Goal: Task Accomplishment & Management: Use online tool/utility

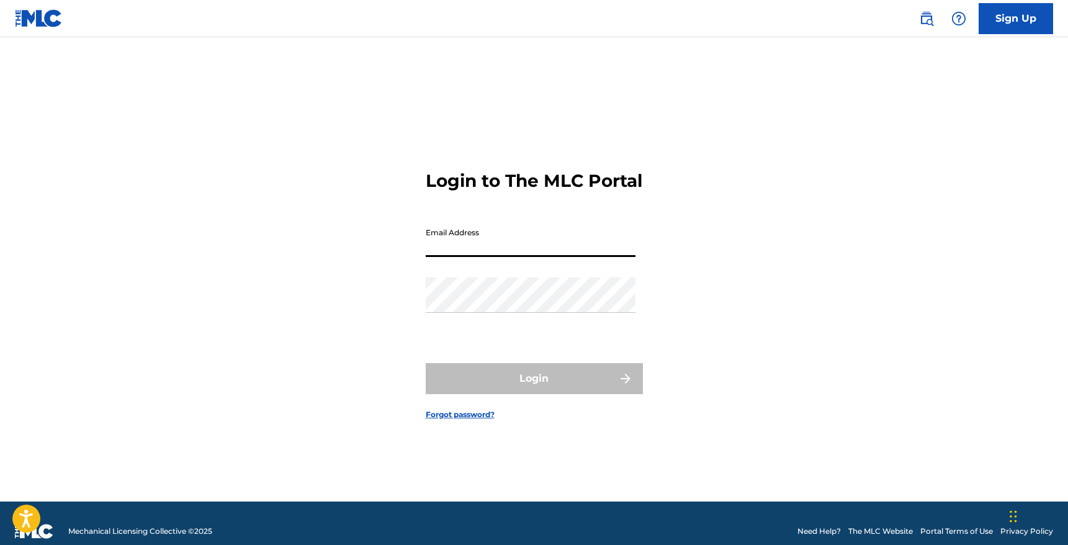
click at [503, 240] on input "Email Address" at bounding box center [531, 239] width 210 height 35
type input "[EMAIL_ADDRESS][DOMAIN_NAME]"
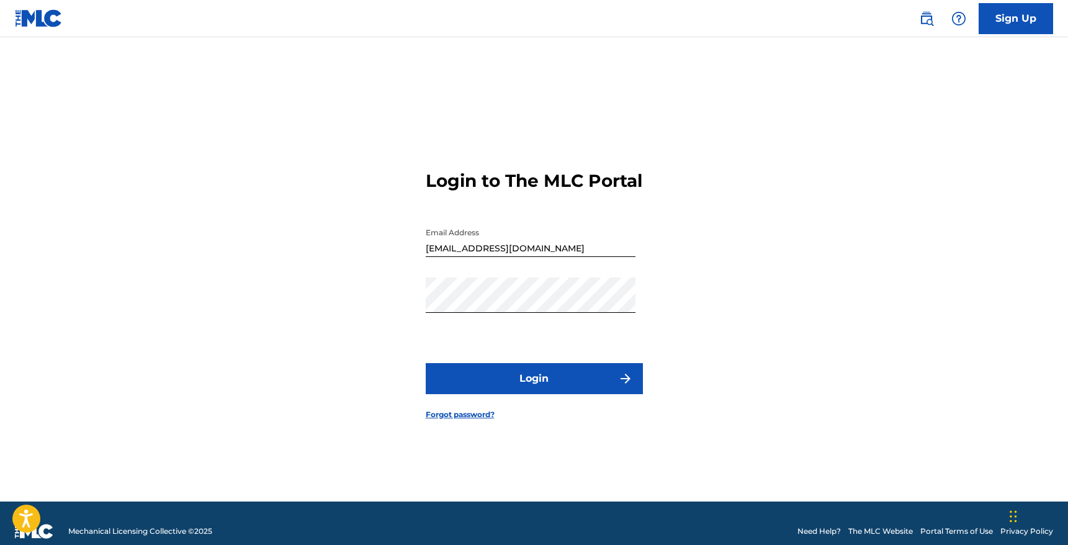
click at [506, 382] on button "Login" at bounding box center [534, 378] width 217 height 31
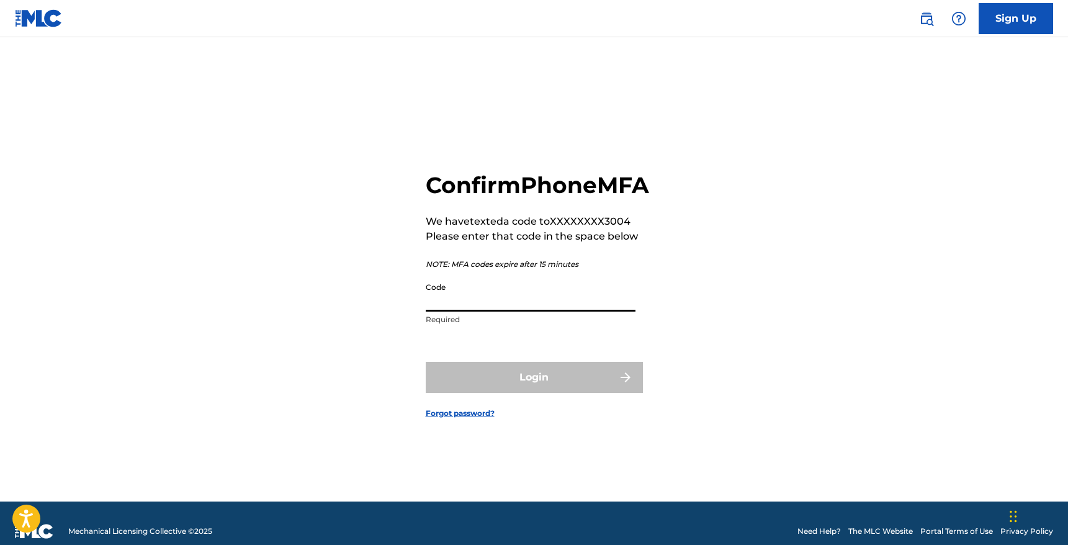
click at [555, 305] on input "Code" at bounding box center [531, 293] width 210 height 35
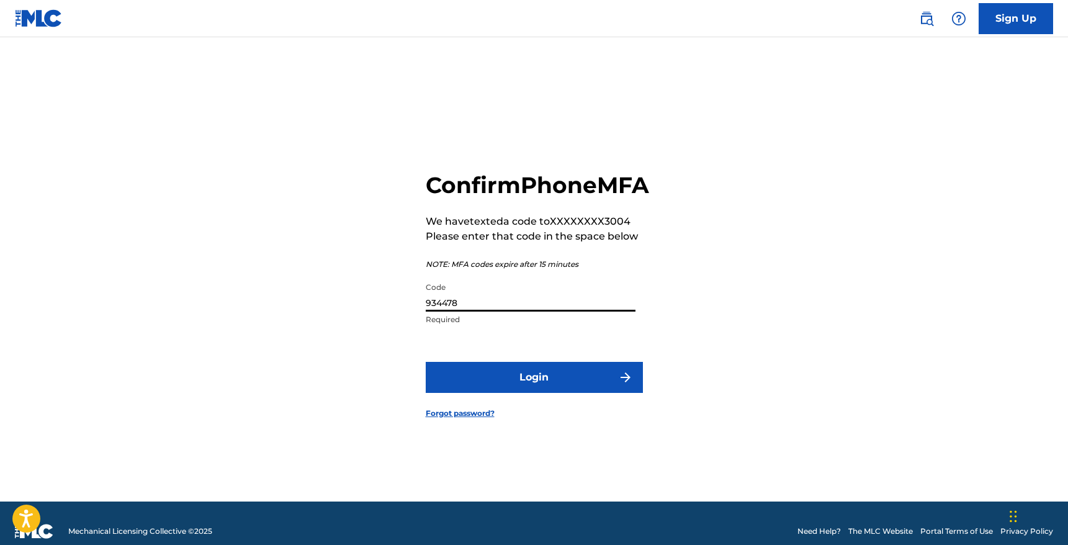
type input "934478"
click at [426, 362] on button "Login" at bounding box center [534, 377] width 217 height 31
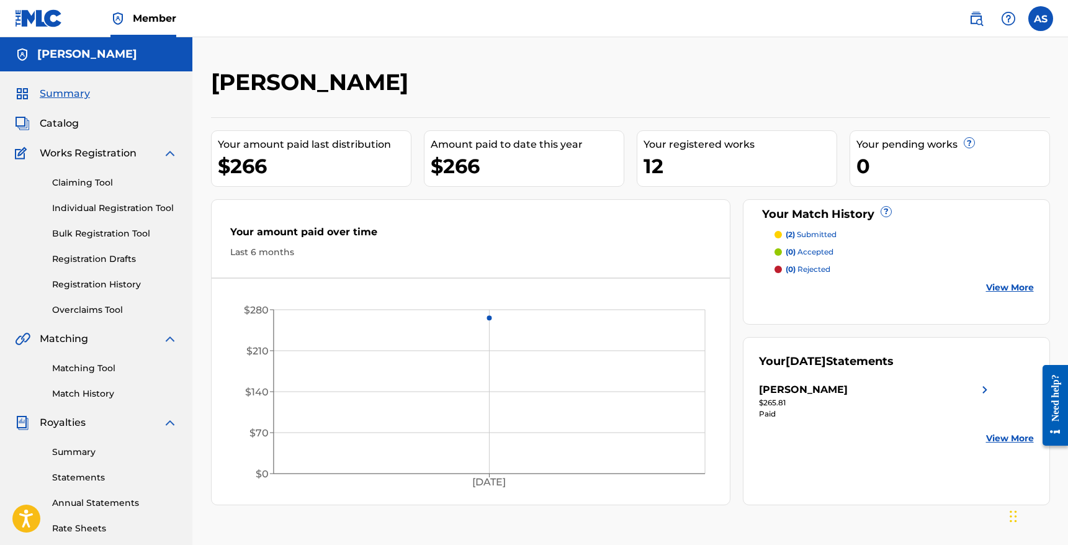
click at [83, 160] on span "Works Registration" at bounding box center [88, 153] width 97 height 15
click at [94, 151] on span "Works Registration" at bounding box center [88, 153] width 97 height 15
click at [86, 192] on div "Claiming Tool Individual Registration Tool Bulk Registration Tool Registration …" at bounding box center [96, 239] width 163 height 156
click at [81, 173] on div "Claiming Tool Individual Registration Tool Bulk Registration Tool Registration …" at bounding box center [96, 239] width 163 height 156
click at [81, 181] on link "Claiming Tool" at bounding box center [114, 182] width 125 height 13
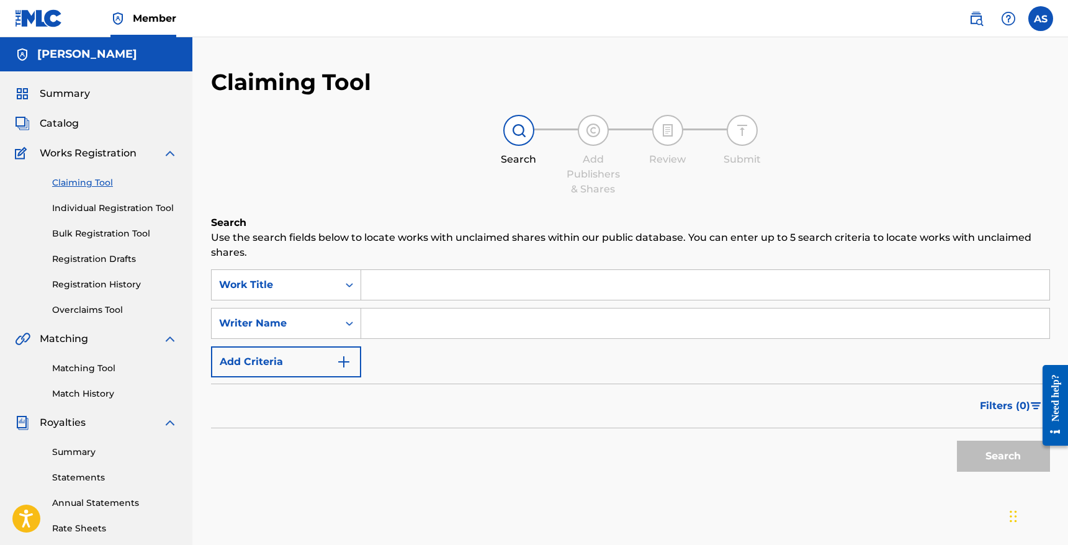
click at [437, 287] on input "Search Form" at bounding box center [705, 285] width 688 height 30
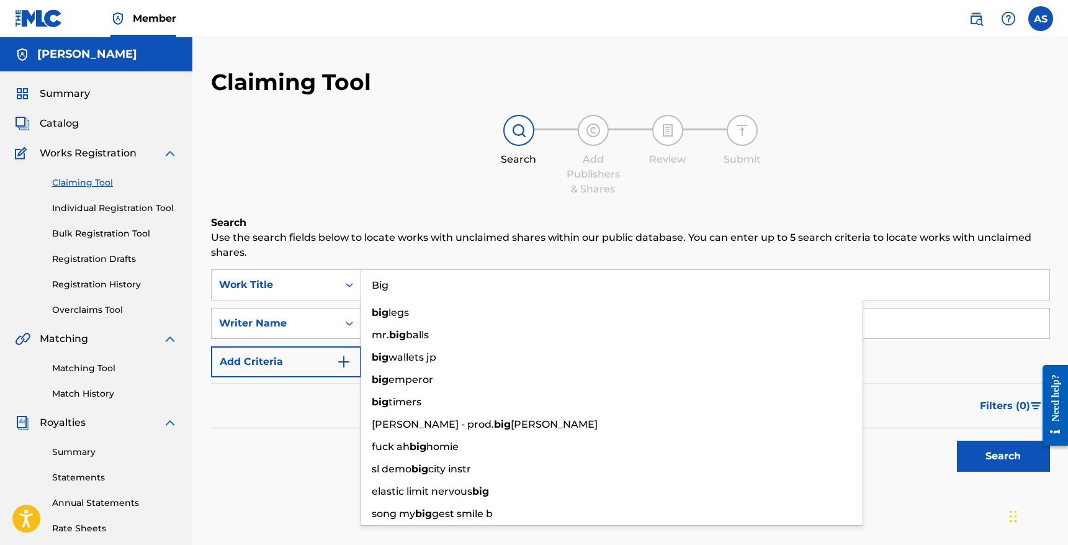
click at [376, 278] on input "Big" at bounding box center [705, 285] width 688 height 30
type input "Big"
click at [346, 302] on div "SearchWithCriteriab64760fb-0a00-4be9-997b-7394ef70680e Work Title Big big legs …" at bounding box center [630, 323] width 839 height 108
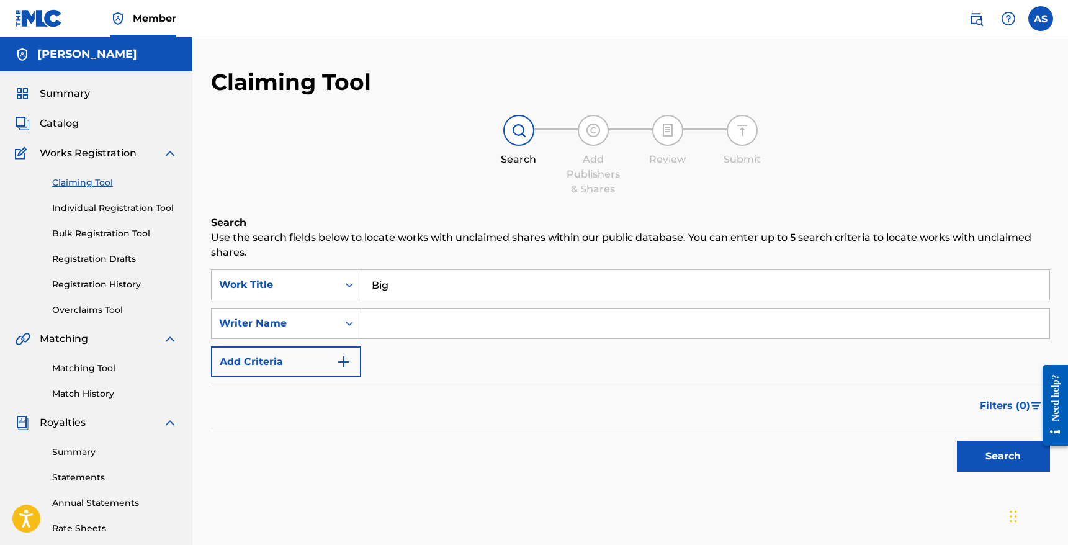
click at [395, 323] on input "Search Form" at bounding box center [705, 323] width 688 height 30
type input "Kentrell gaulden"
click at [981, 457] on button "Search" at bounding box center [1003, 456] width 93 height 31
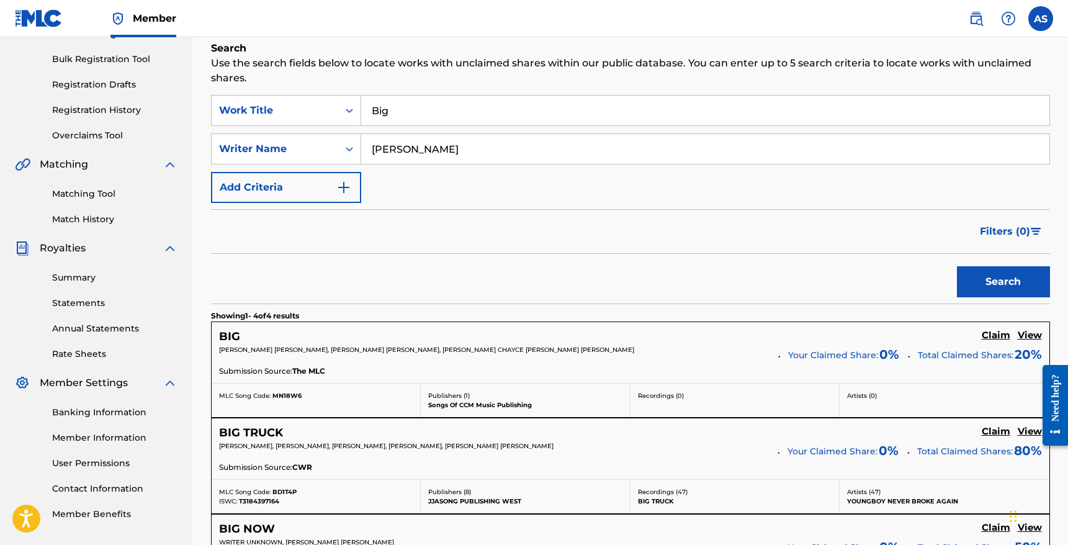
scroll to position [177, 0]
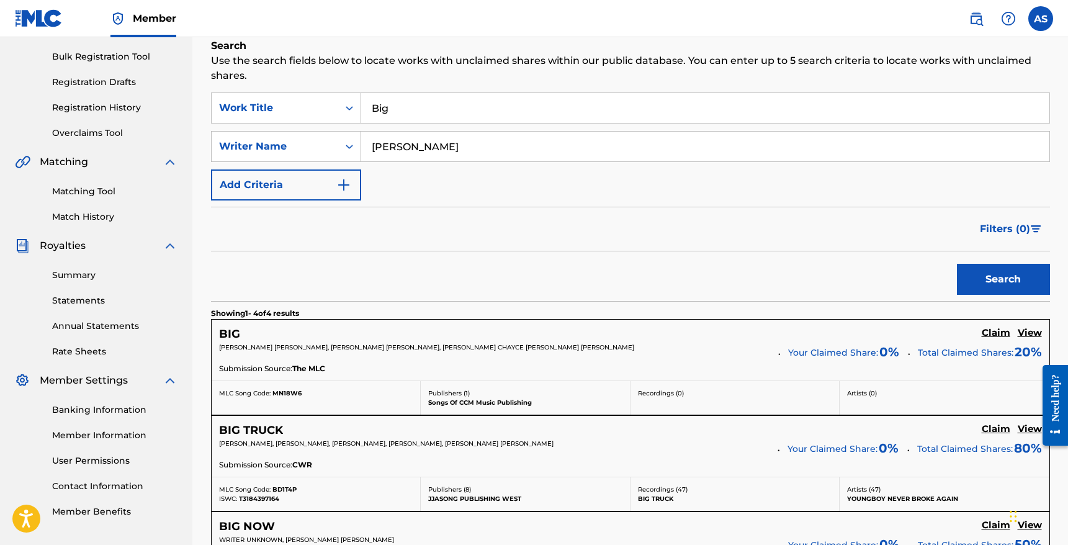
click at [446, 349] on span "KENTRELL DESHAWN GAULDEN, JASON MICHAEL GOLDBERG, ALEXZANDER CHAYCE SHAW, CEARY…" at bounding box center [426, 347] width 415 height 8
click at [990, 332] on h5 "Claim" at bounding box center [996, 333] width 29 height 12
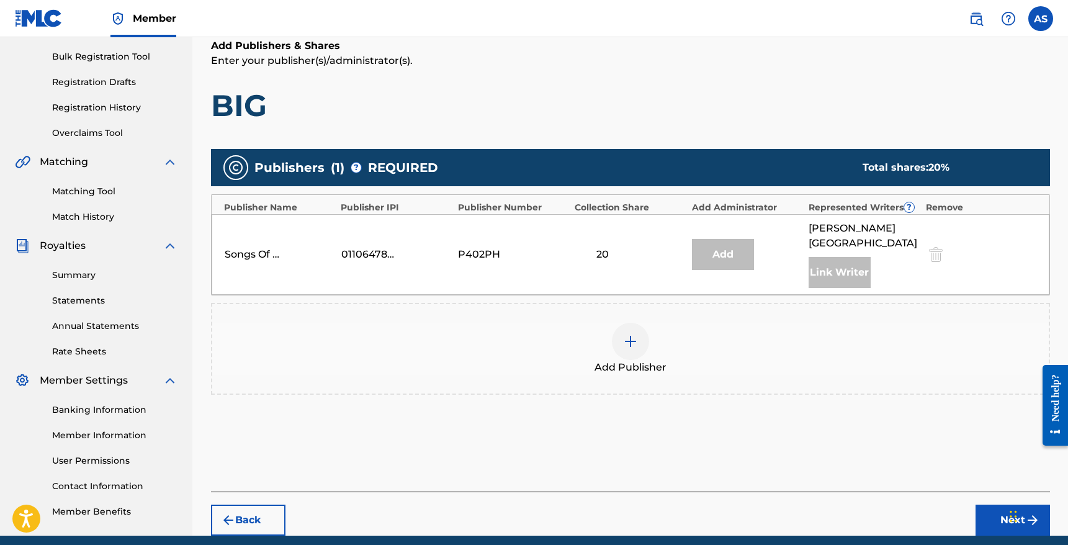
click at [620, 346] on div at bounding box center [630, 341] width 37 height 37
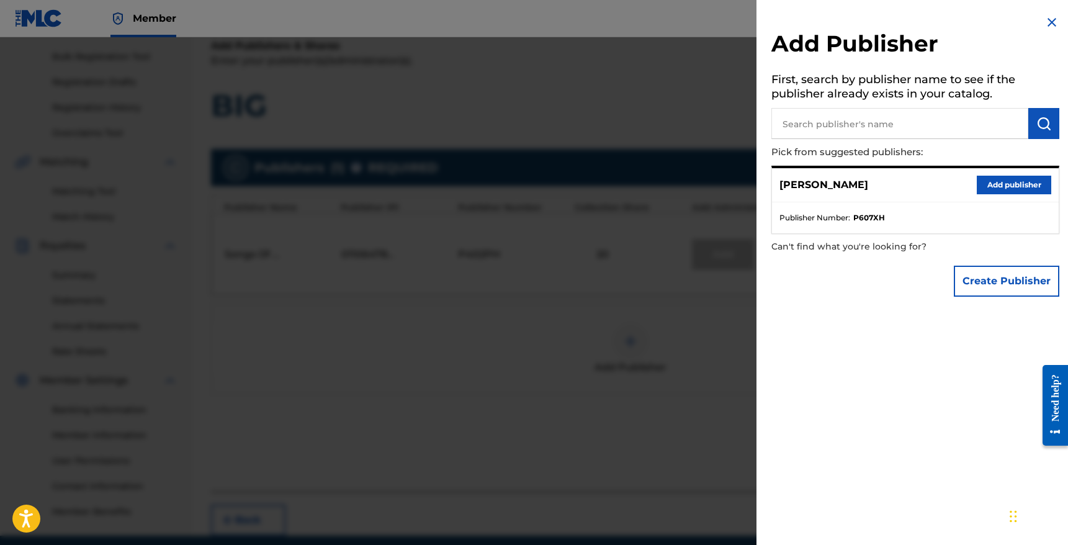
click at [995, 190] on button "Add publisher" at bounding box center [1014, 185] width 74 height 19
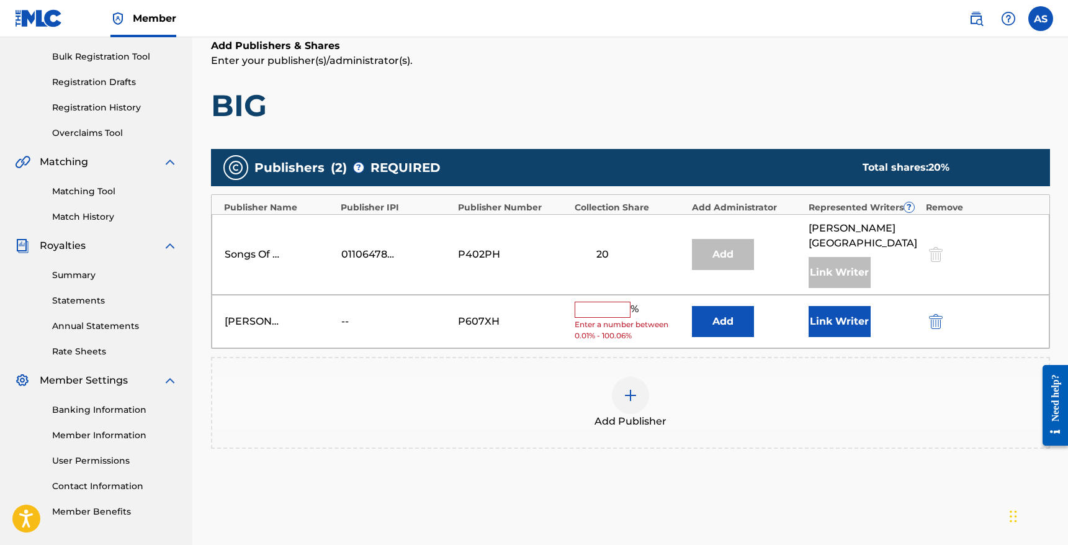
click at [582, 308] on input "text" at bounding box center [603, 310] width 56 height 16
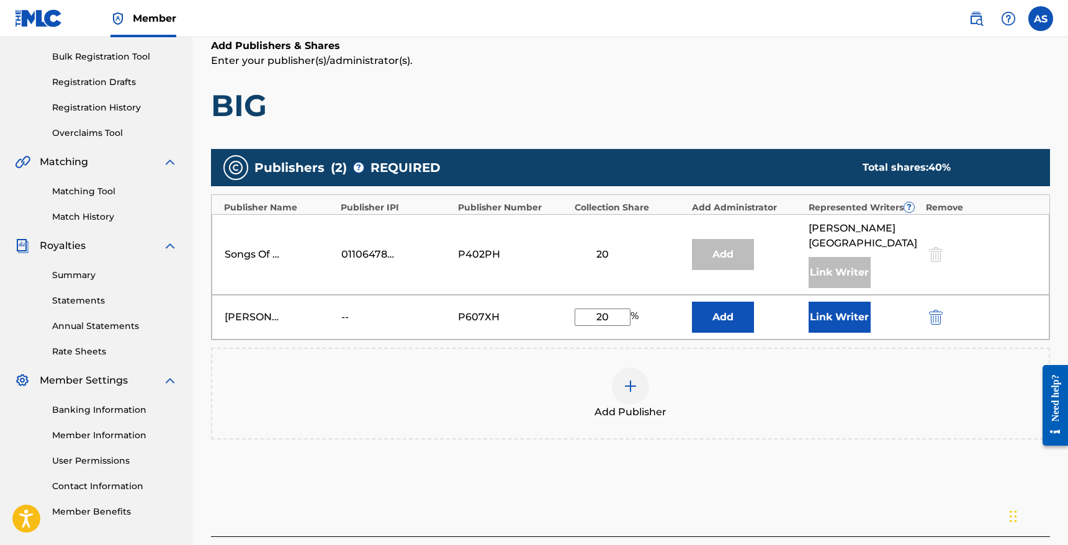
type input "20"
click at [761, 388] on div "Add Publisher" at bounding box center [630, 393] width 836 height 52
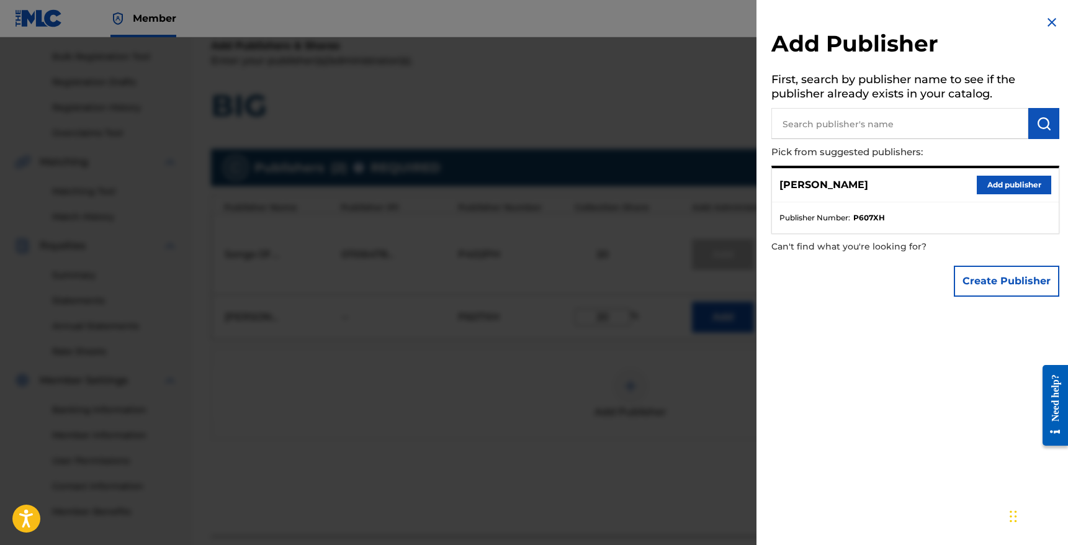
click at [694, 236] on div at bounding box center [534, 309] width 1068 height 545
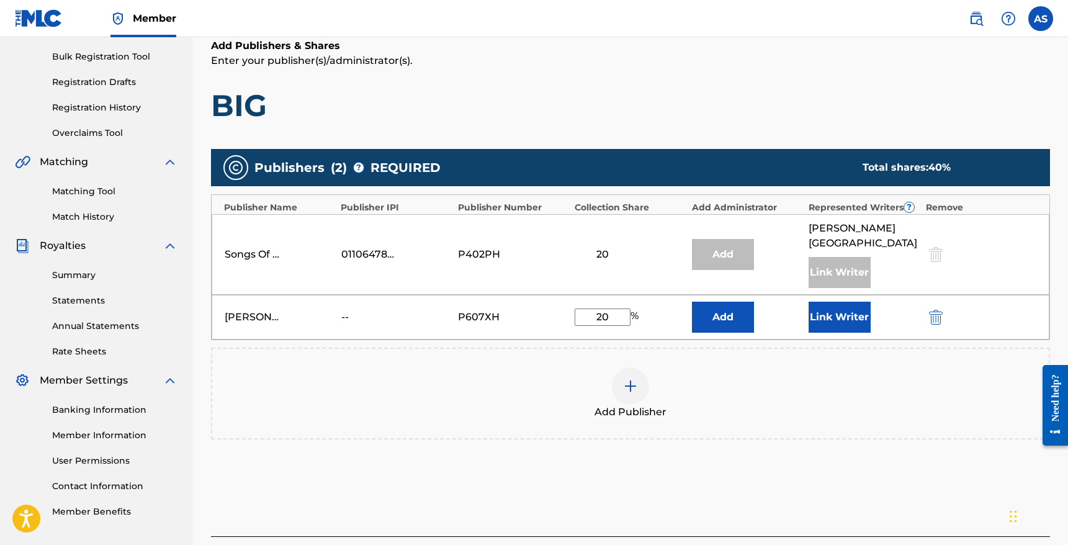
click at [829, 320] on button "Link Writer" at bounding box center [840, 317] width 62 height 31
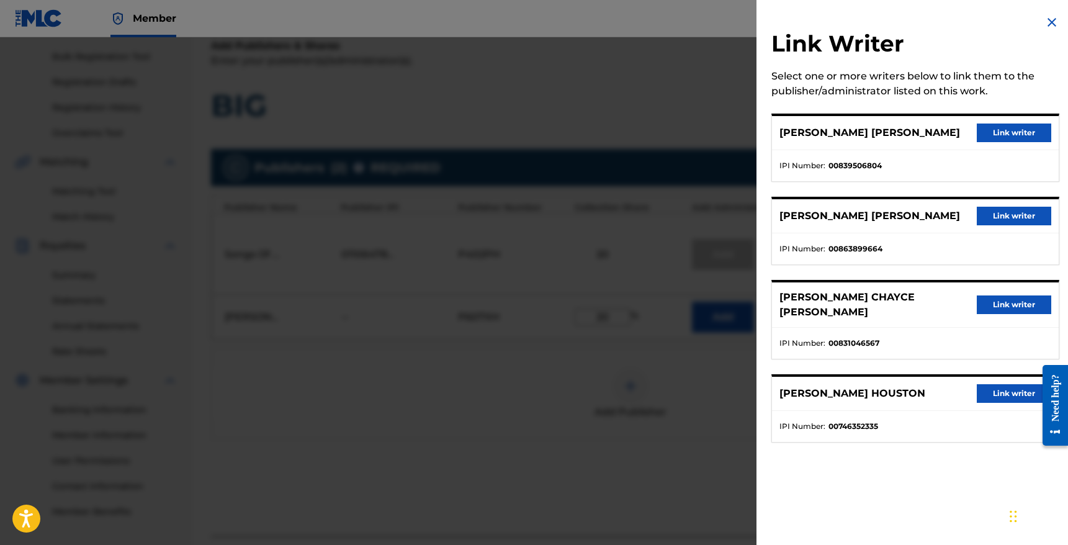
click at [1011, 300] on button "Link writer" at bounding box center [1014, 304] width 74 height 19
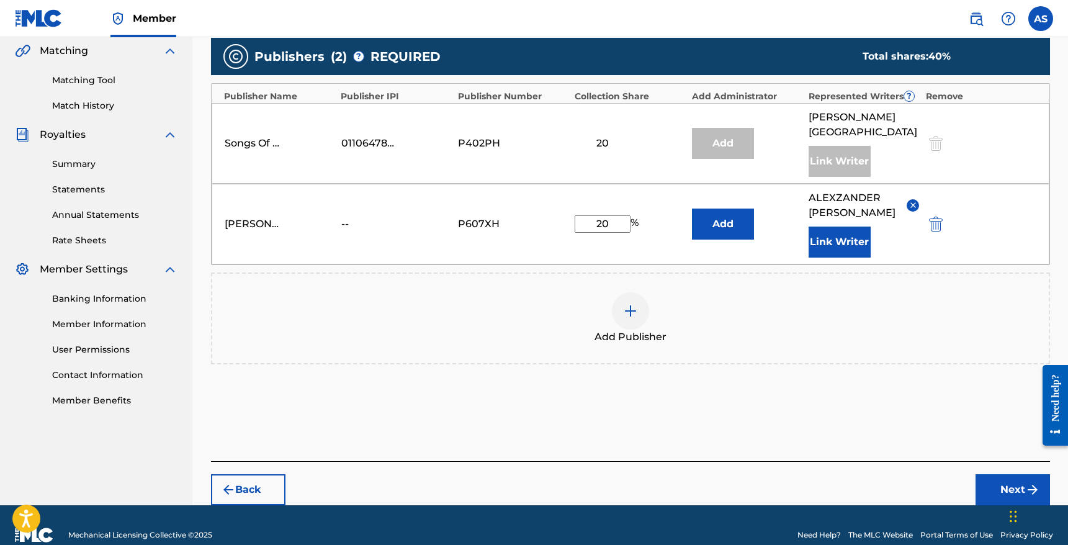
scroll to position [308, 0]
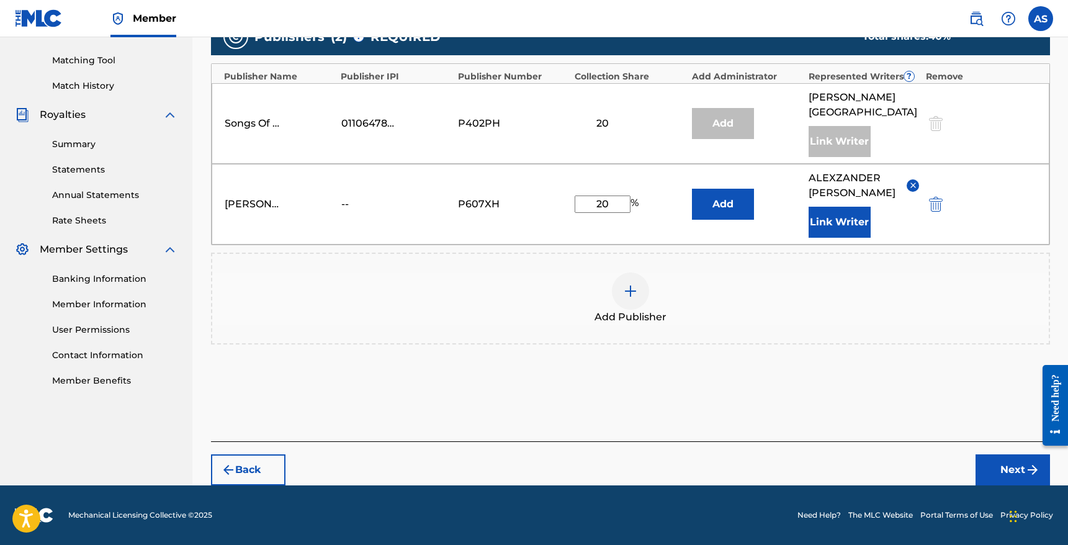
click at [1008, 463] on button "Next" at bounding box center [1012, 469] width 74 height 31
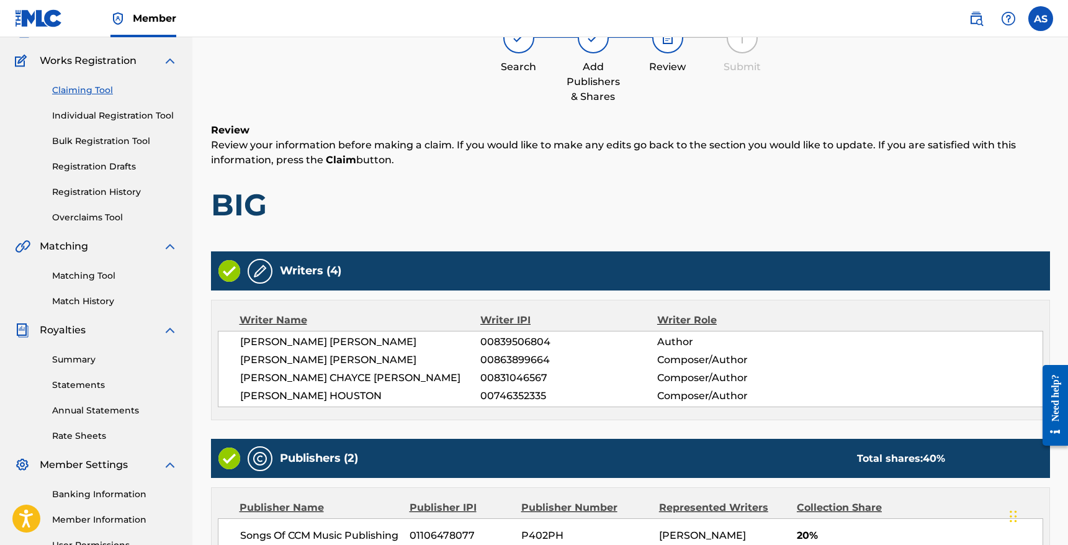
scroll to position [352, 0]
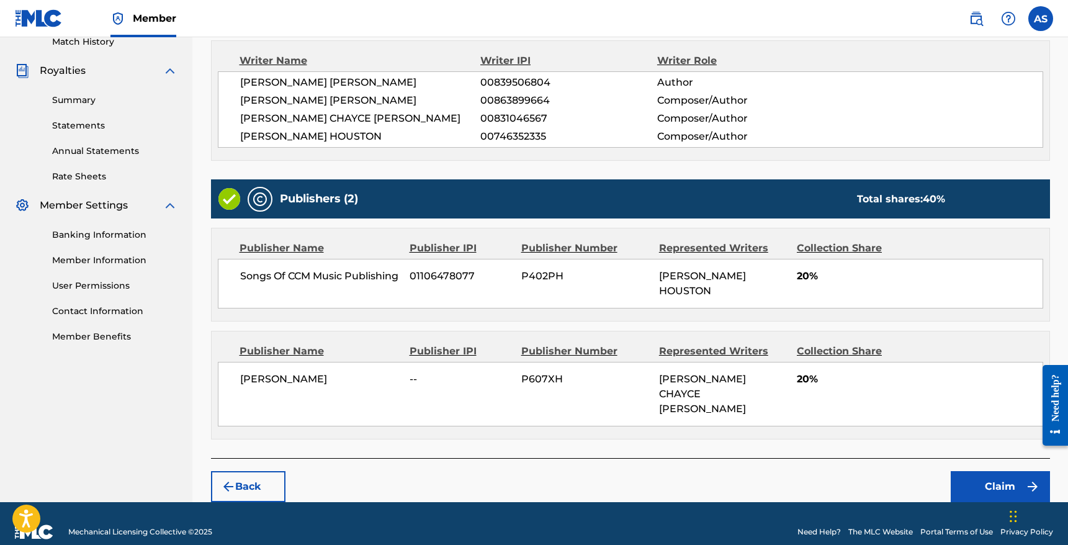
click at [998, 471] on button "Claim" at bounding box center [1000, 486] width 99 height 31
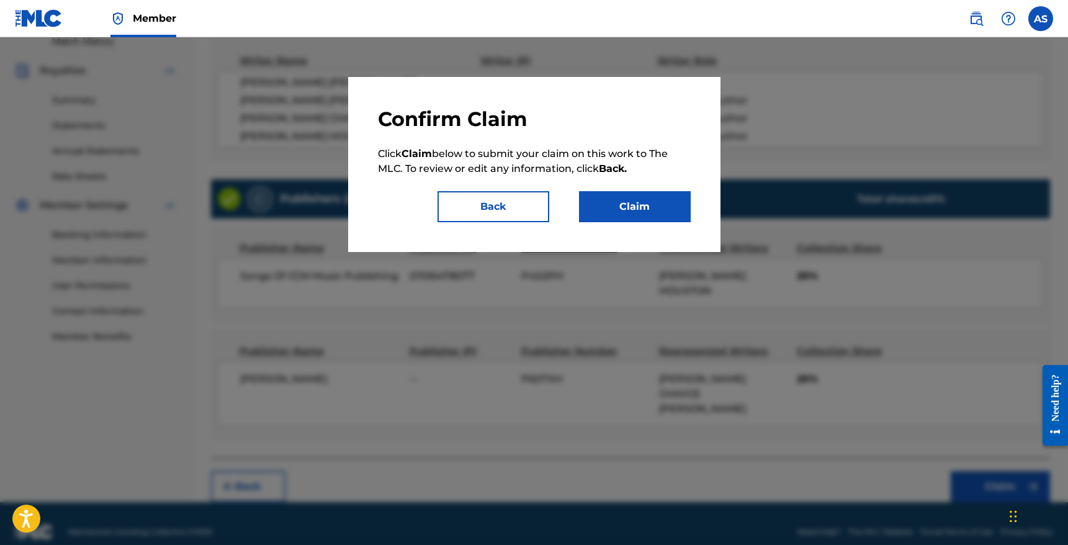
click at [639, 199] on button "Claim" at bounding box center [635, 206] width 112 height 31
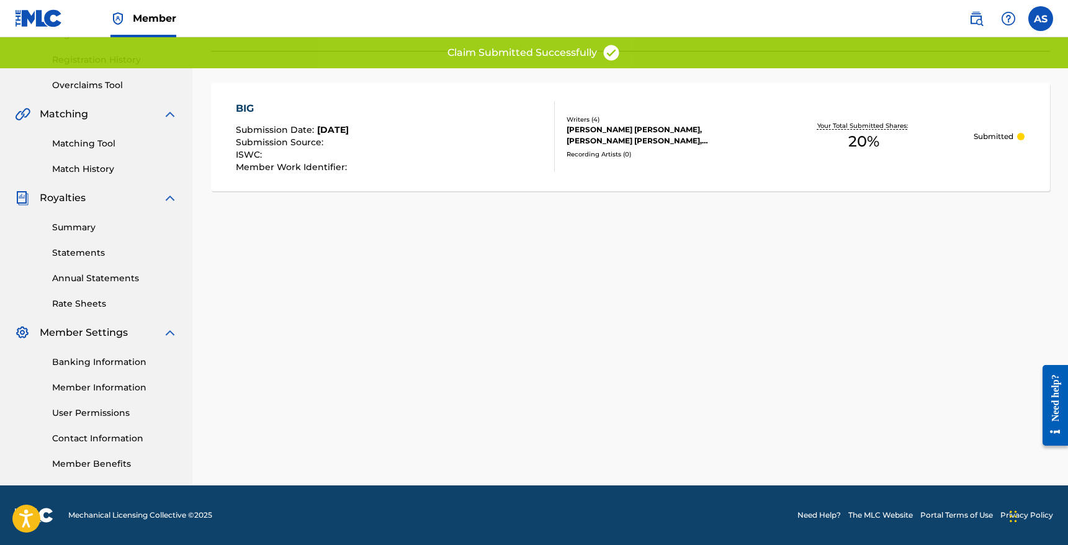
scroll to position [0, 0]
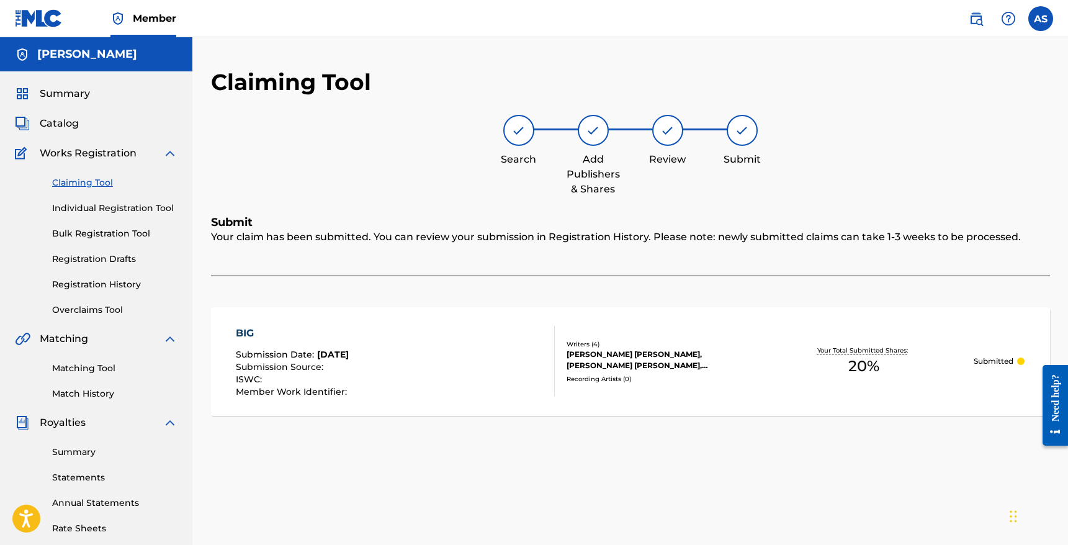
click at [58, 122] on span "Catalog" at bounding box center [59, 123] width 39 height 15
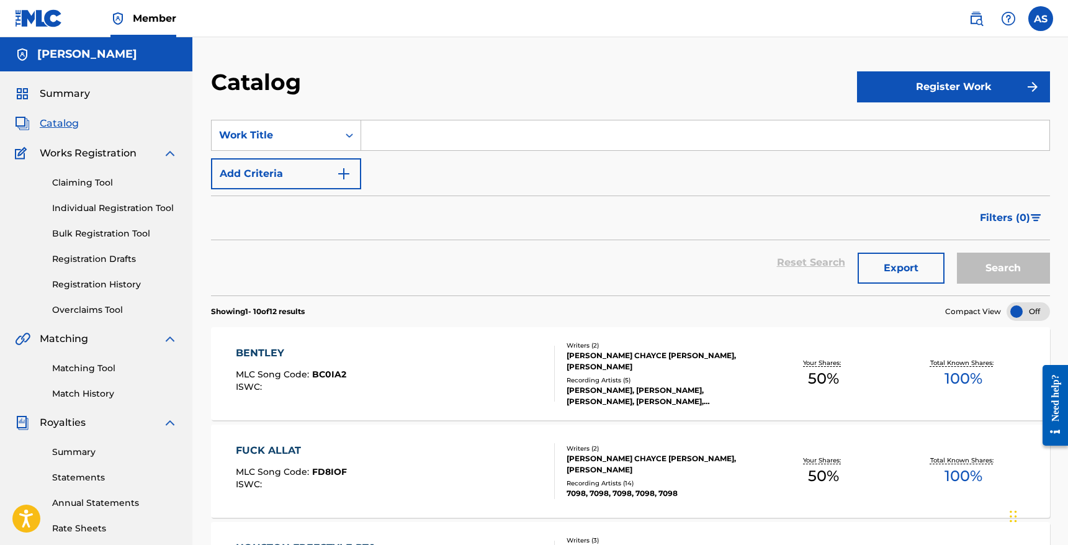
click at [102, 181] on link "Claiming Tool" at bounding box center [114, 182] width 125 height 13
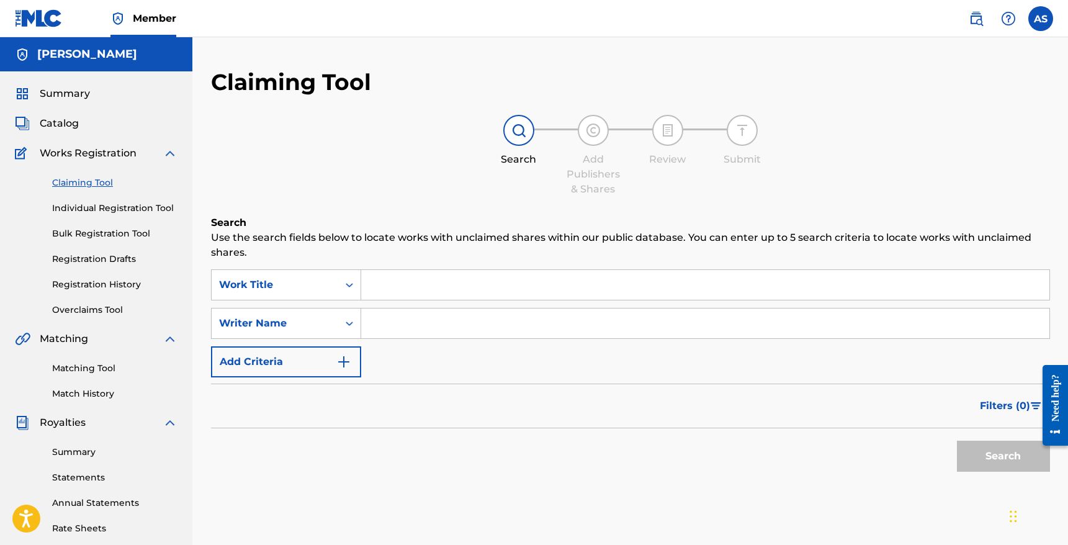
click at [422, 297] on input "Search Form" at bounding box center [705, 285] width 688 height 30
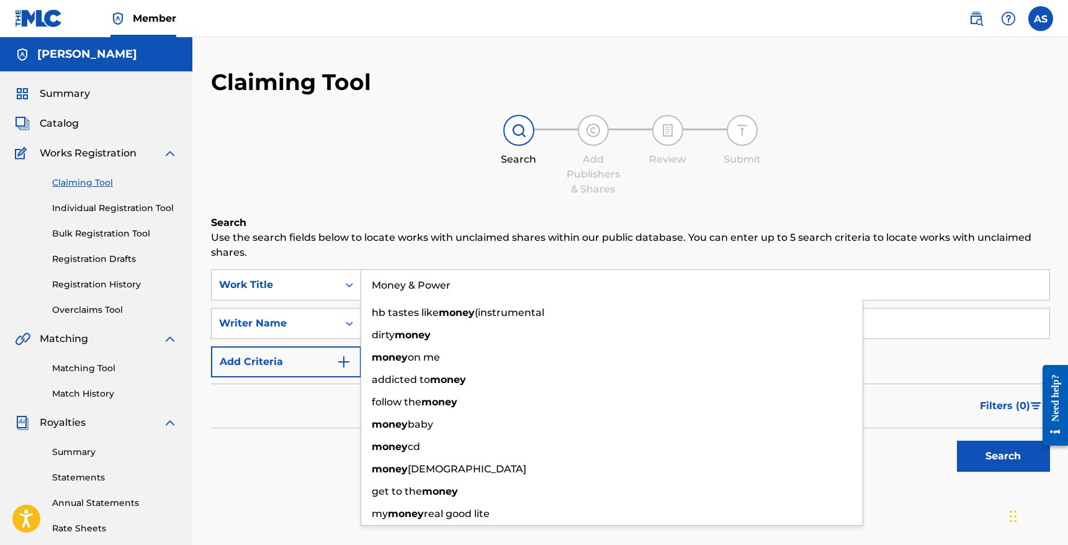
type input "Money & Power"
click at [957, 441] on button "Search" at bounding box center [1003, 456] width 93 height 31
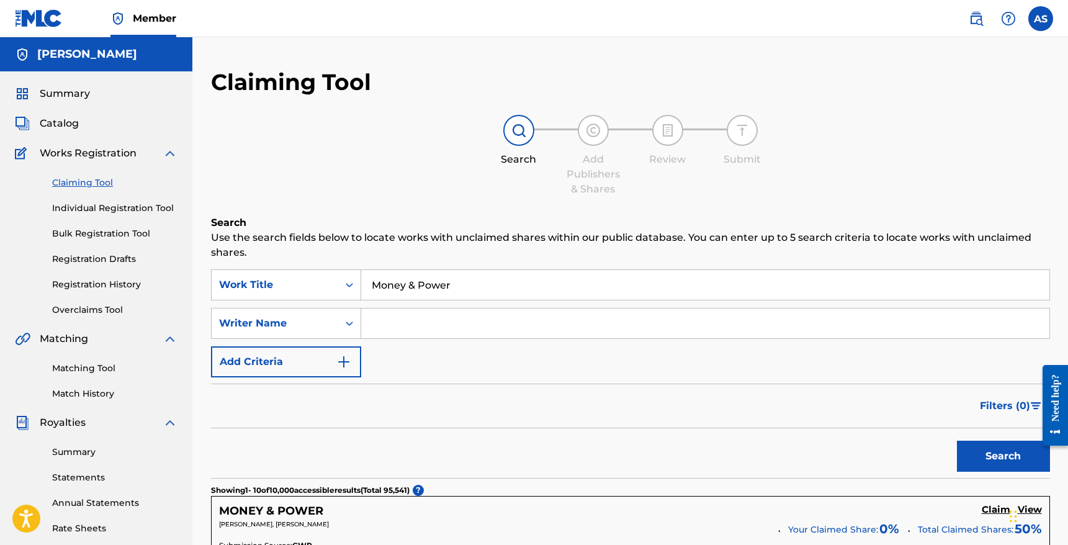
click at [470, 321] on input "Search Form" at bounding box center [705, 323] width 688 height 30
click at [957, 441] on button "Search" at bounding box center [1003, 456] width 93 height 31
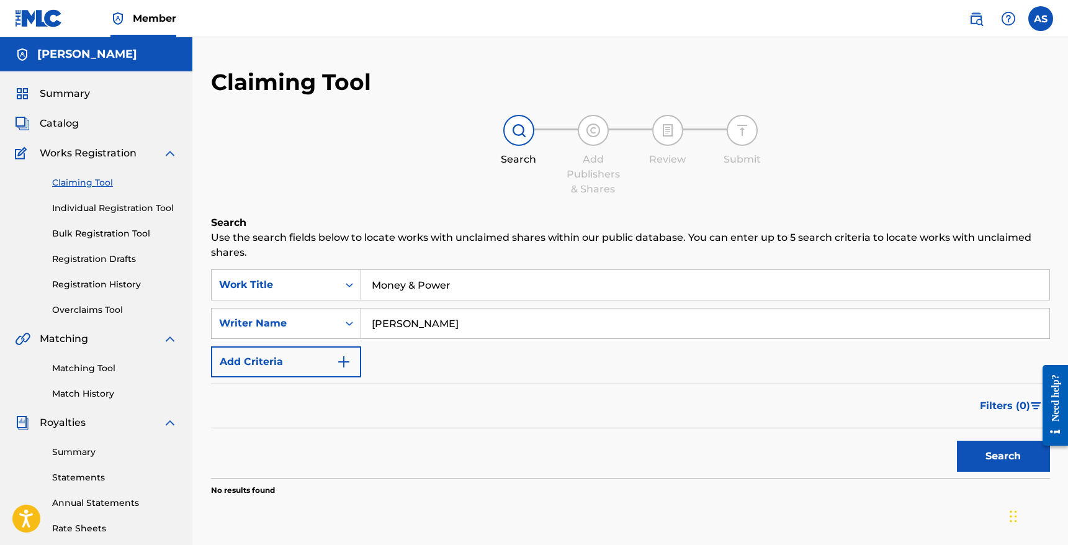
click at [487, 325] on input "Roderick Jean piere" at bounding box center [705, 323] width 688 height 30
type input "Roderick Jean pierre"
click at [957, 441] on button "Search" at bounding box center [1003, 456] width 93 height 31
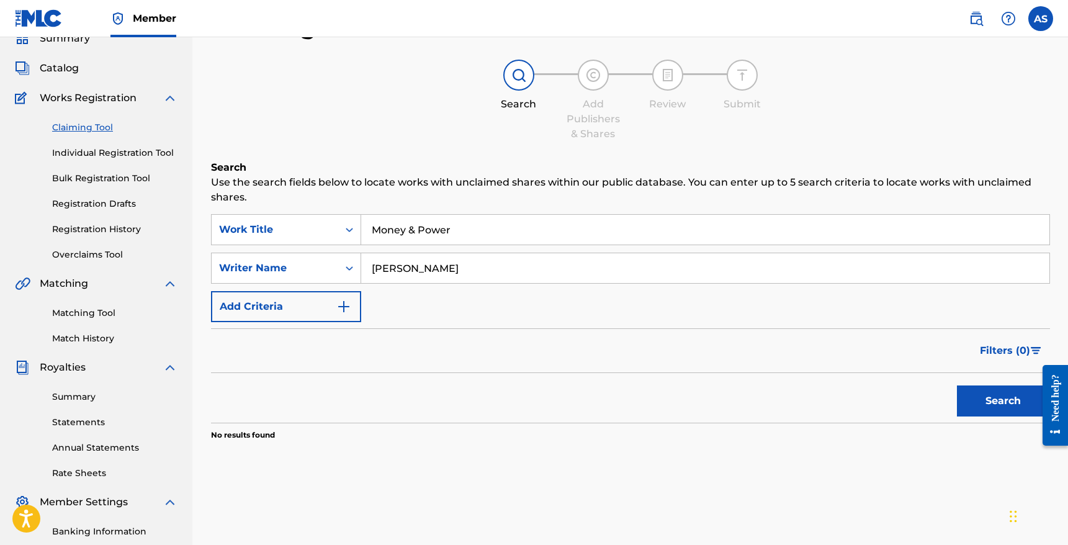
scroll to position [57, 0]
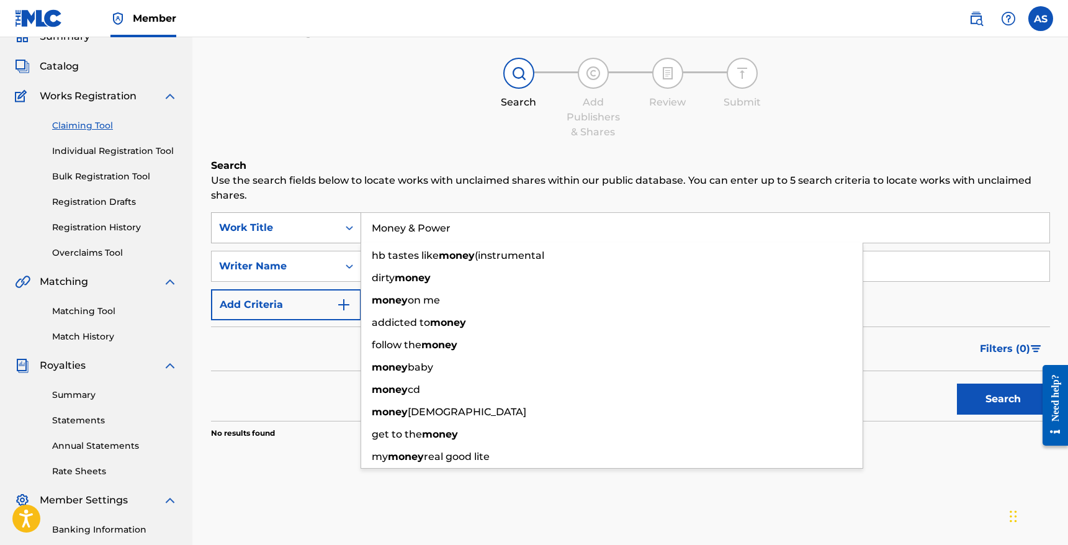
drag, startPoint x: 462, startPoint y: 218, endPoint x: 351, endPoint y: 217, distance: 111.7
click at [351, 217] on div "SearchWithCriteriab64760fb-0a00-4be9-997b-7394ef70680e Work Title Money & Power…" at bounding box center [630, 227] width 839 height 31
drag, startPoint x: 460, startPoint y: 232, endPoint x: 308, endPoint y: 217, distance: 152.8
click at [308, 217] on div "SearchWithCriteriab64760fb-0a00-4be9-997b-7394ef70680e Work Title Money & Power…" at bounding box center [630, 227] width 839 height 31
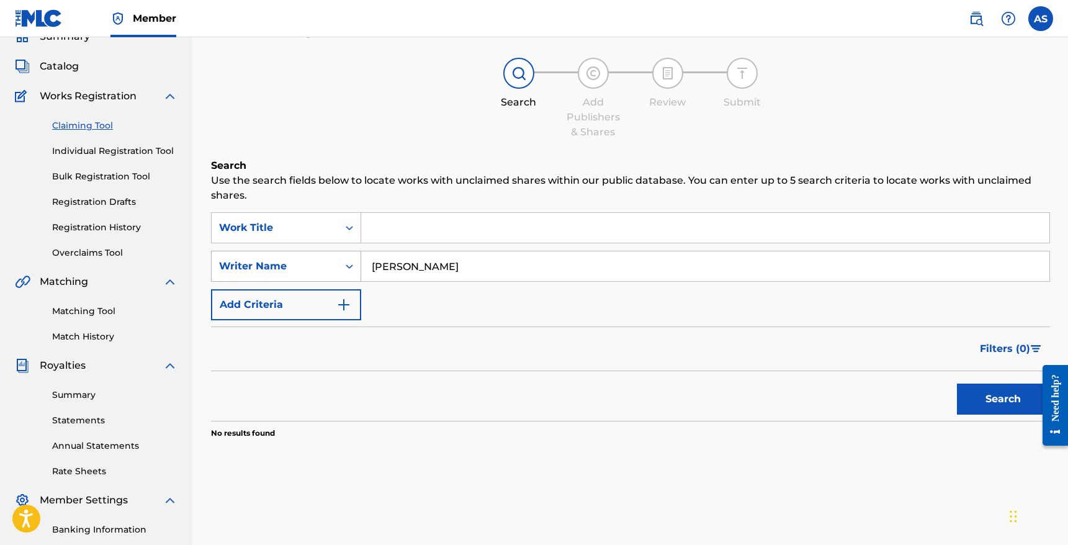
click at [312, 251] on div "Writer Name" at bounding box center [286, 266] width 150 height 31
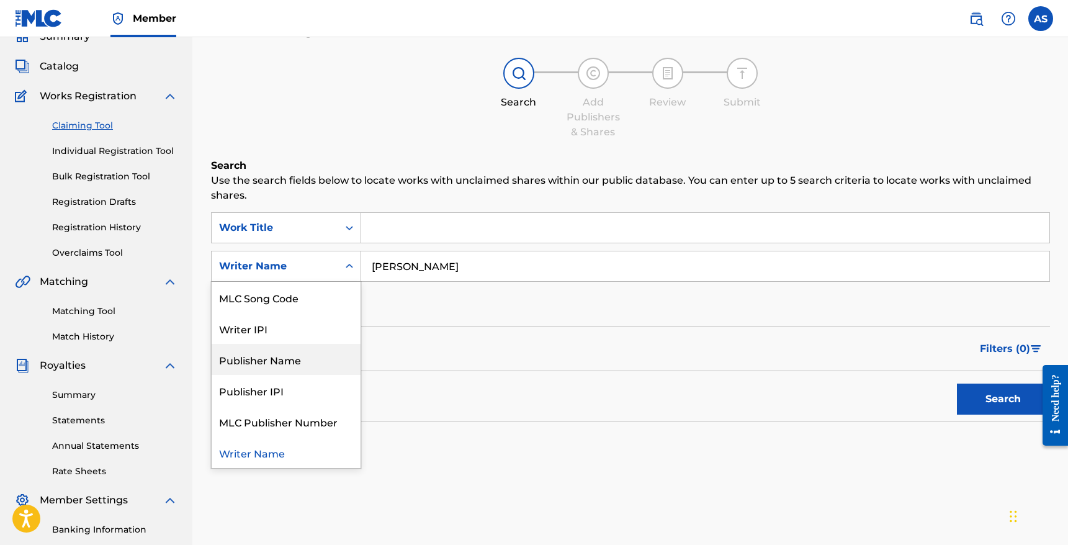
scroll to position [0, 0]
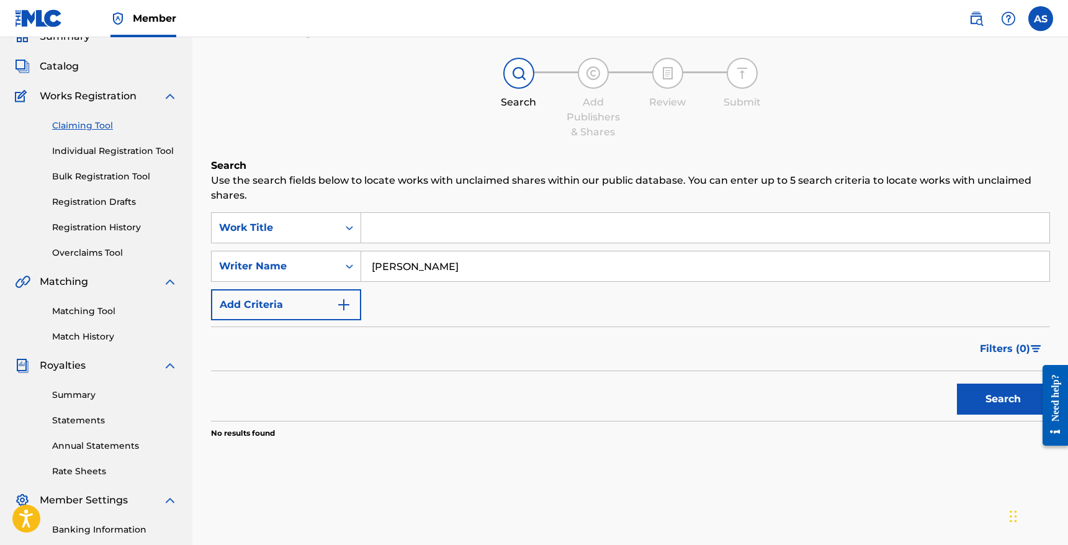
click at [475, 258] on input "Roderick Jean pierre" at bounding box center [705, 266] width 688 height 30
click at [457, 233] on input "Search Form" at bounding box center [705, 228] width 688 height 30
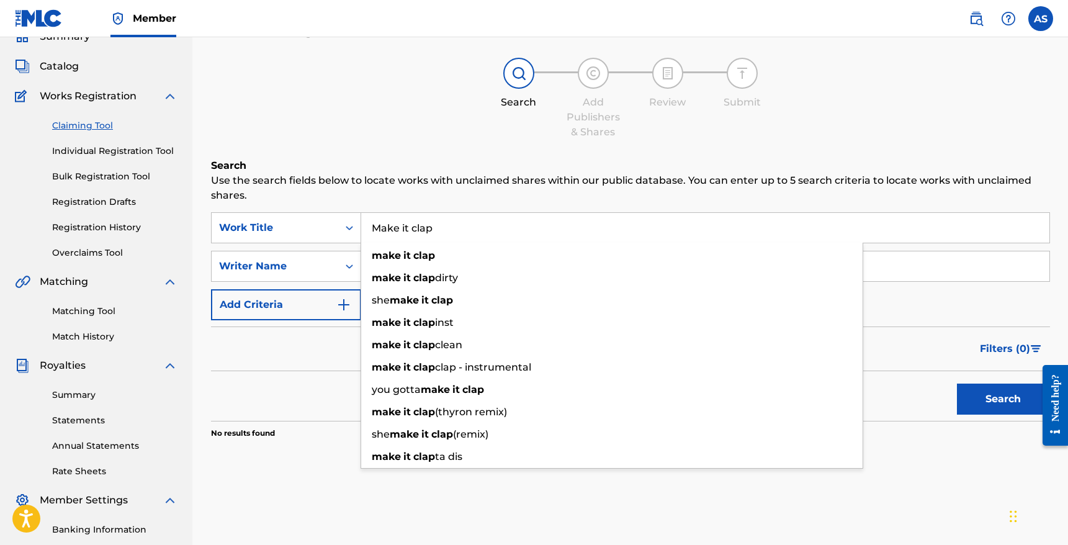
type input "Make it clap"
click at [957, 383] on button "Search" at bounding box center [1003, 398] width 93 height 31
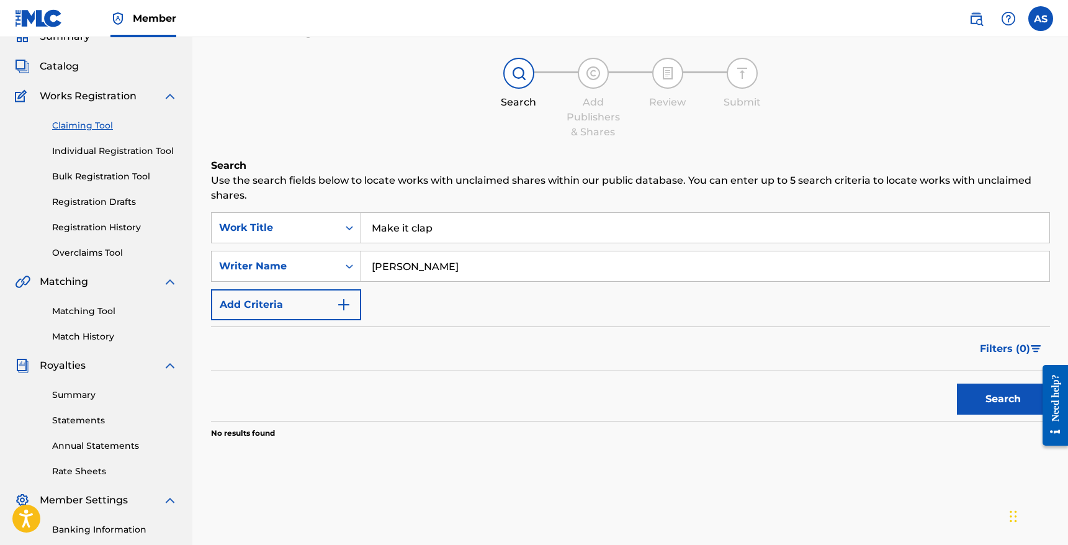
click at [482, 266] on input "Roderick Jean pierre" at bounding box center [705, 266] width 688 height 30
drag, startPoint x: 496, startPoint y: 266, endPoint x: 446, endPoint y: 268, distance: 49.7
click at [446, 268] on input "Roderick Jean pierre" at bounding box center [705, 266] width 688 height 30
type input "Roderick Jean"
click at [957, 383] on button "Search" at bounding box center [1003, 398] width 93 height 31
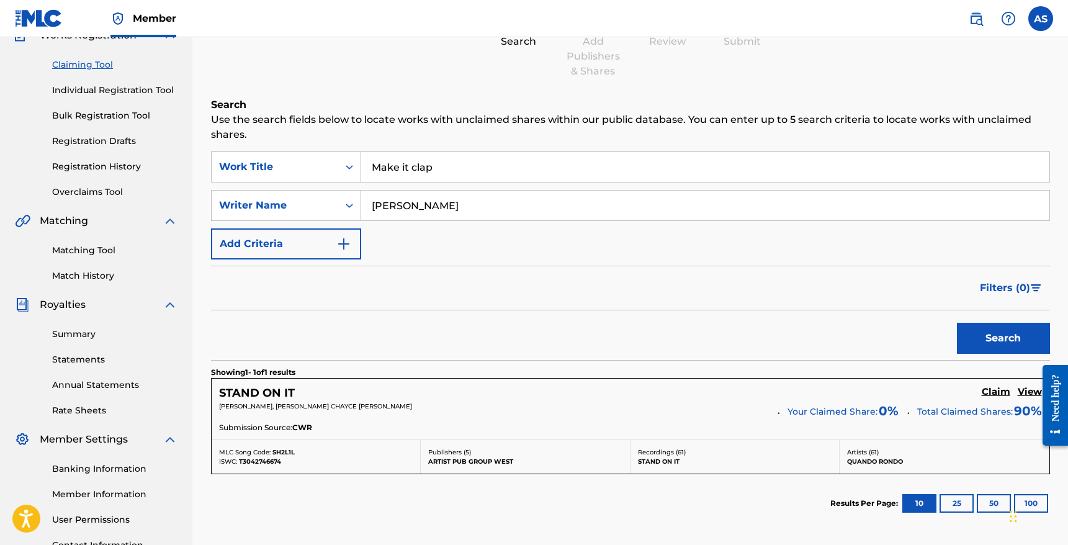
scroll to position [121, 0]
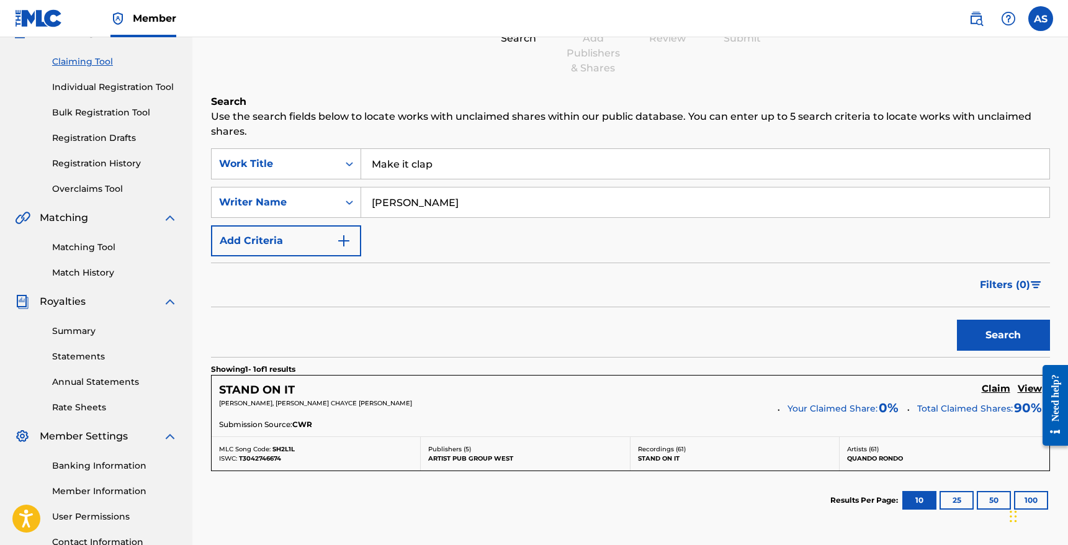
click at [997, 389] on h5 "Claim" at bounding box center [996, 389] width 29 height 12
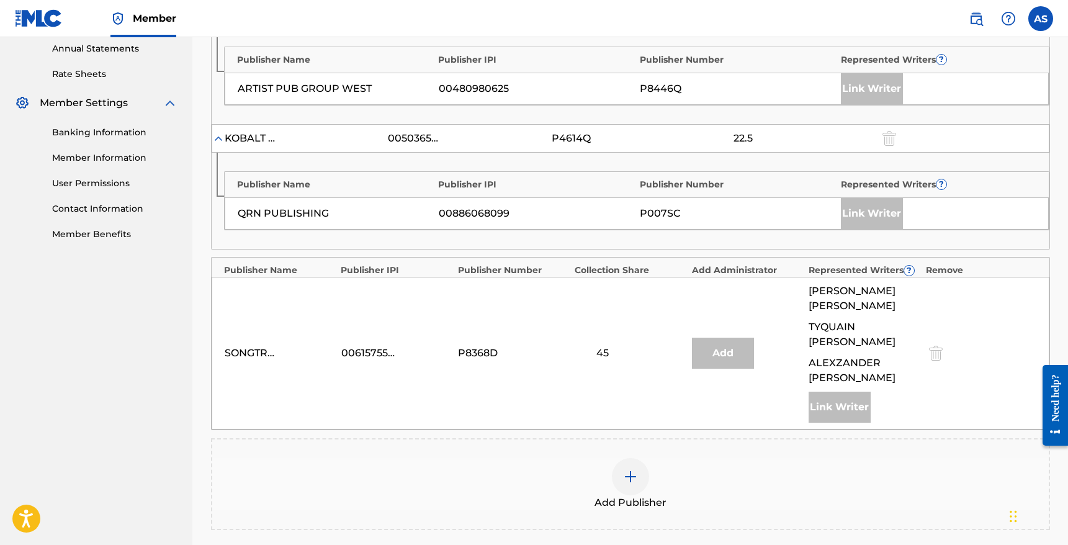
scroll to position [459, 0]
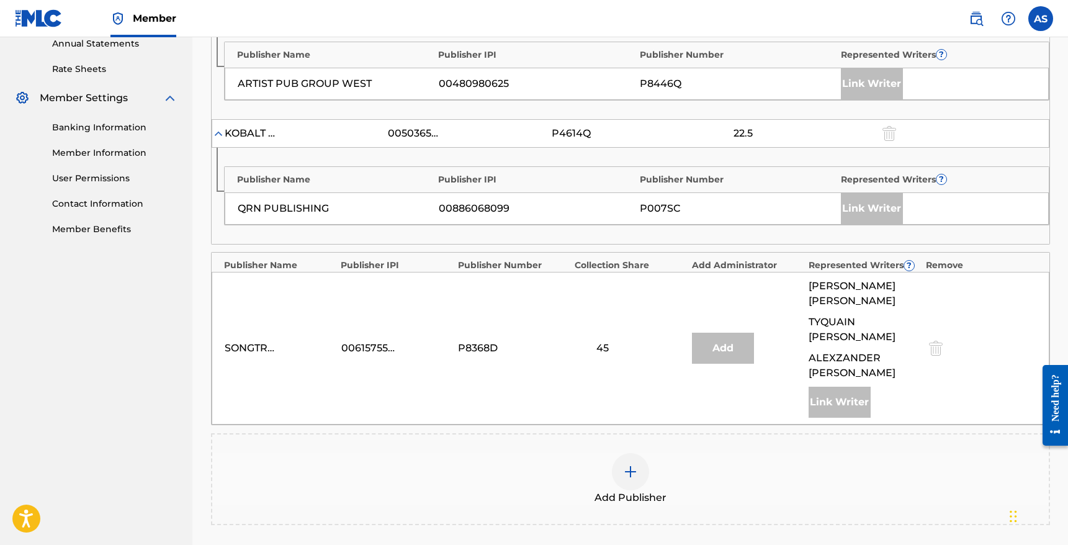
click at [637, 464] on img at bounding box center [630, 471] width 15 height 15
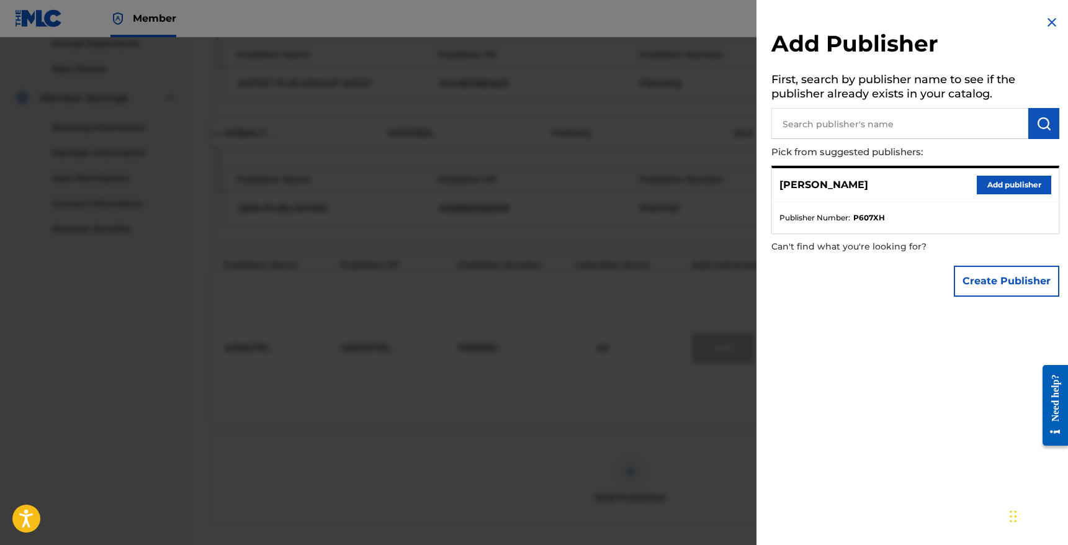
click at [1002, 185] on button "Add publisher" at bounding box center [1014, 185] width 74 height 19
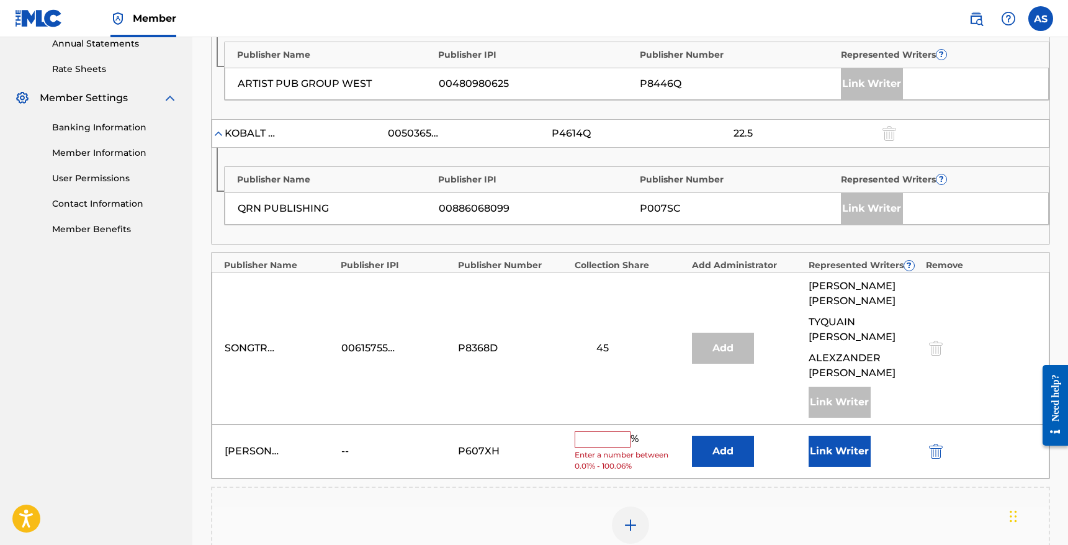
click at [832, 439] on button "Link Writer" at bounding box center [840, 451] width 62 height 31
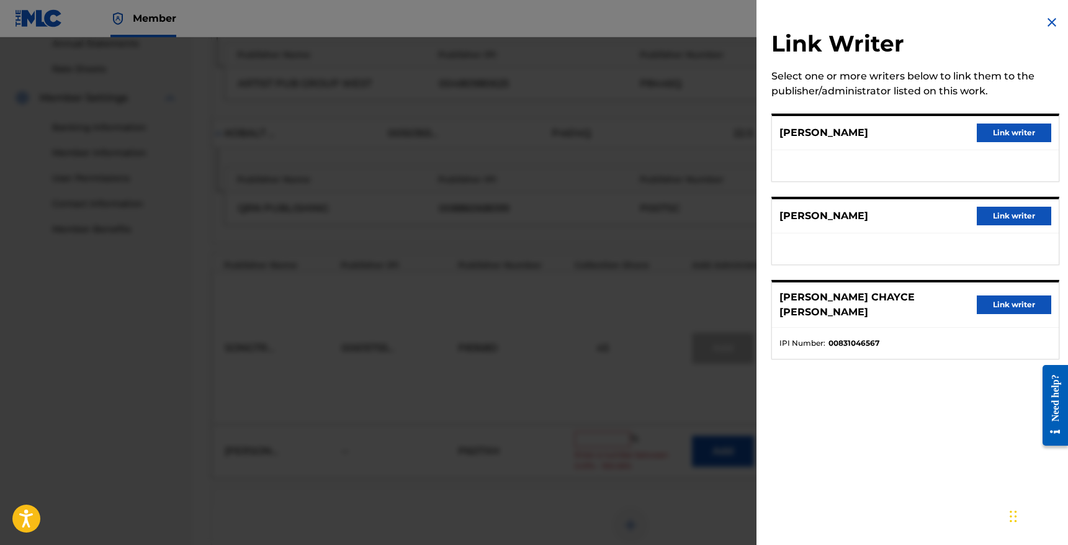
click at [990, 295] on button "Link writer" at bounding box center [1014, 304] width 74 height 19
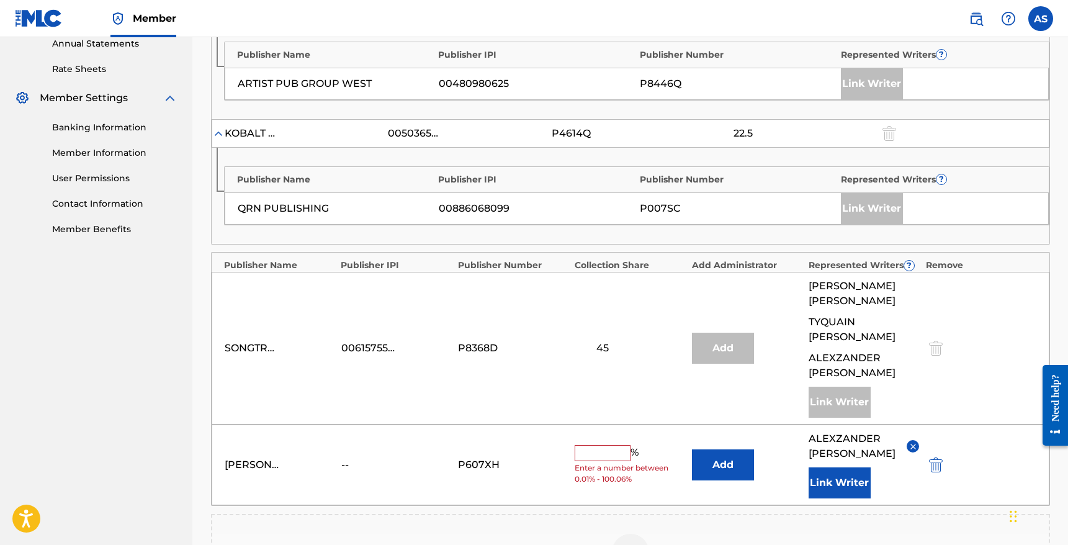
click at [596, 462] on span "Enter a number between 0.01% - 100.06%" at bounding box center [630, 473] width 110 height 22
click at [596, 445] on input "text" at bounding box center [603, 453] width 56 height 16
type input "10"
click at [727, 454] on button "Add" at bounding box center [723, 464] width 62 height 31
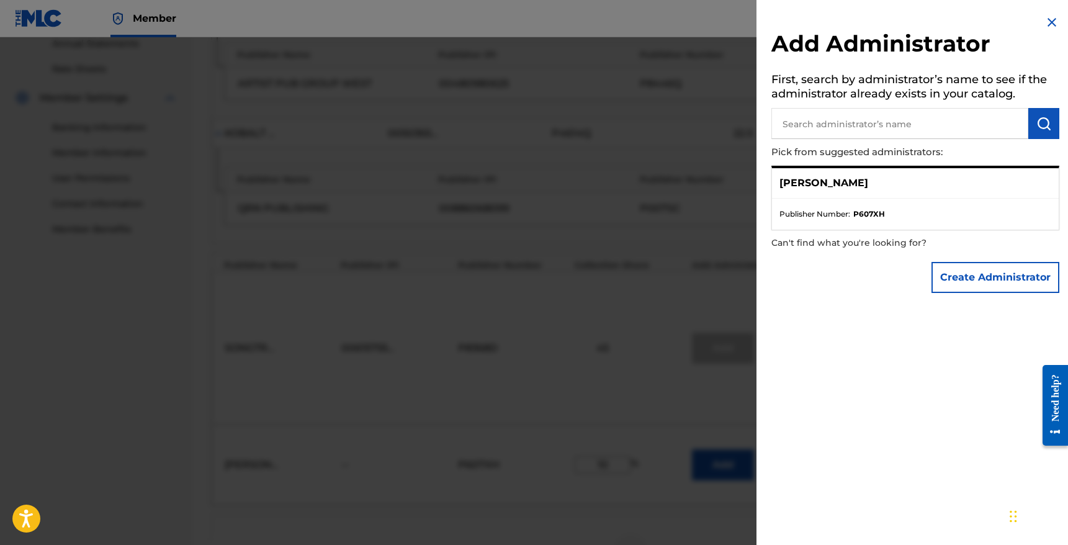
click at [833, 216] on span "Publisher Number :" at bounding box center [814, 213] width 71 height 11
click at [835, 195] on div "Alexzander Shaw" at bounding box center [915, 183] width 287 height 30
click at [685, 237] on div at bounding box center [534, 309] width 1068 height 545
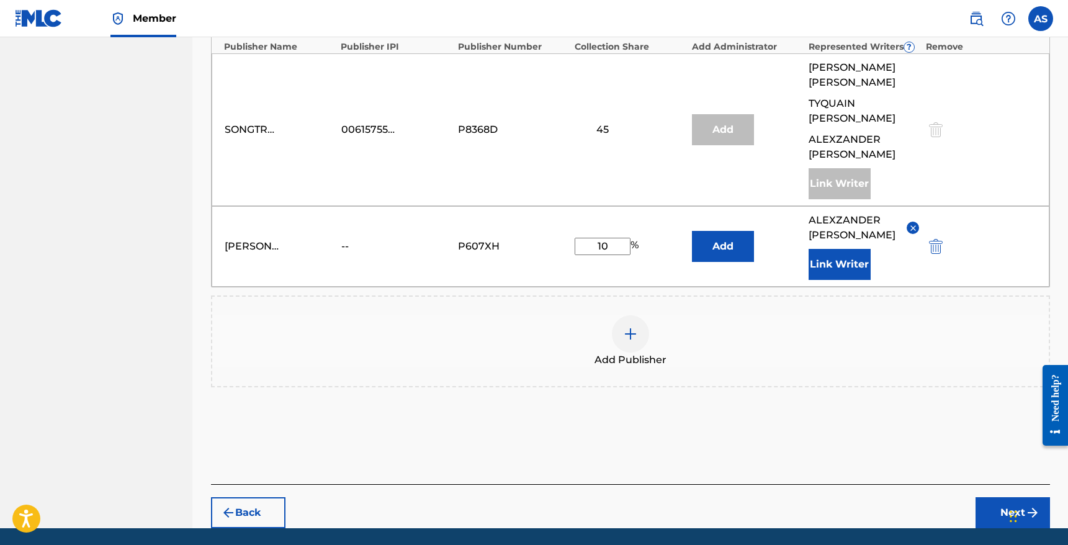
click at [988, 497] on button "Next" at bounding box center [1012, 512] width 74 height 31
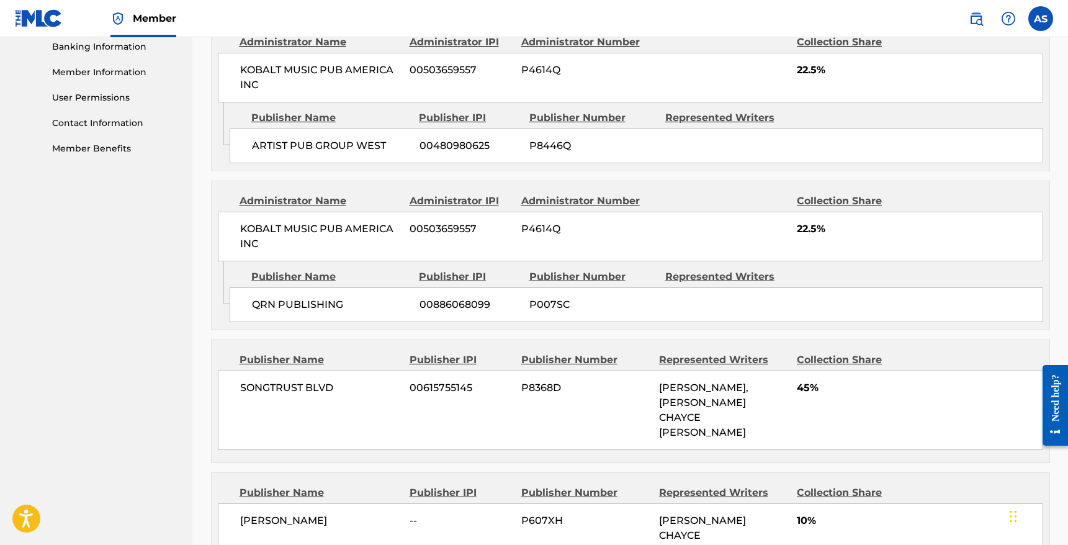
scroll to position [675, 0]
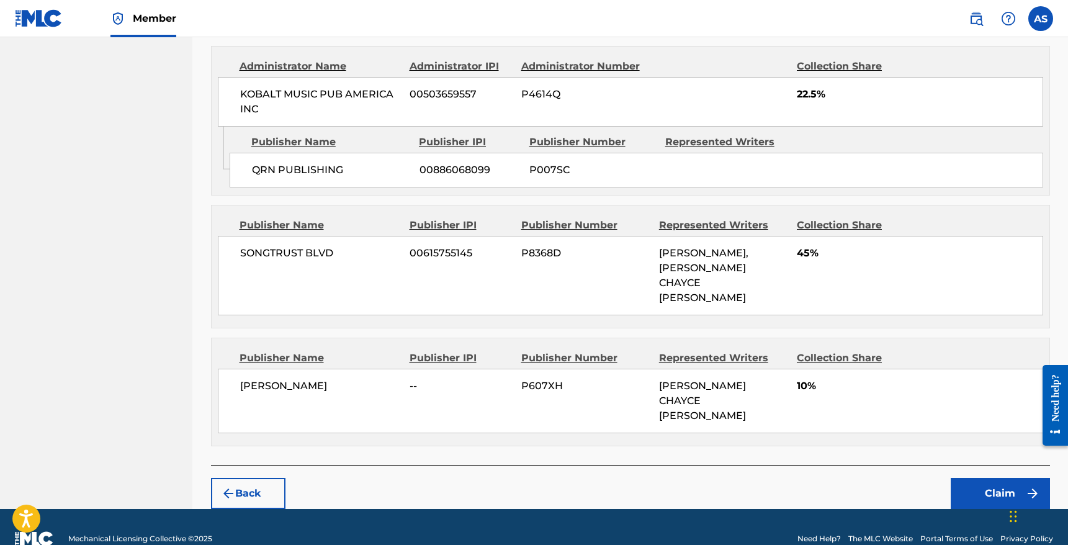
click at [961, 478] on button "Claim" at bounding box center [1000, 493] width 99 height 31
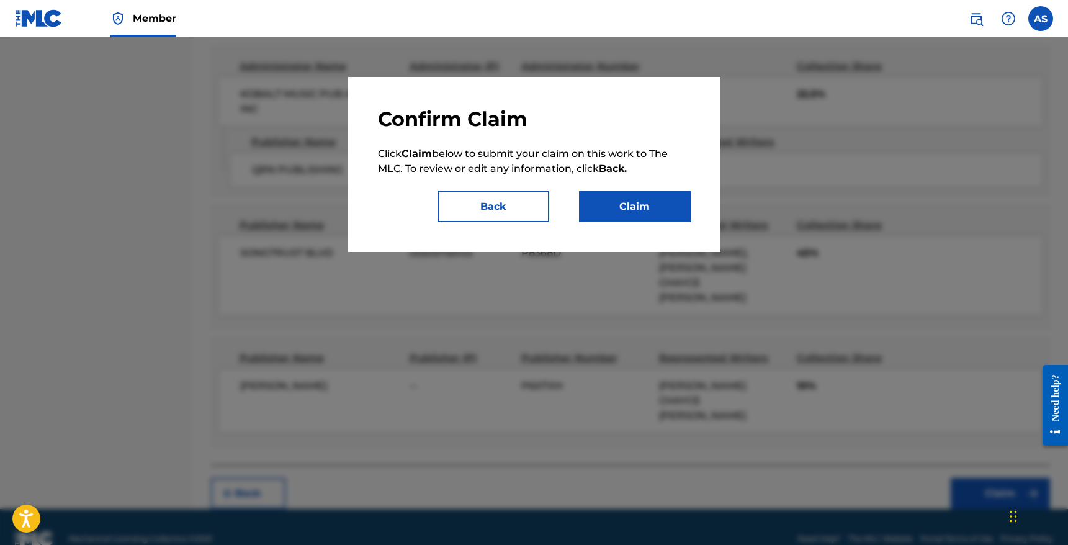
click at [621, 208] on button "Claim" at bounding box center [635, 206] width 112 height 31
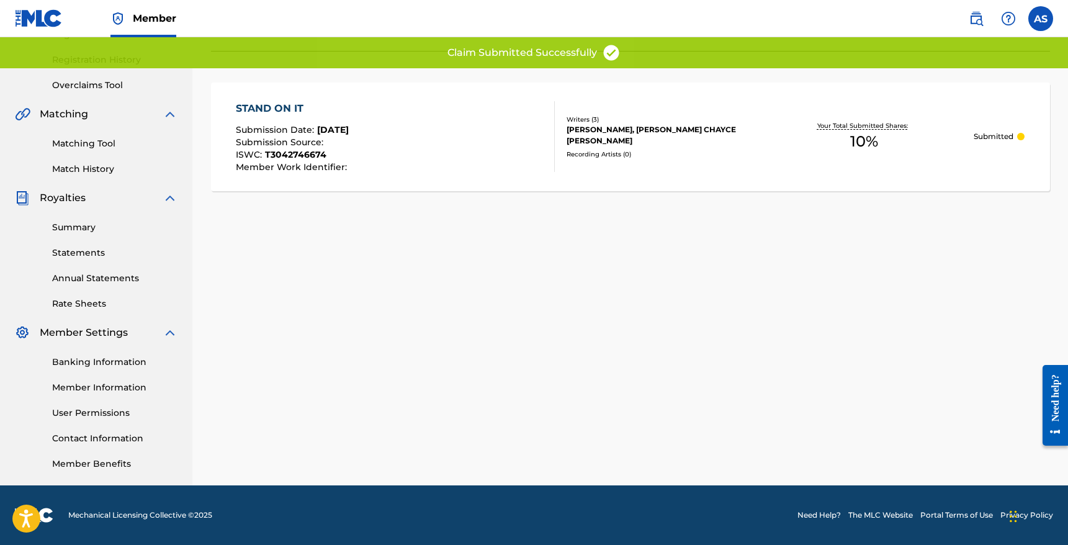
scroll to position [0, 0]
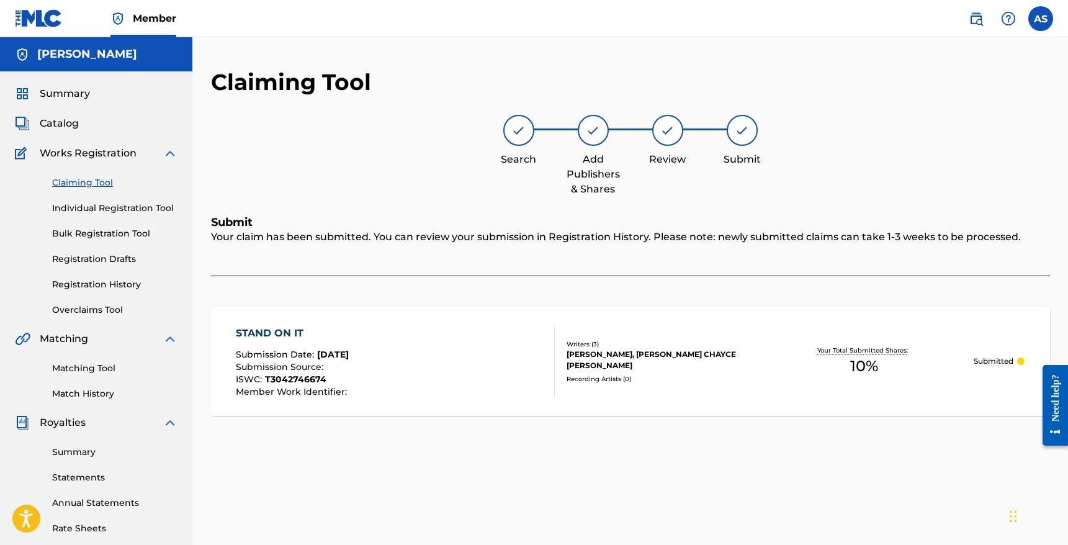
click at [82, 181] on link "Claiming Tool" at bounding box center [114, 182] width 125 height 13
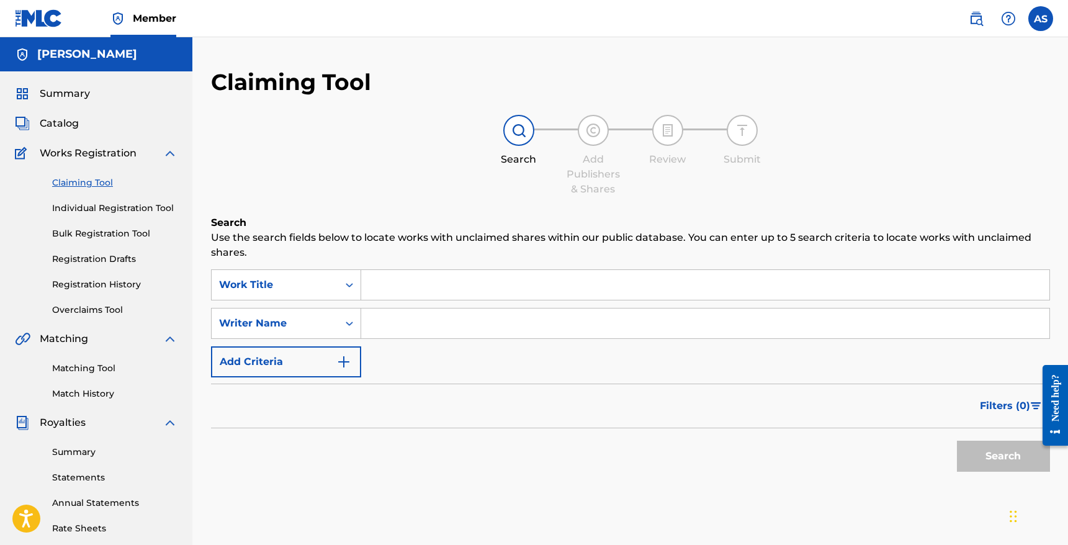
click at [422, 321] on input "Search Form" at bounding box center [705, 323] width 688 height 30
type input "Roderick Jean"
click at [957, 441] on button "Search" at bounding box center [1003, 456] width 93 height 31
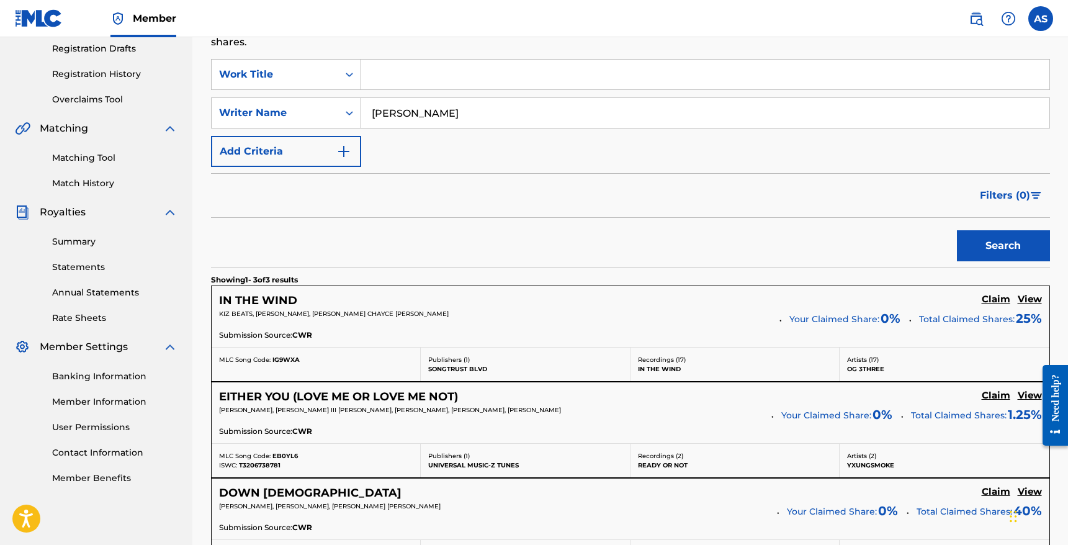
scroll to position [223, 0]
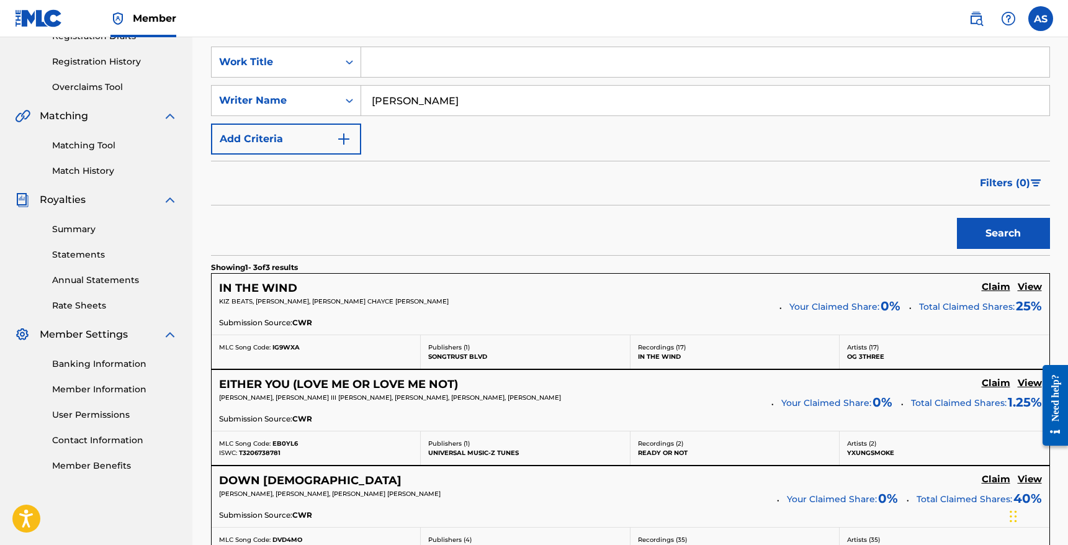
click at [991, 287] on h5 "Claim" at bounding box center [996, 287] width 29 height 12
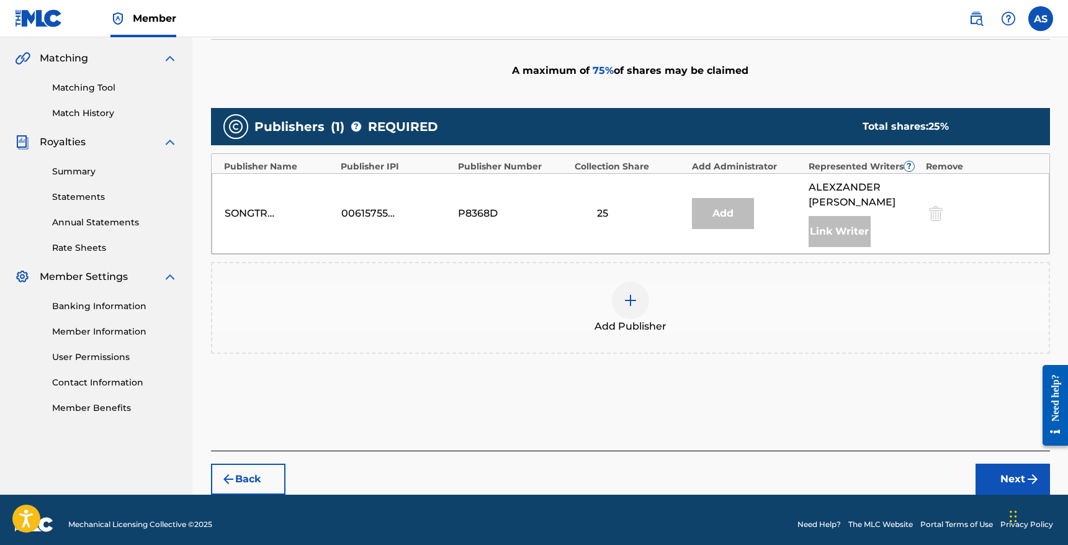
scroll to position [283, 0]
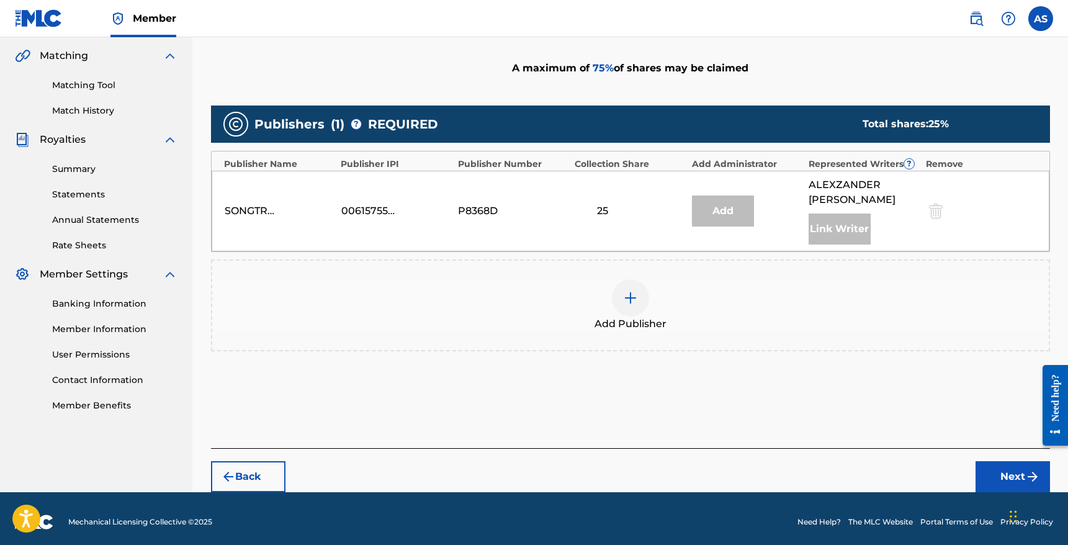
click at [640, 301] on div at bounding box center [630, 297] width 37 height 37
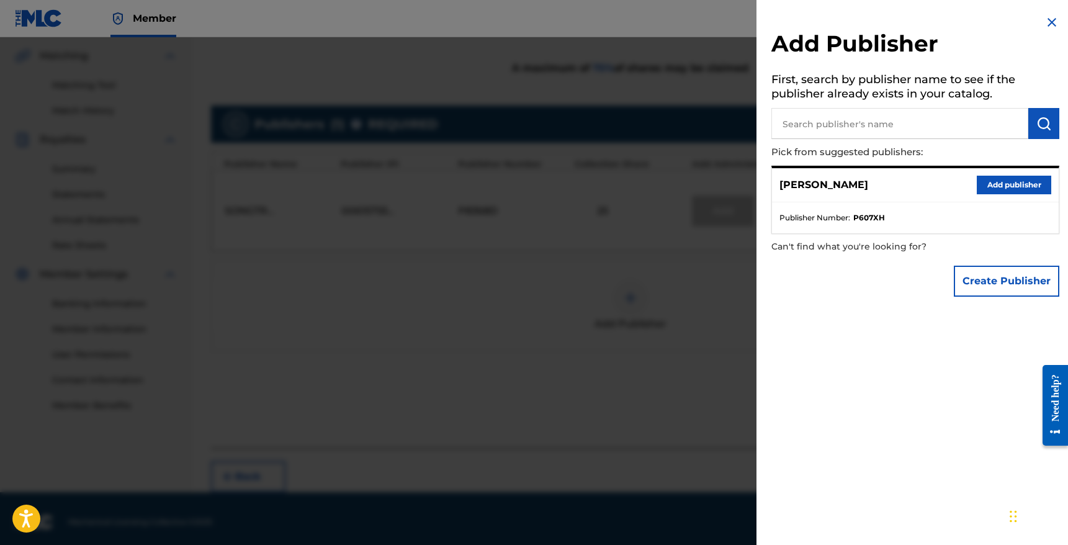
click at [990, 189] on button "Add publisher" at bounding box center [1014, 185] width 74 height 19
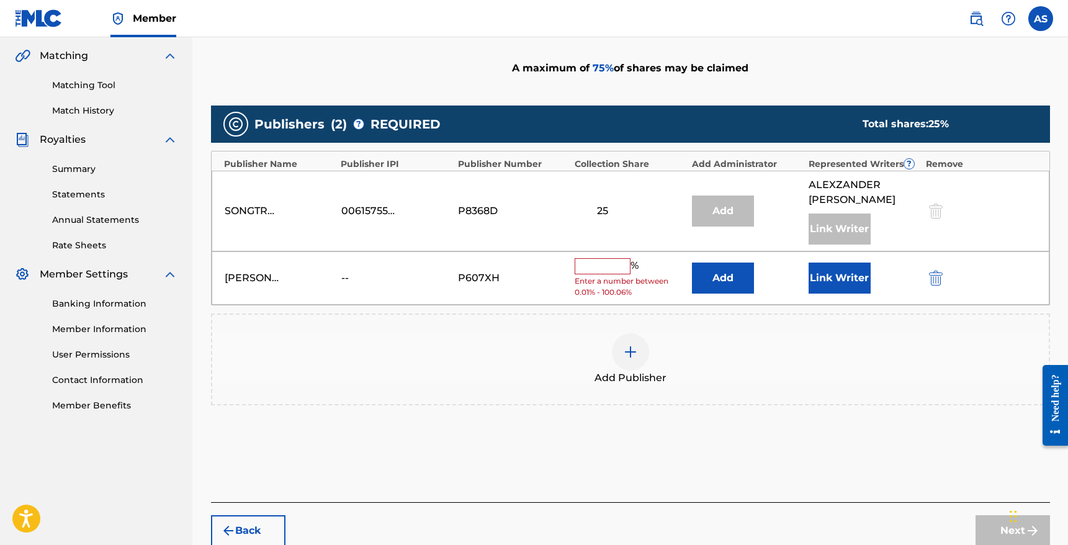
click at [622, 259] on input "text" at bounding box center [603, 266] width 56 height 16
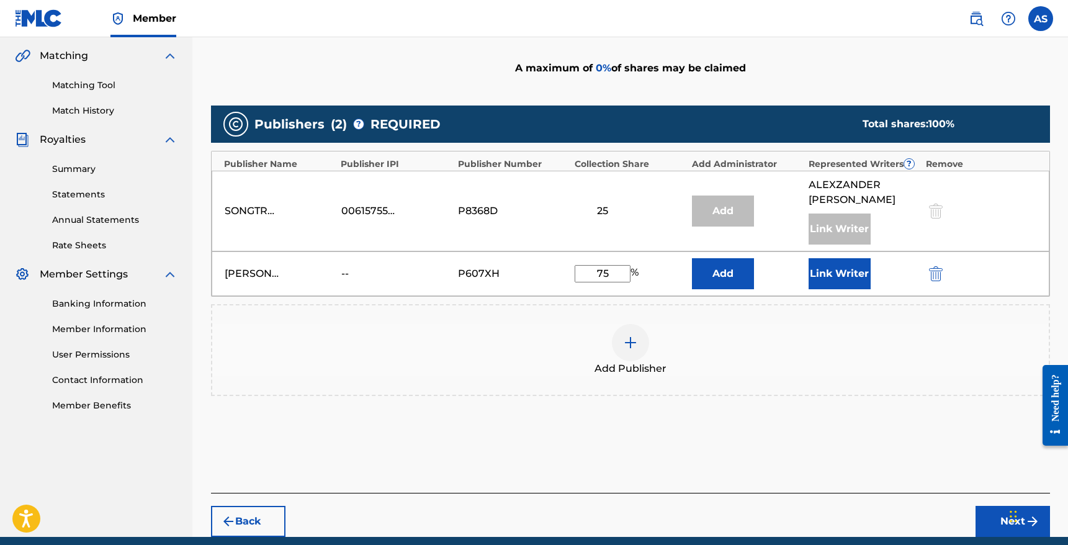
type input "7"
type input "50"
click at [832, 277] on button "Link Writer" at bounding box center [840, 273] width 62 height 31
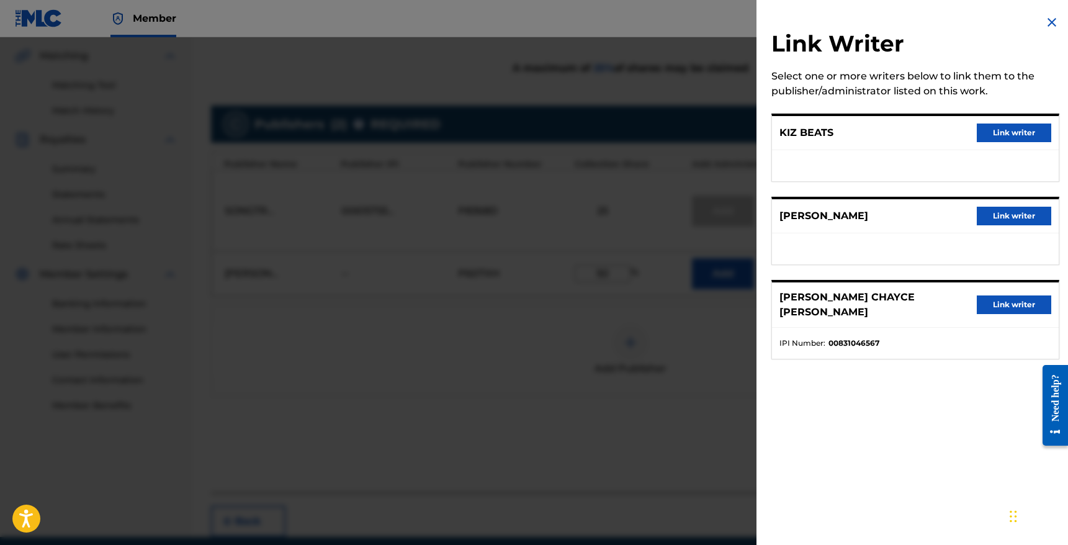
click at [1013, 295] on button "Link writer" at bounding box center [1014, 304] width 74 height 19
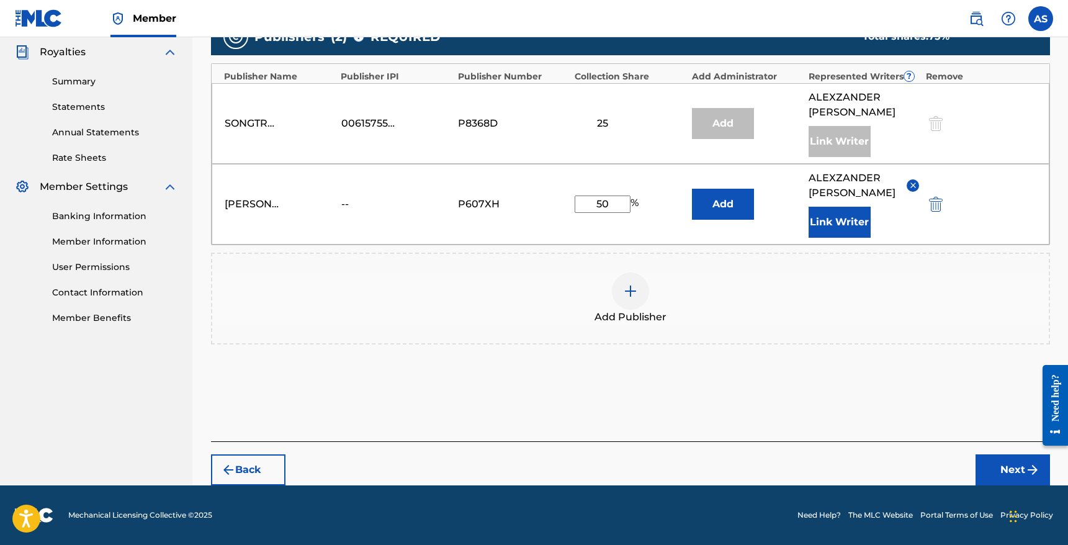
click at [1023, 466] on button "Next" at bounding box center [1012, 469] width 74 height 31
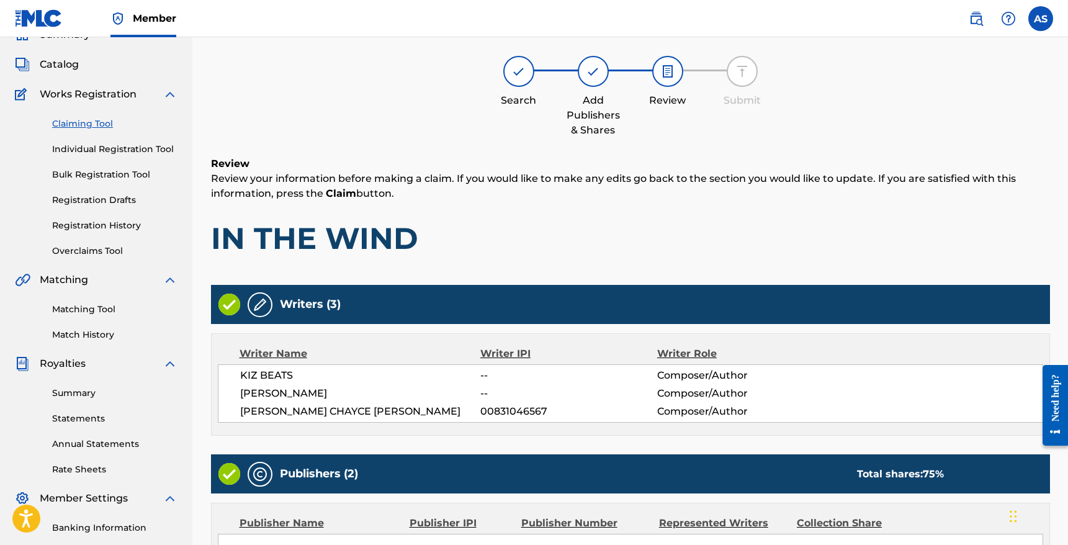
scroll to position [56, 0]
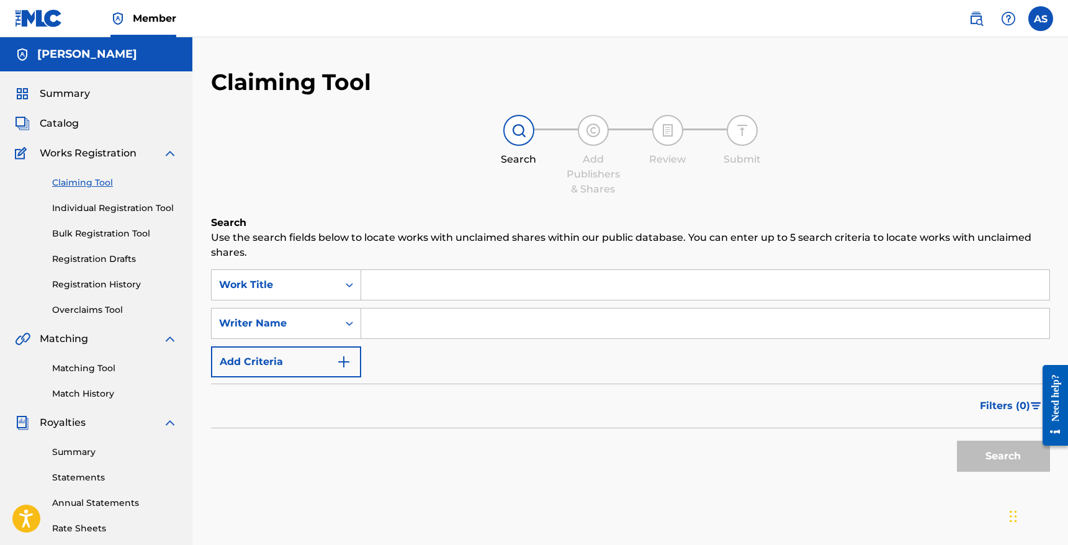
scroll to position [56, 0]
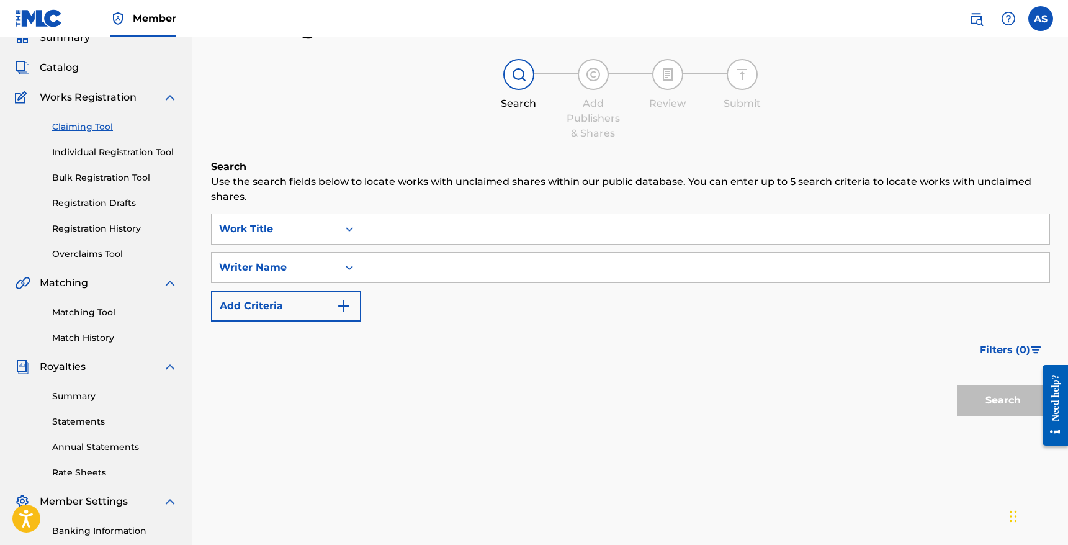
click at [532, 276] on input "Search Form" at bounding box center [705, 268] width 688 height 30
click at [957, 385] on button "Search" at bounding box center [1003, 400] width 93 height 31
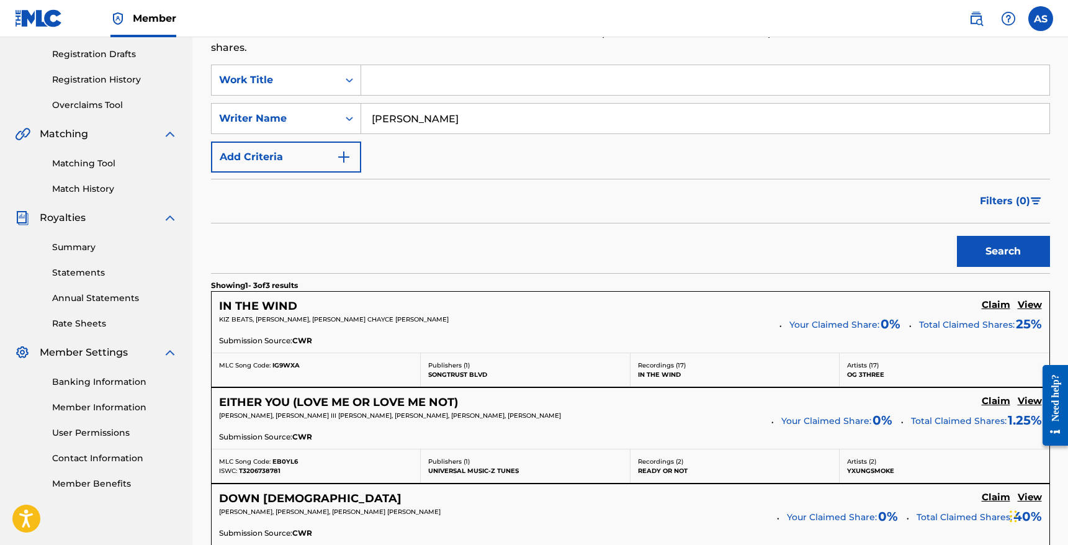
scroll to position [199, 0]
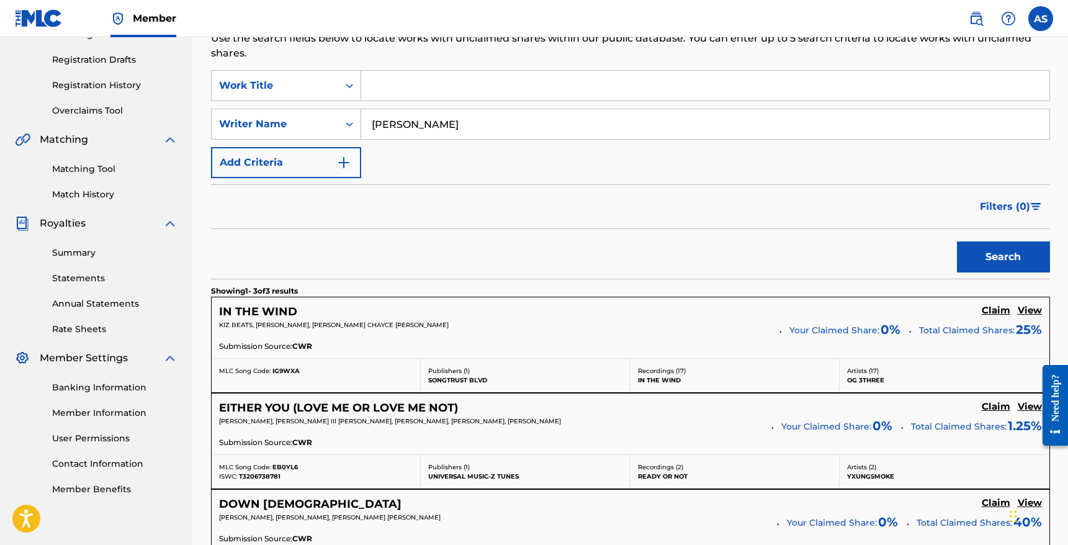
type input "Roderick Jeanpierre"
click at [957, 241] on button "Search" at bounding box center [1003, 256] width 93 height 31
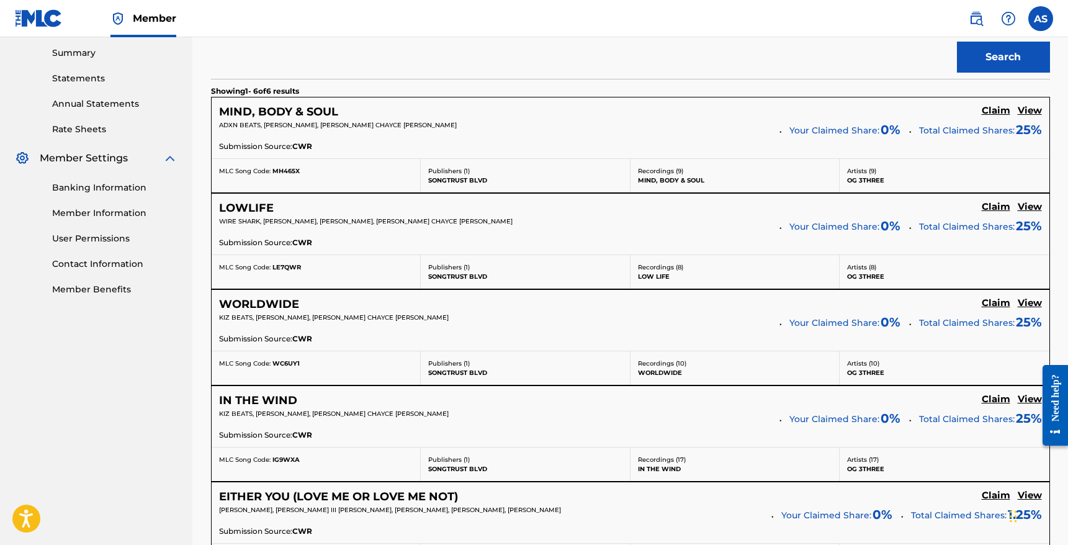
scroll to position [414, 0]
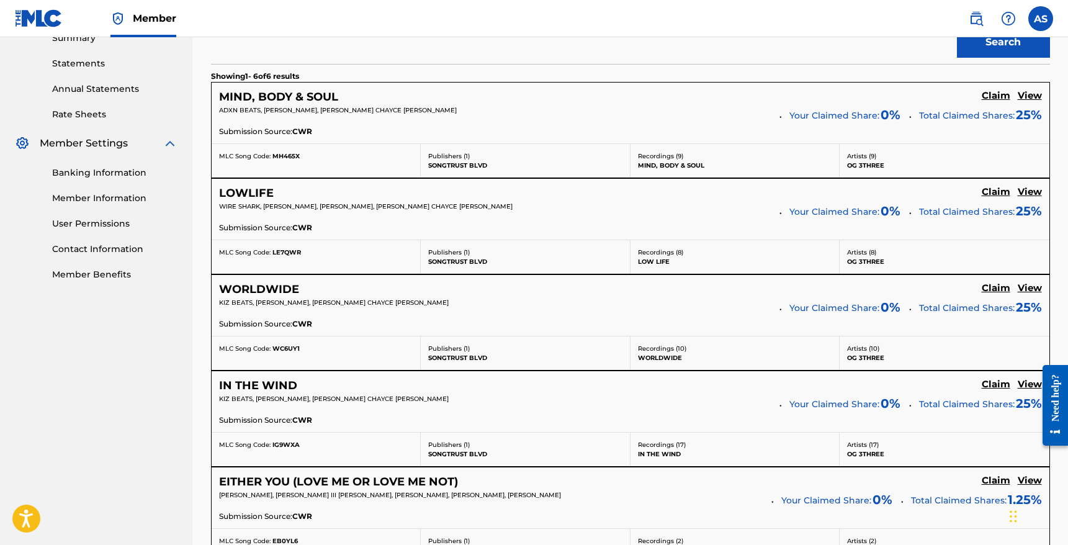
click at [998, 102] on h5 "Claim" at bounding box center [996, 96] width 29 height 12
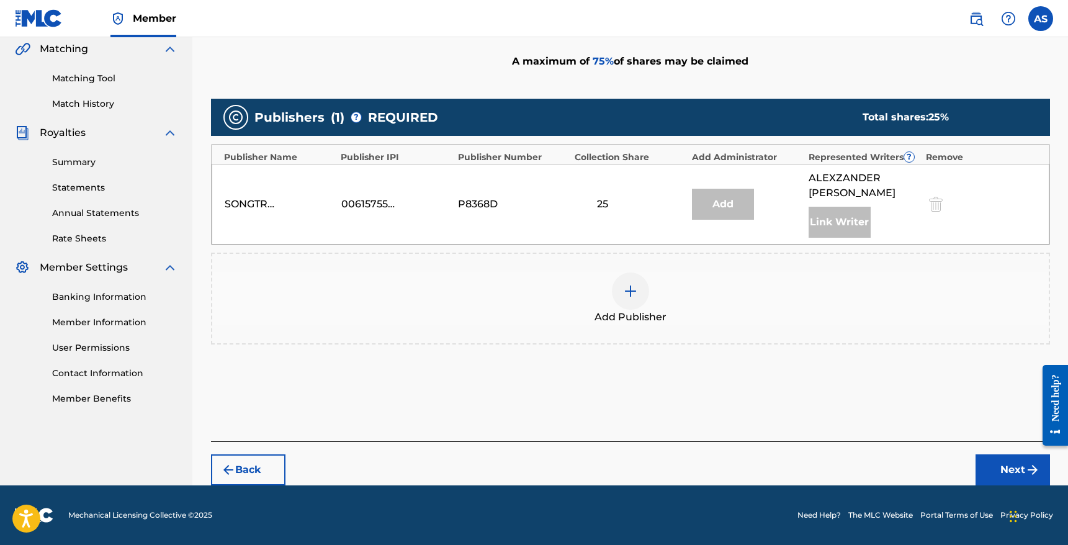
click at [648, 297] on div "Add Publisher" at bounding box center [630, 298] width 836 height 52
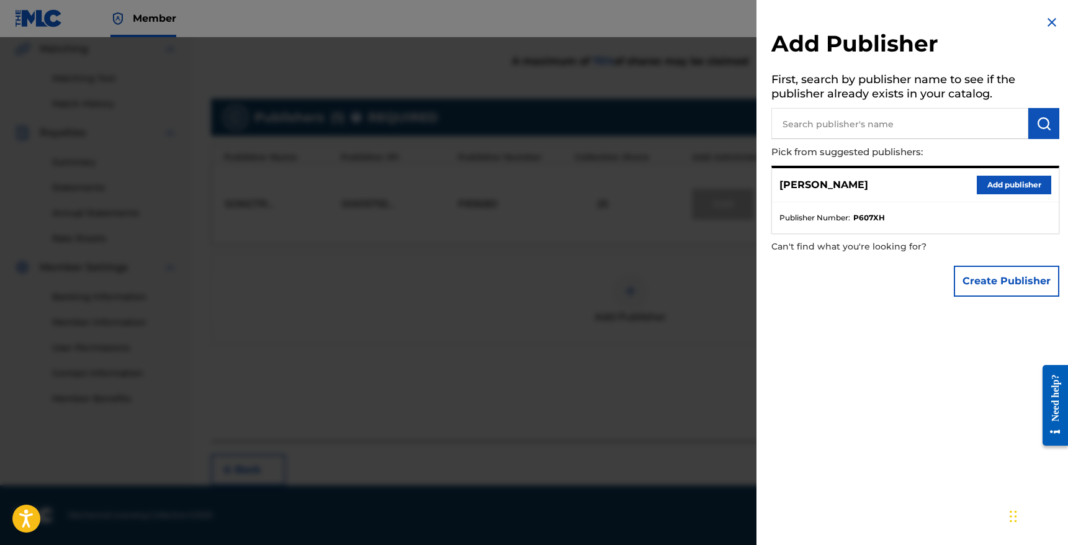
click at [1002, 189] on button "Add publisher" at bounding box center [1014, 185] width 74 height 19
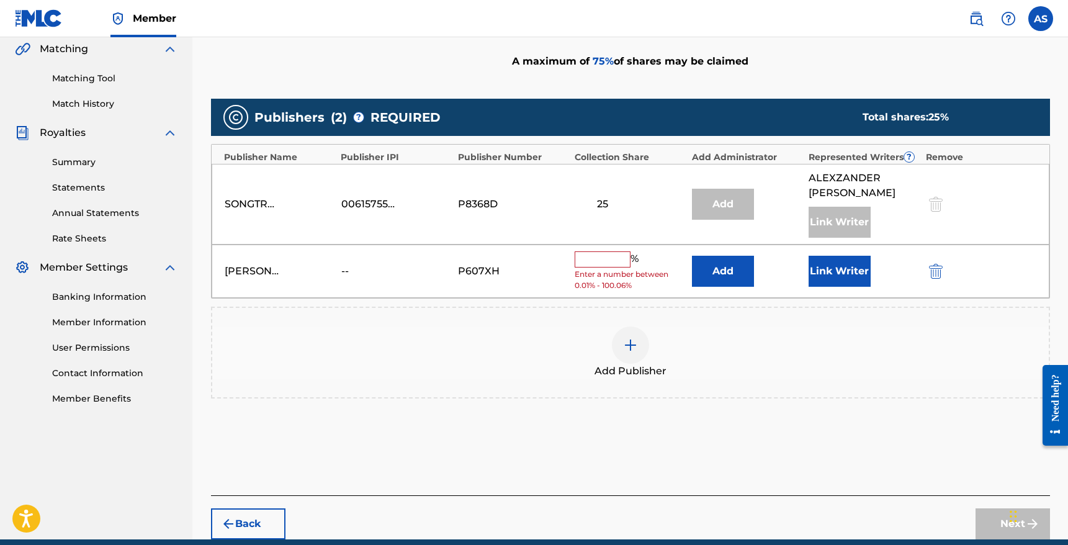
click at [852, 277] on button "Link Writer" at bounding box center [840, 271] width 62 height 31
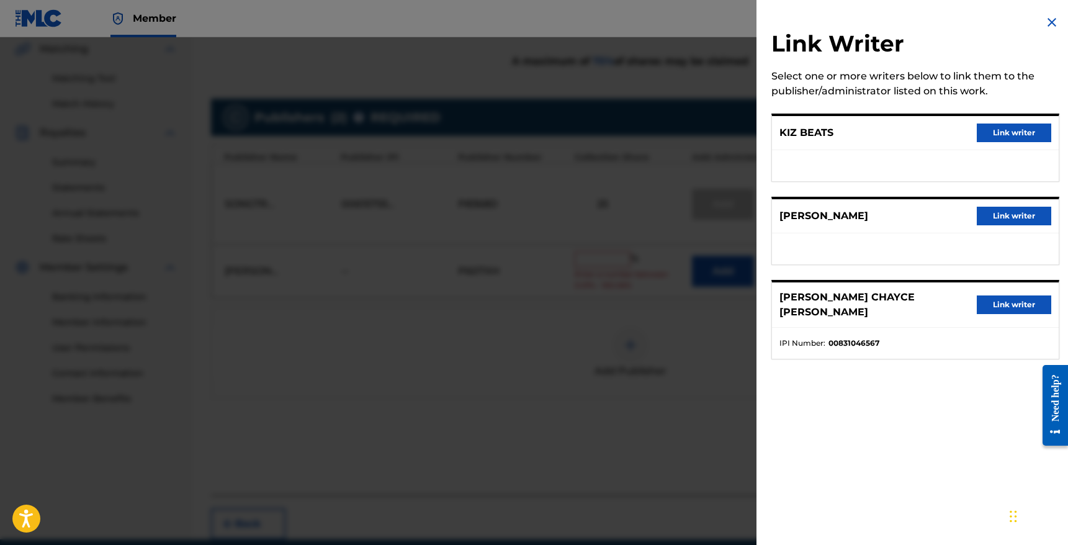
click at [1013, 297] on button "Link writer" at bounding box center [1014, 304] width 74 height 19
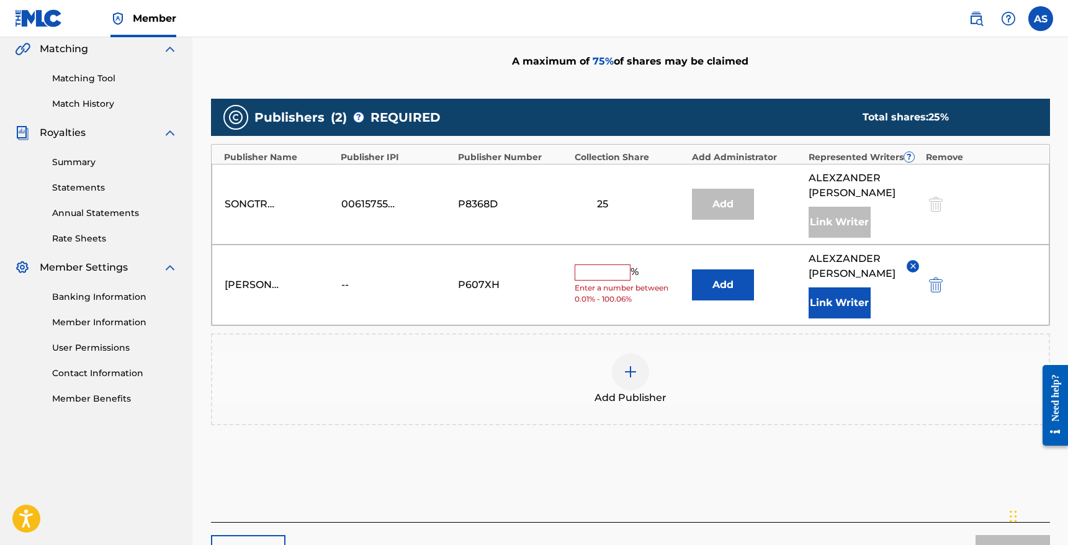
click at [608, 271] on input "text" at bounding box center [603, 272] width 56 height 16
type input "7"
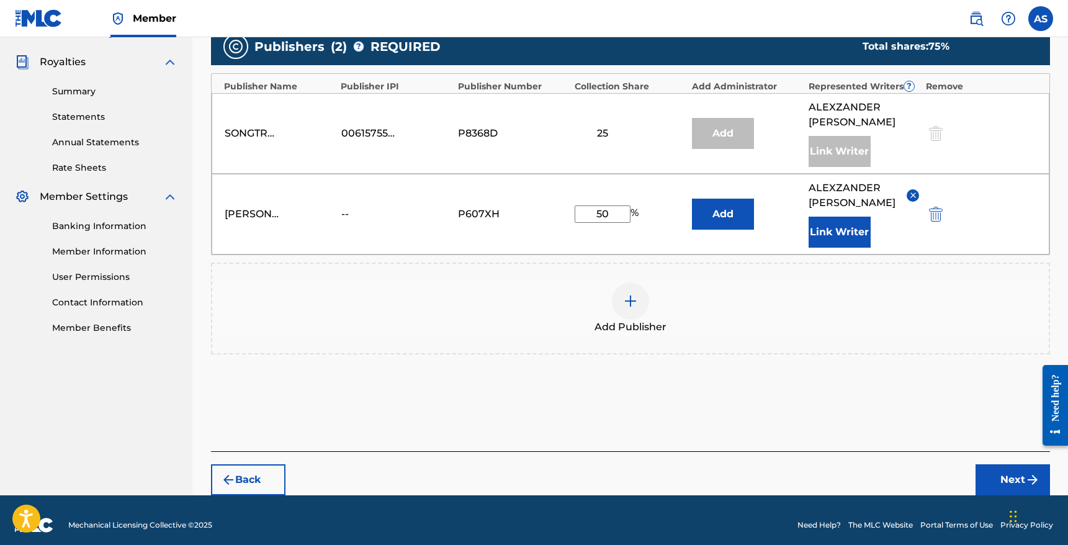
type input "50"
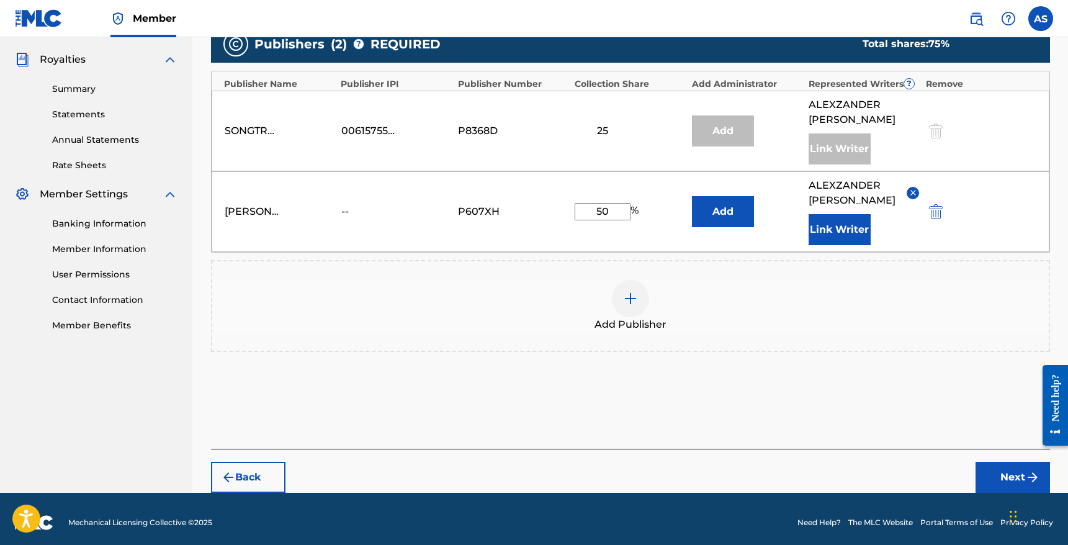
click at [990, 503] on footer "Mechanical Licensing Collective © 2025 Need Help? The MLC Website Portal Terms …" at bounding box center [534, 523] width 1068 height 60
click at [991, 482] on button "Next" at bounding box center [1012, 477] width 74 height 31
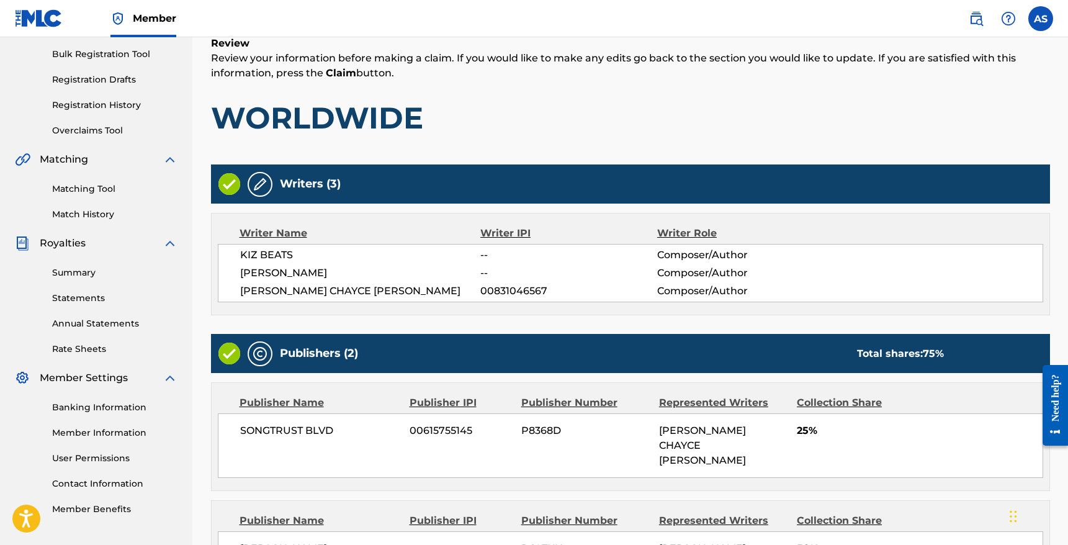
scroll to position [334, 0]
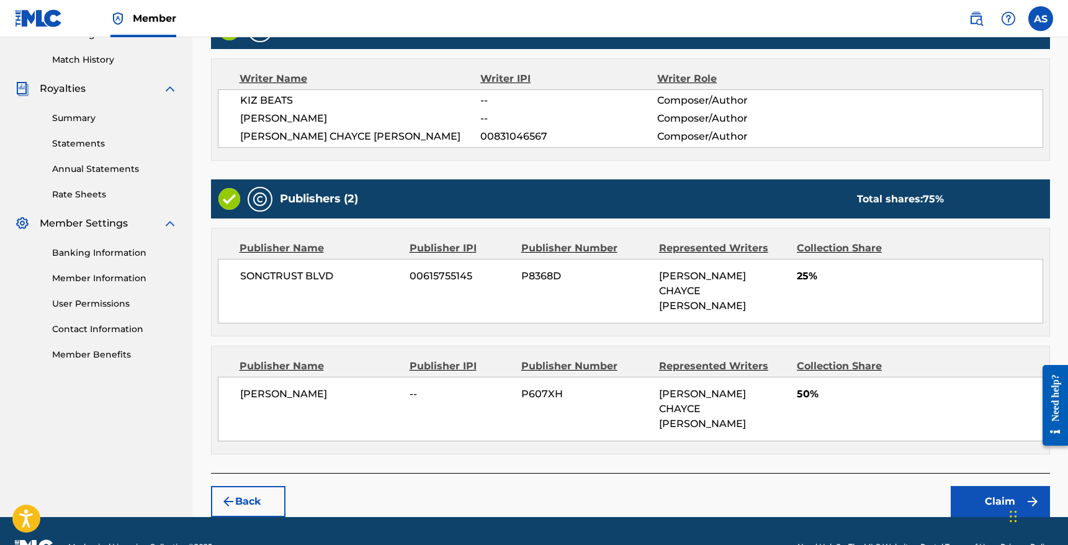
click at [999, 486] on button "Claim" at bounding box center [1000, 501] width 99 height 31
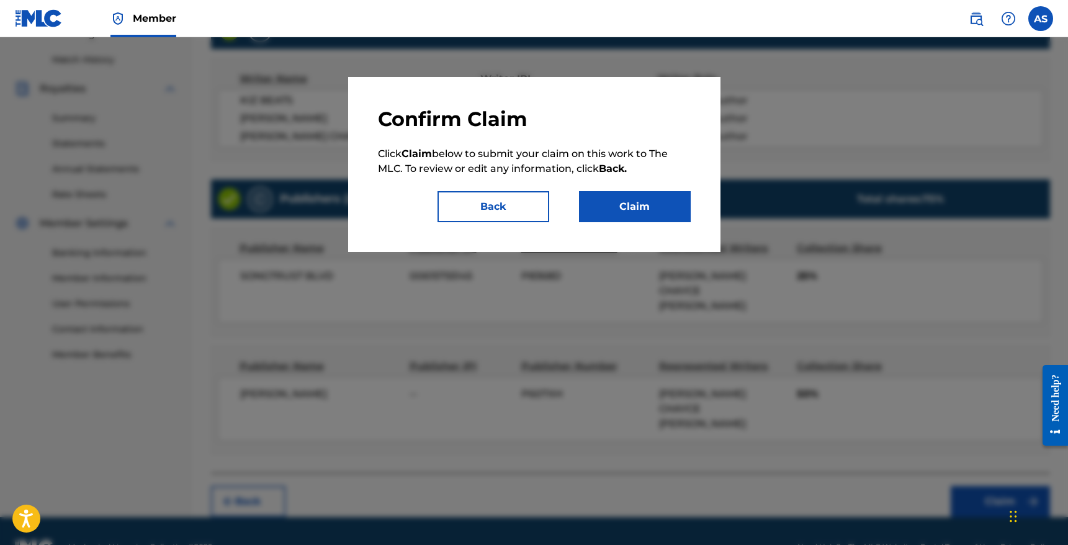
click at [657, 210] on button "Claim" at bounding box center [635, 206] width 112 height 31
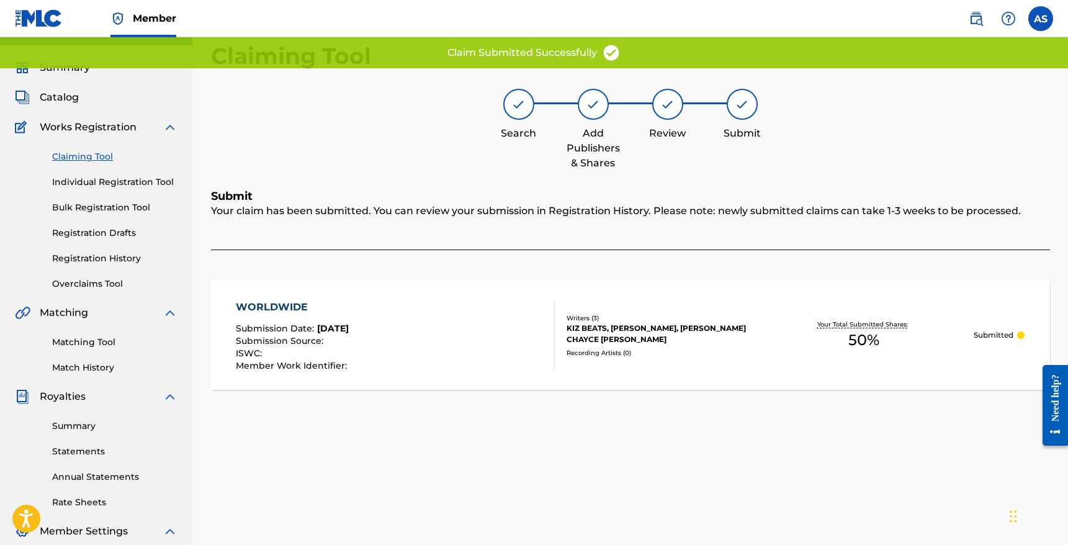
scroll to position [0, 0]
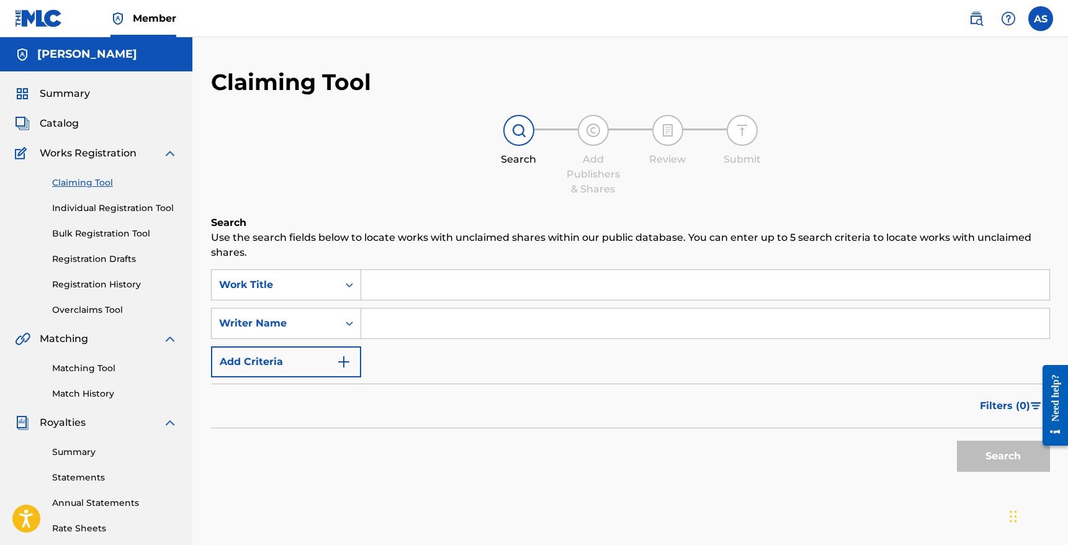
click at [525, 324] on input "Search Form" at bounding box center [705, 323] width 688 height 30
type input "Roderick Jeanpierre"
click at [957, 441] on button "Search" at bounding box center [1003, 456] width 93 height 31
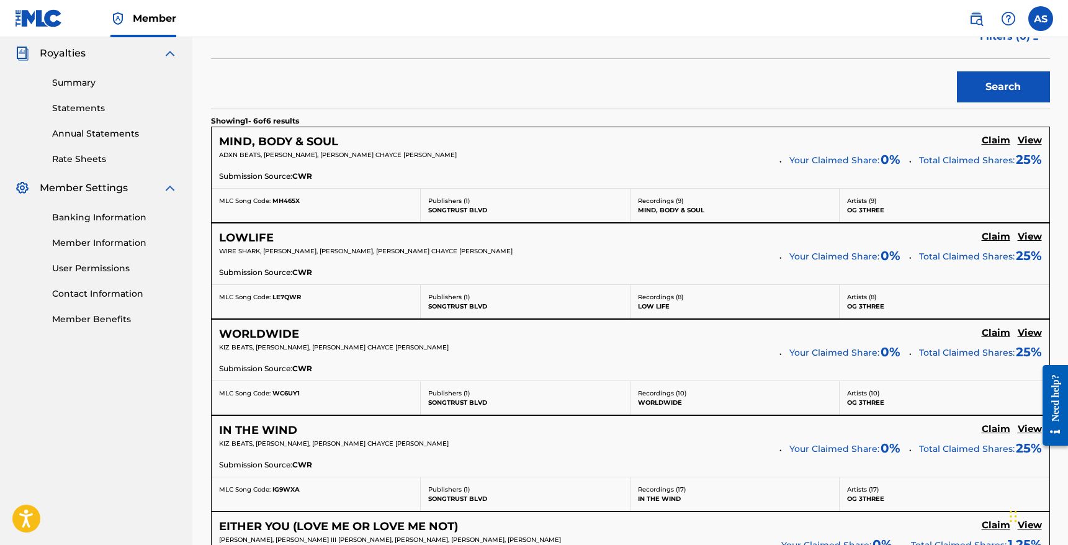
scroll to position [367, 0]
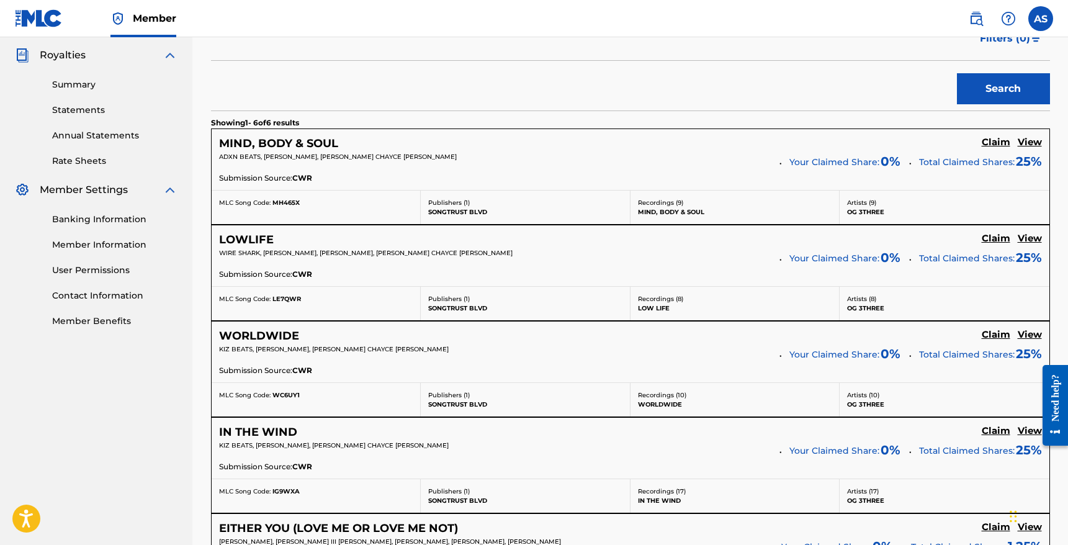
click at [1002, 141] on h5 "Claim" at bounding box center [996, 143] width 29 height 12
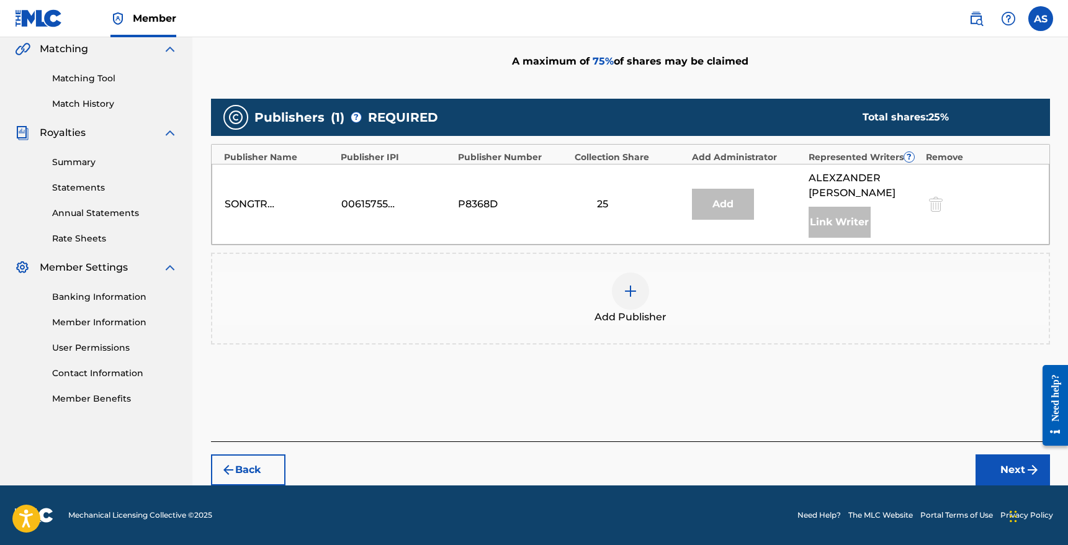
click at [552, 271] on div "Add Publisher" at bounding box center [630, 299] width 839 height 92
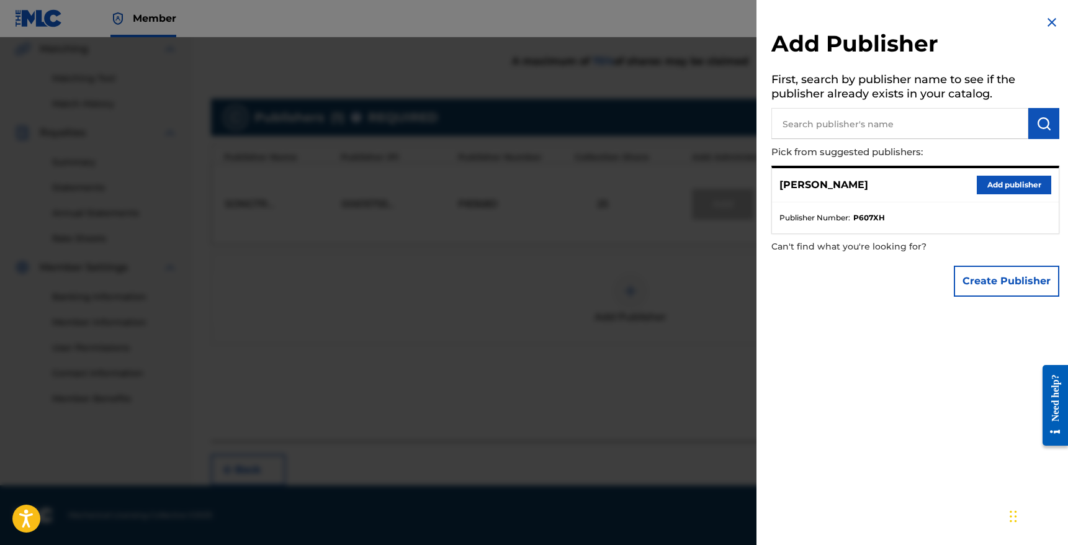
click at [677, 302] on div at bounding box center [534, 309] width 1068 height 545
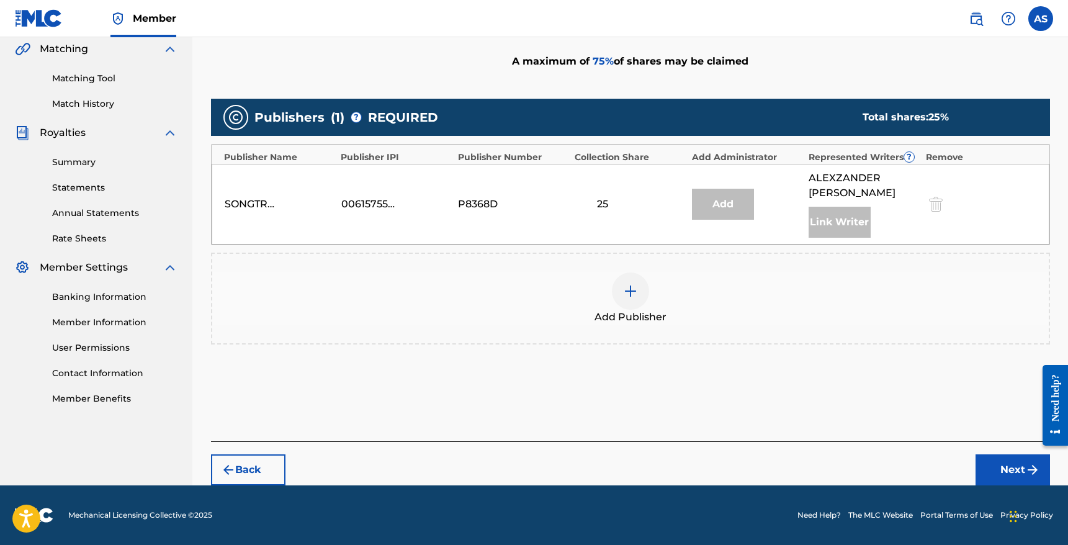
click at [683, 288] on div "Add Publisher" at bounding box center [630, 298] width 836 height 52
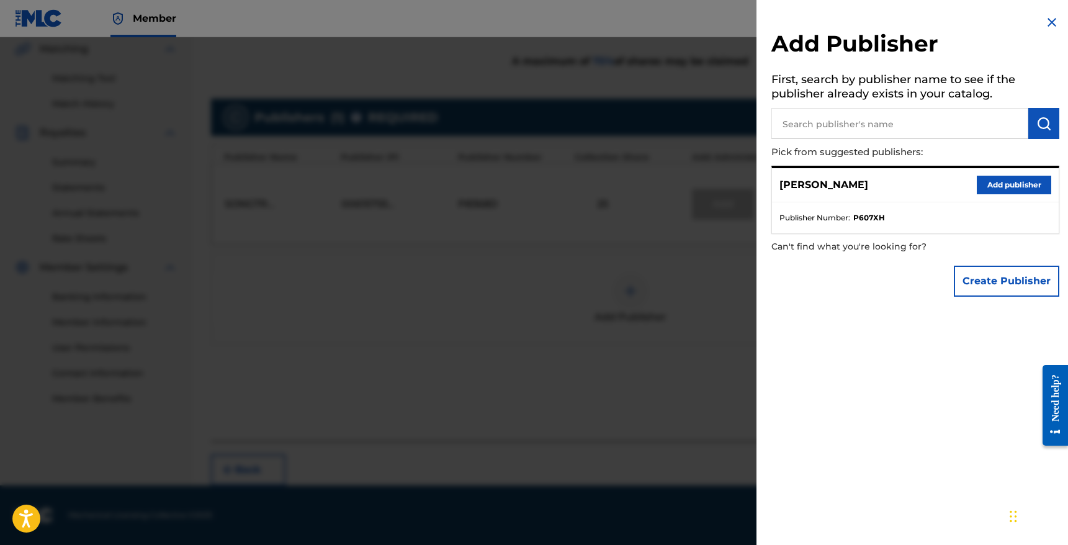
click at [1033, 186] on button "Add publisher" at bounding box center [1014, 185] width 74 height 19
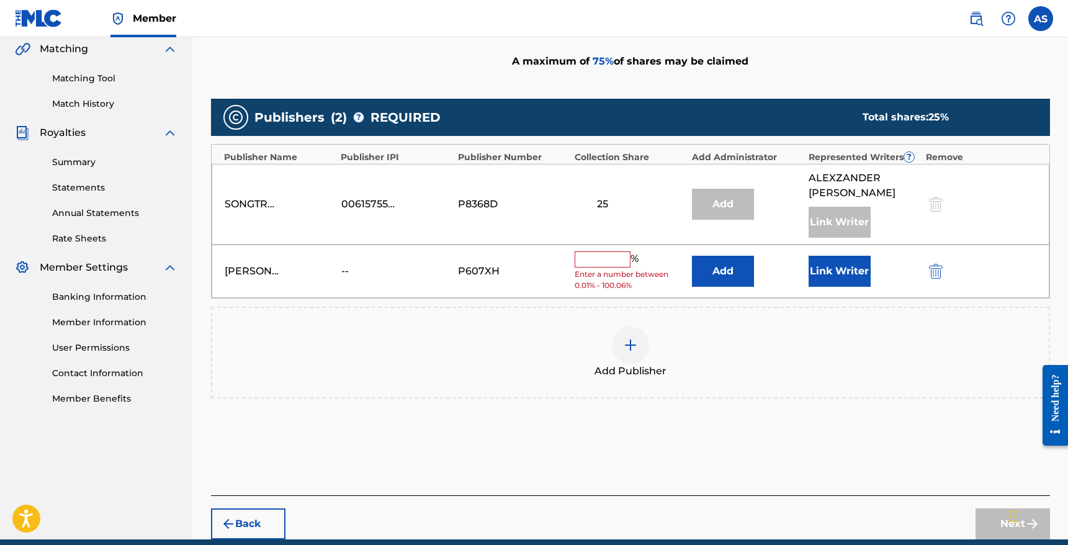
click at [869, 263] on button "Link Writer" at bounding box center [840, 271] width 62 height 31
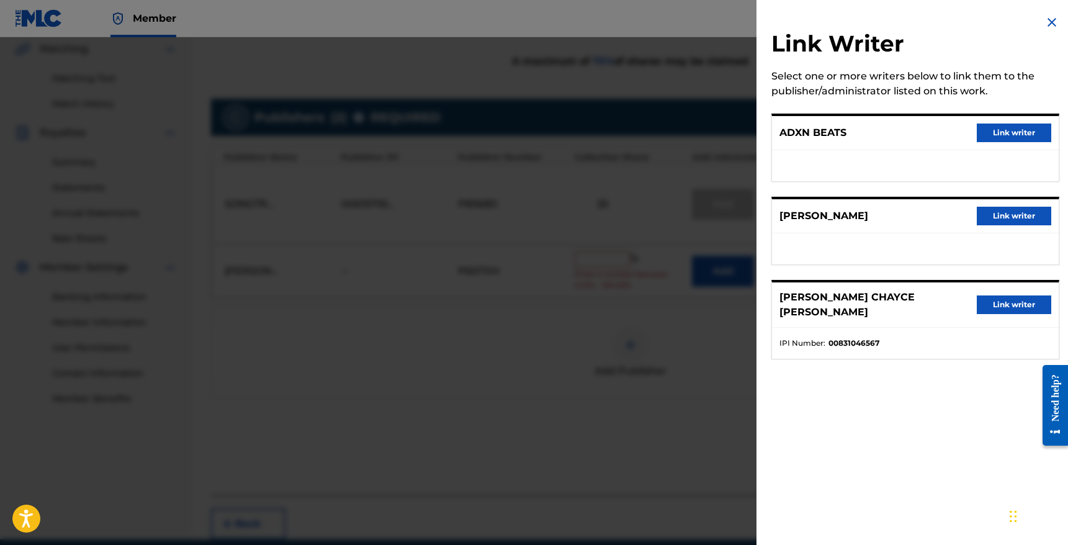
click at [992, 297] on button "Link writer" at bounding box center [1014, 304] width 74 height 19
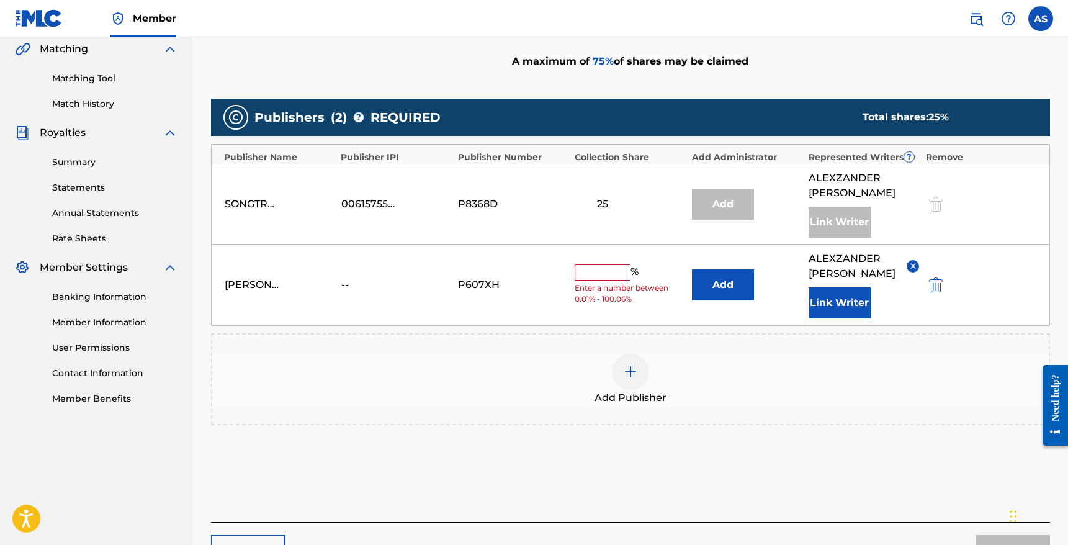
click at [602, 278] on input "text" at bounding box center [603, 272] width 56 height 16
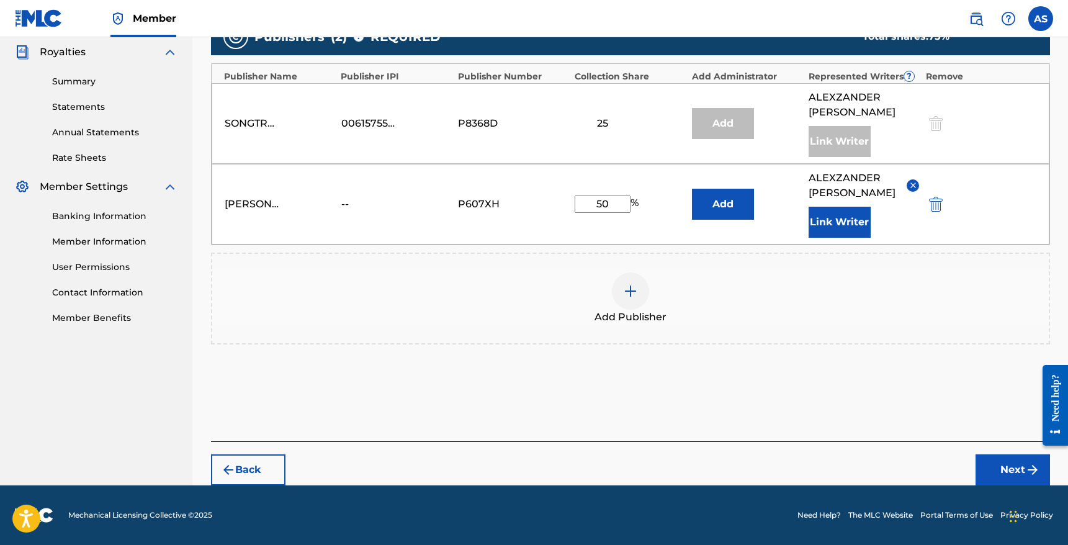
type input "50"
click at [1024, 454] on button "Next" at bounding box center [1012, 469] width 74 height 31
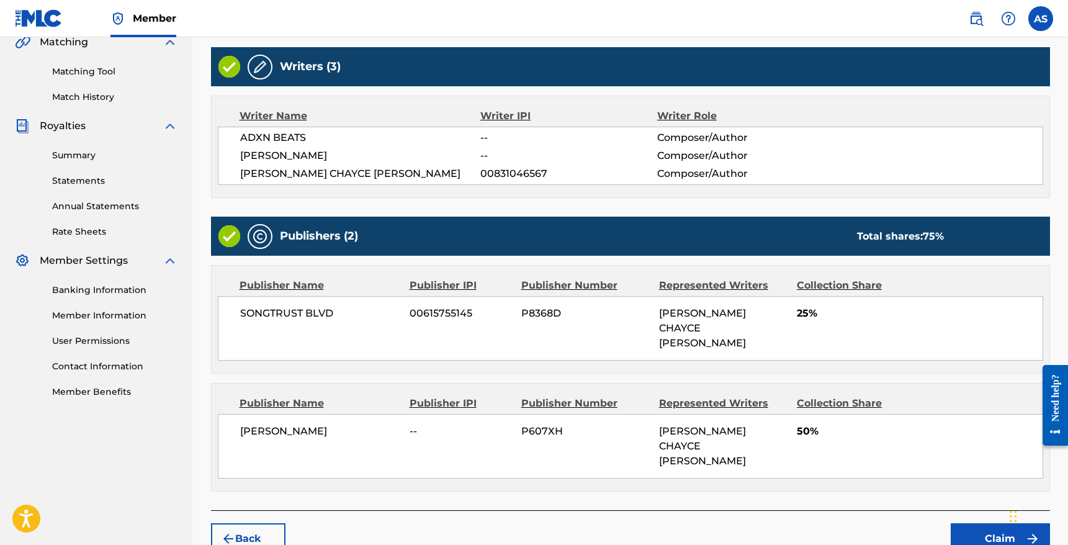
scroll to position [334, 0]
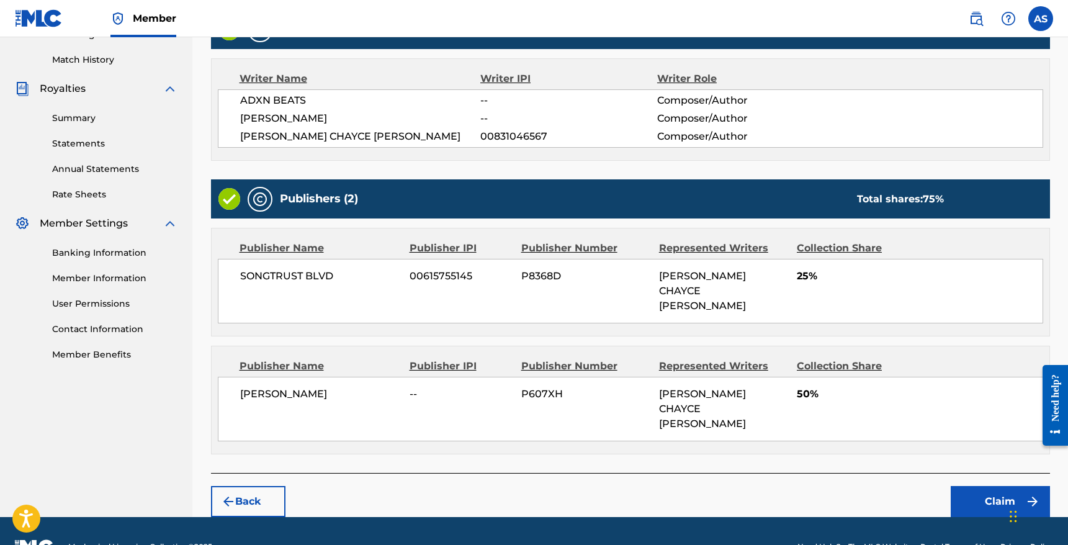
click at [977, 486] on button "Claim" at bounding box center [1000, 501] width 99 height 31
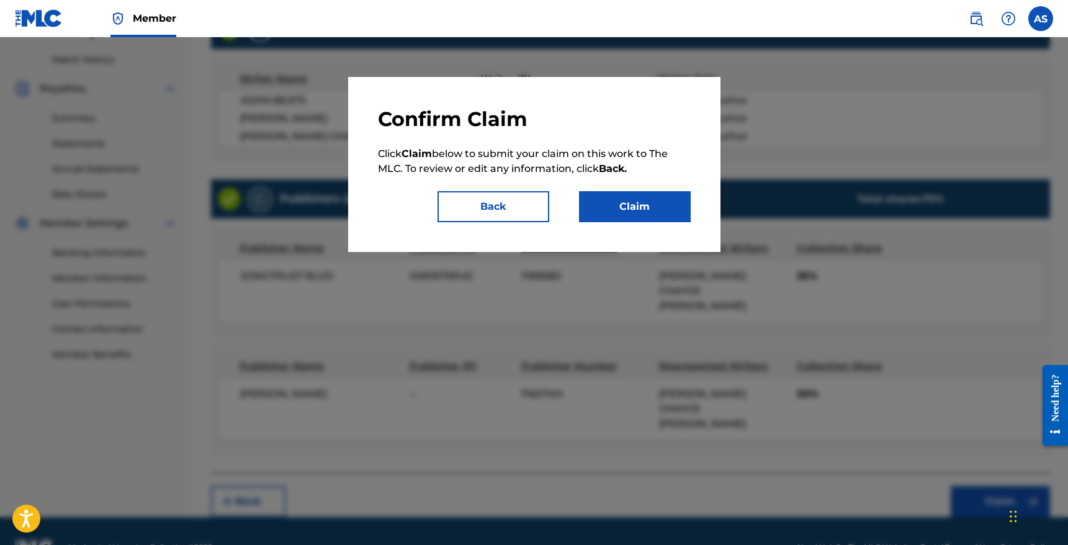
click at [629, 195] on button "Claim" at bounding box center [635, 206] width 112 height 31
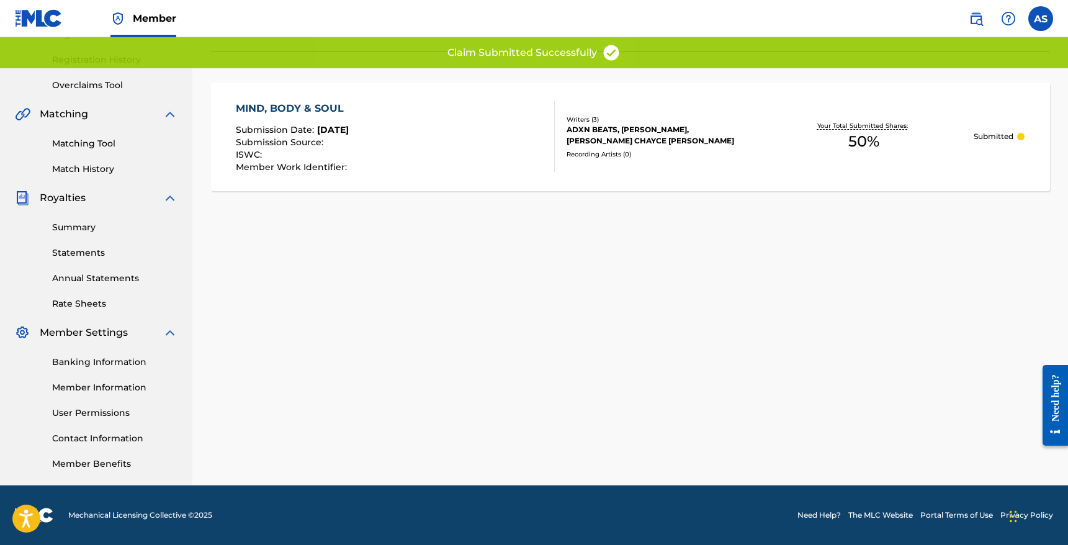
scroll to position [0, 0]
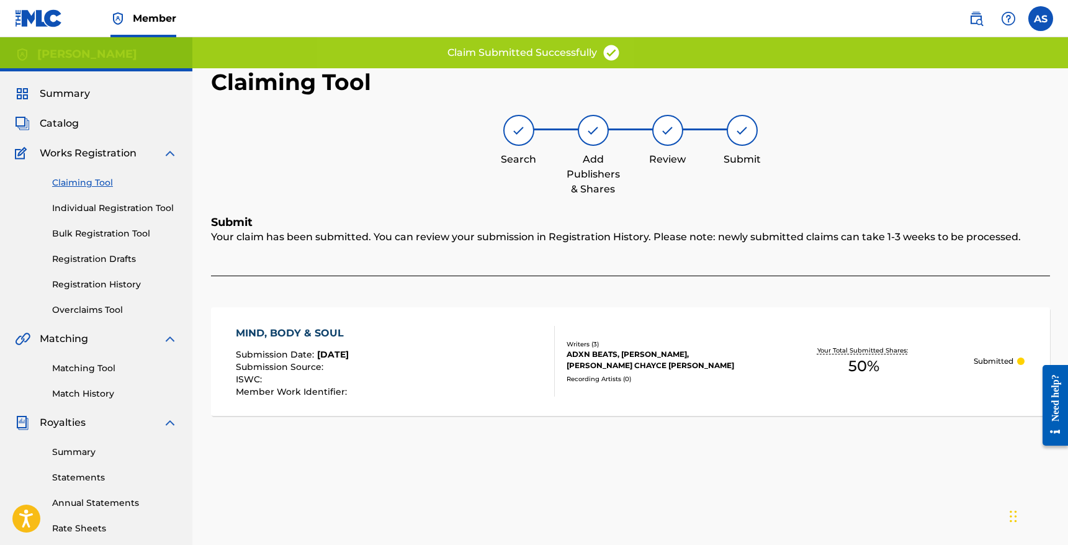
click at [51, 117] on span "Catalog" at bounding box center [59, 123] width 39 height 15
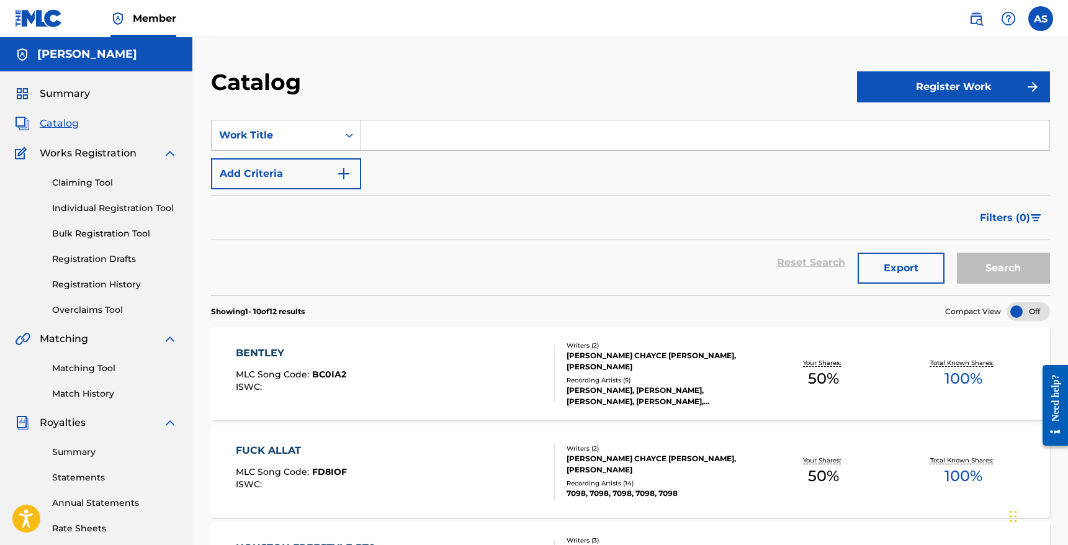
click at [56, 96] on span "Summary" at bounding box center [65, 93] width 50 height 15
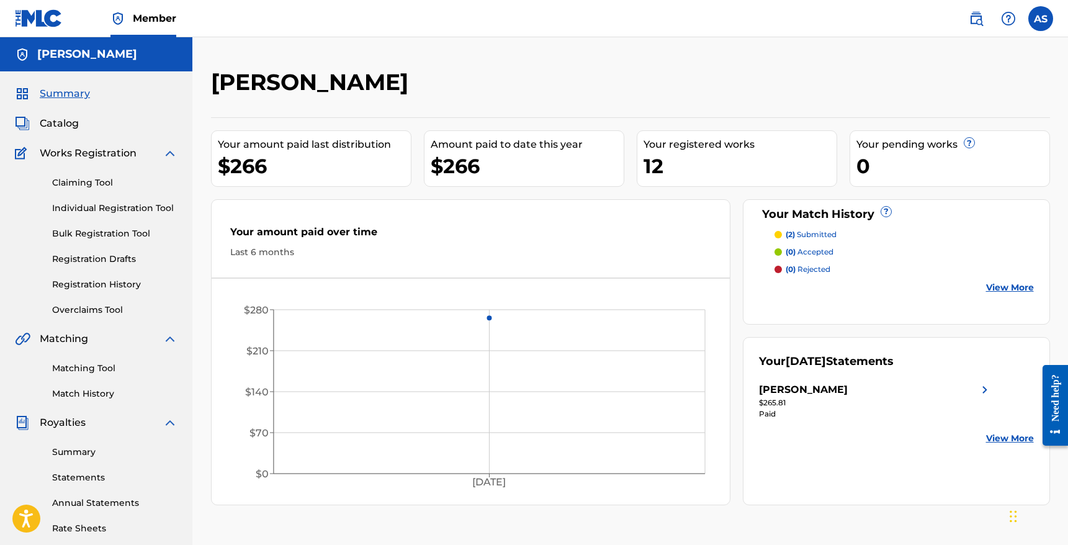
click at [52, 124] on span "Catalog" at bounding box center [59, 123] width 39 height 15
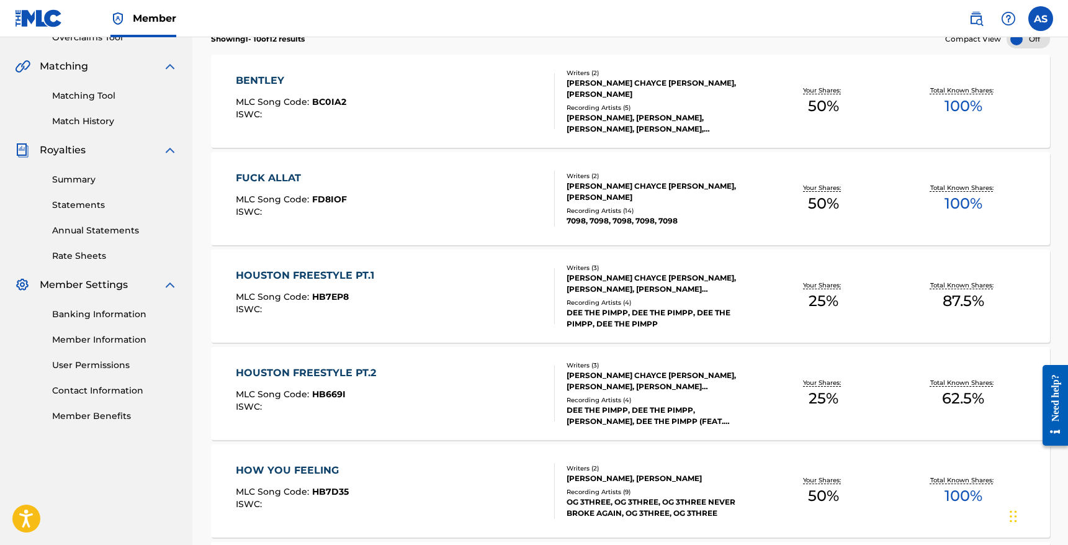
scroll to position [174, 0]
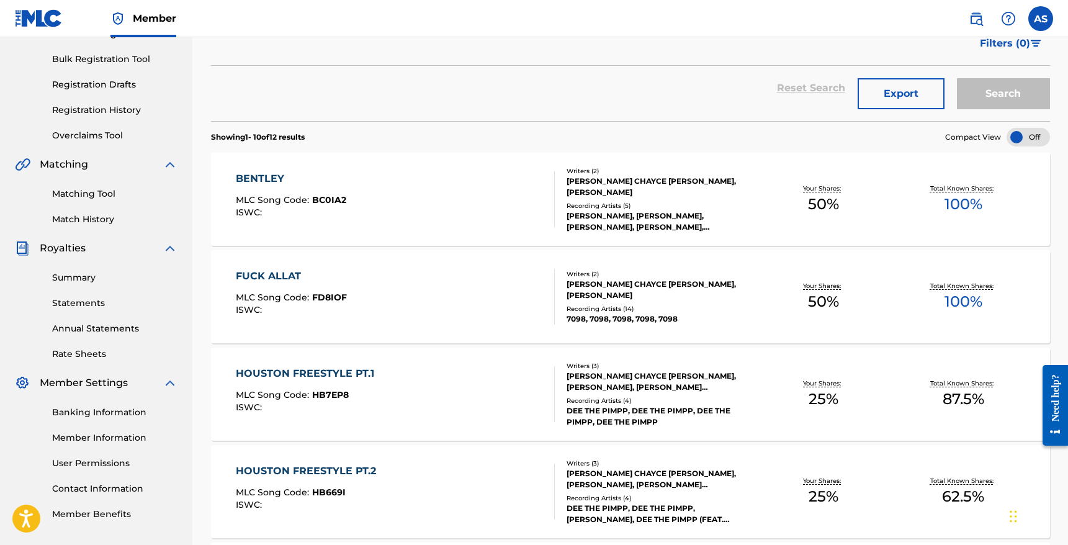
click at [1028, 139] on div at bounding box center [1028, 137] width 43 height 19
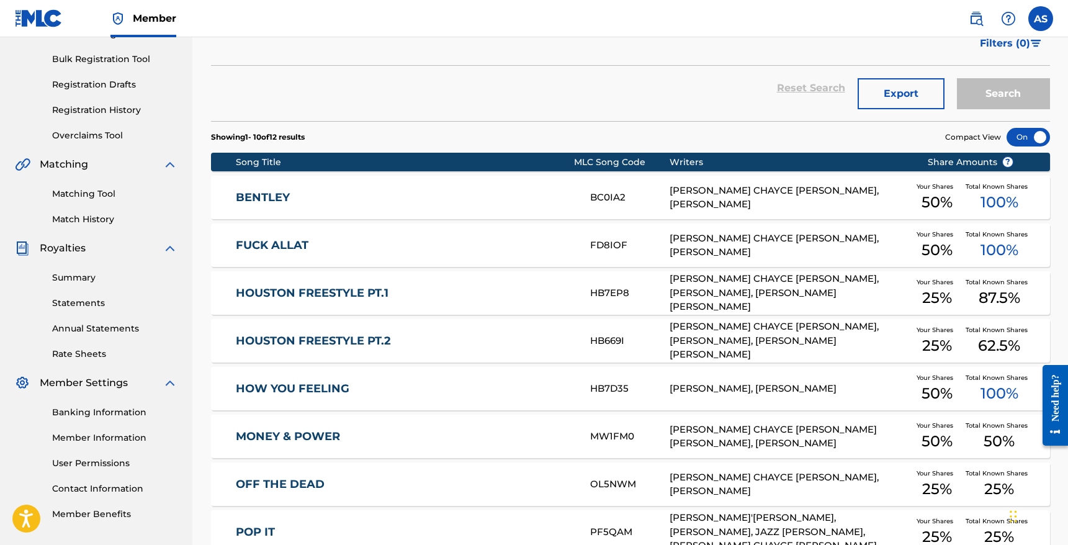
click at [1029, 137] on div at bounding box center [1028, 137] width 43 height 19
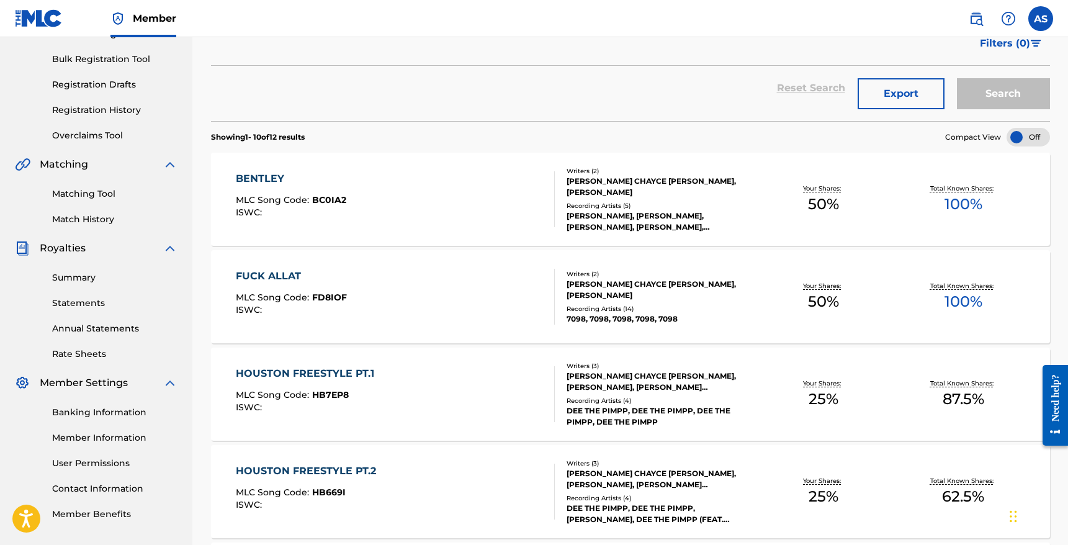
click at [1029, 138] on div at bounding box center [1028, 137] width 43 height 19
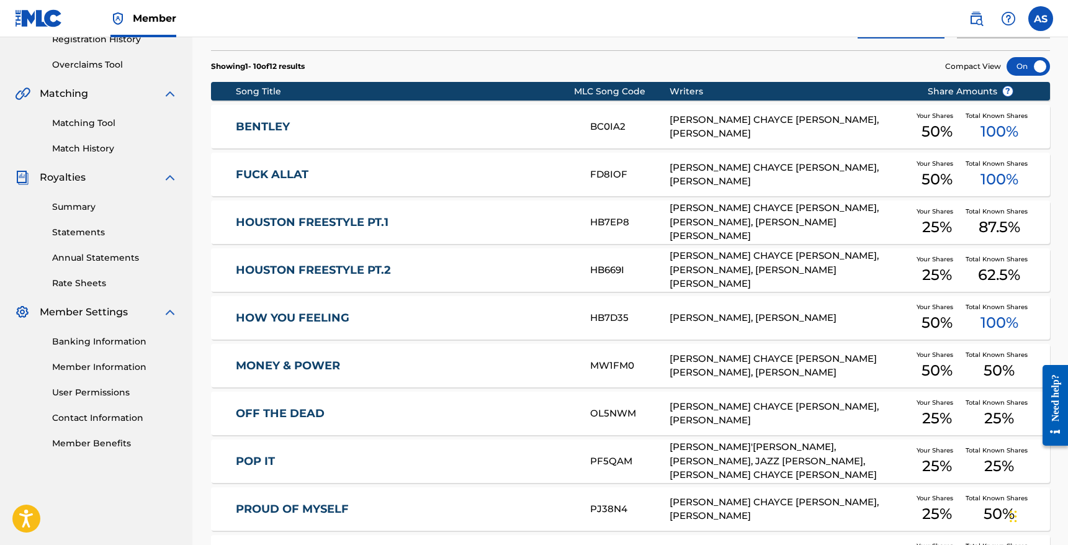
scroll to position [0, 0]
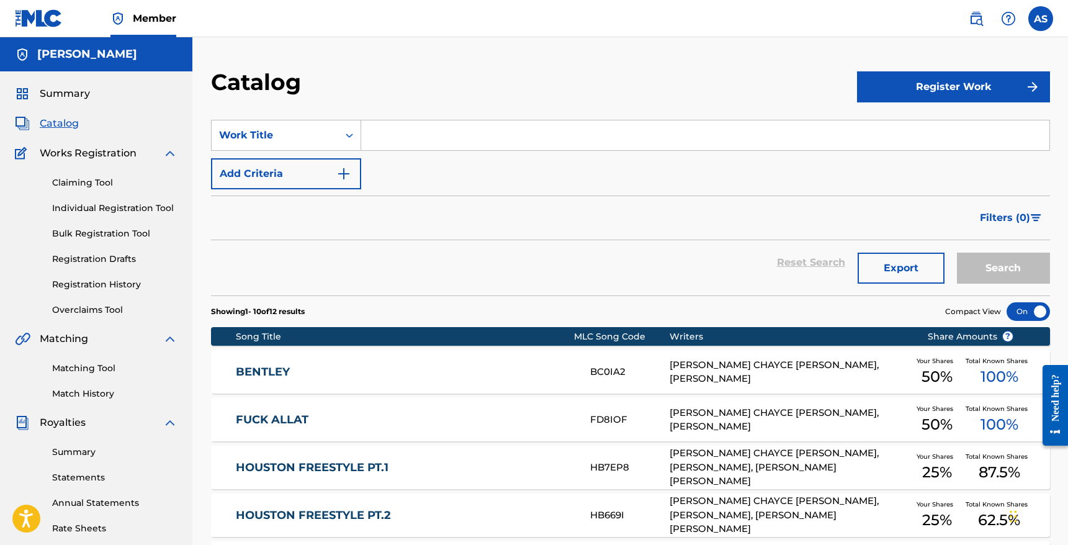
click at [84, 363] on link "Matching Tool" at bounding box center [114, 368] width 125 height 13
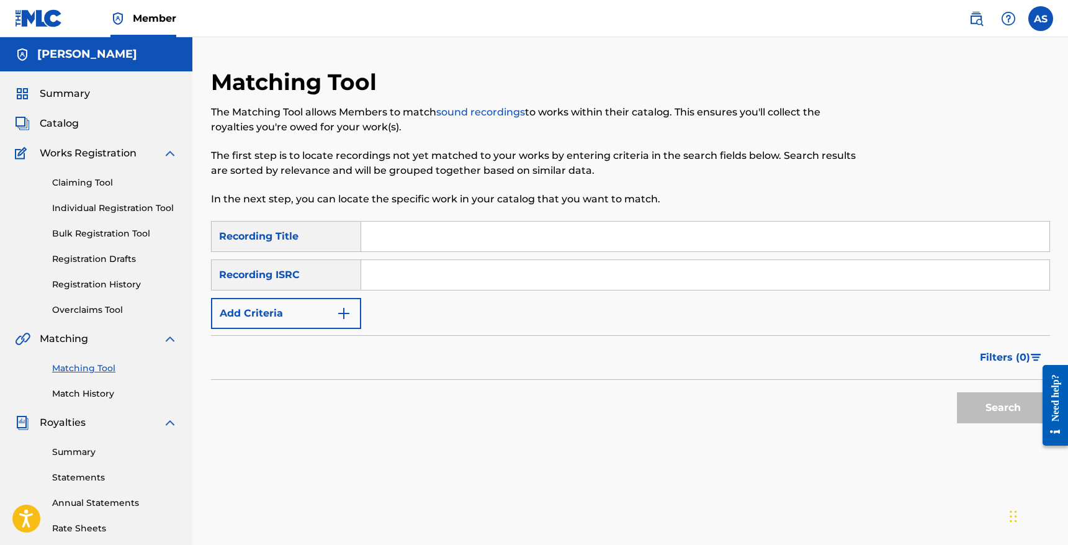
click at [425, 245] on input "Search Form" at bounding box center [705, 237] width 688 height 30
type input "big"
click at [441, 275] on input "Search Form" at bounding box center [705, 275] width 688 height 30
click at [300, 313] on button "Add Criteria" at bounding box center [286, 313] width 150 height 31
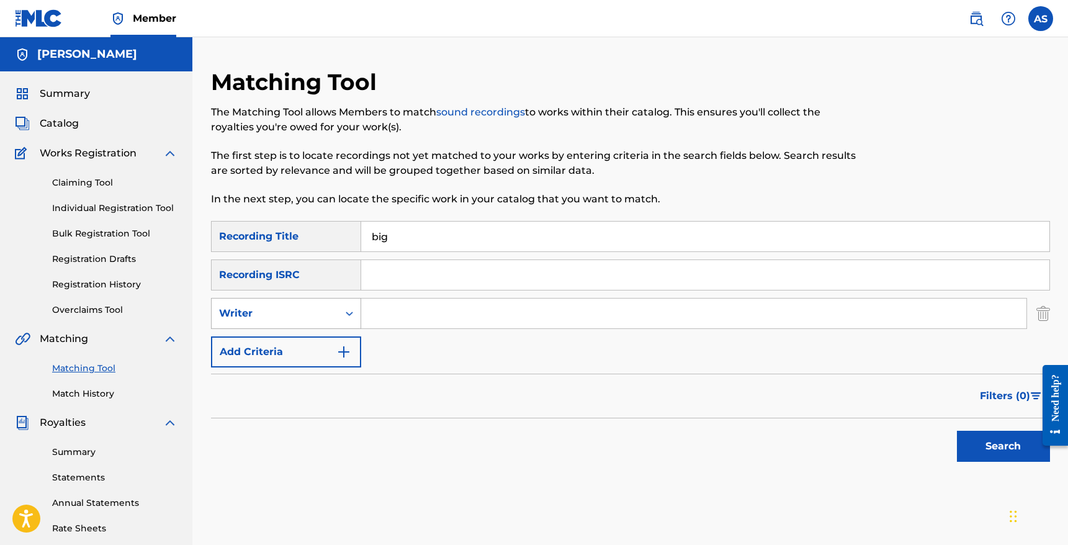
click at [291, 314] on div "Writer" at bounding box center [275, 313] width 112 height 15
click at [291, 342] on div "Recording Artist" at bounding box center [286, 344] width 149 height 31
click at [418, 327] on input "Search Form" at bounding box center [693, 313] width 665 height 30
type input "N"
type input "youngboy"
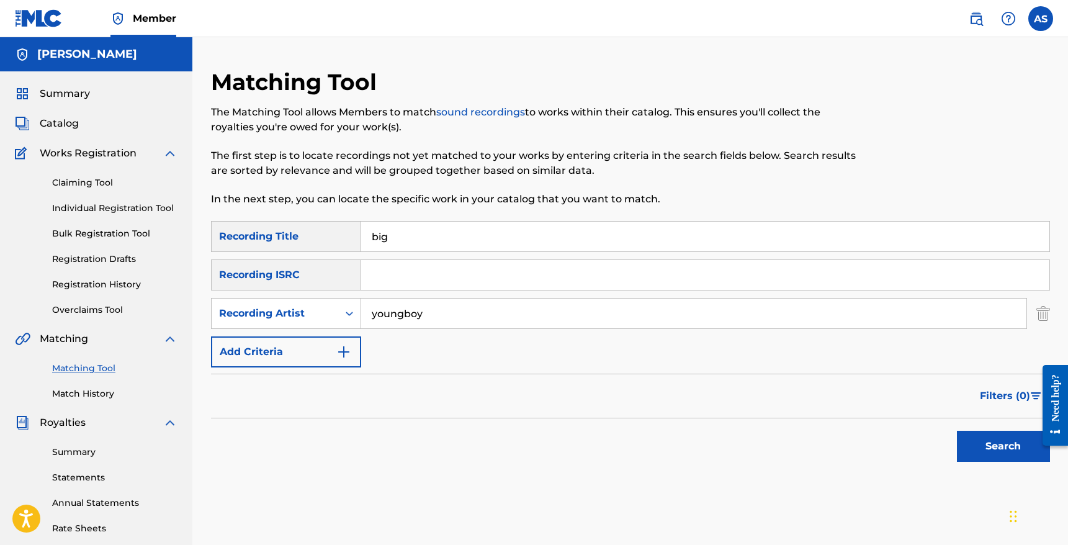
click at [957, 431] on button "Search" at bounding box center [1003, 446] width 93 height 31
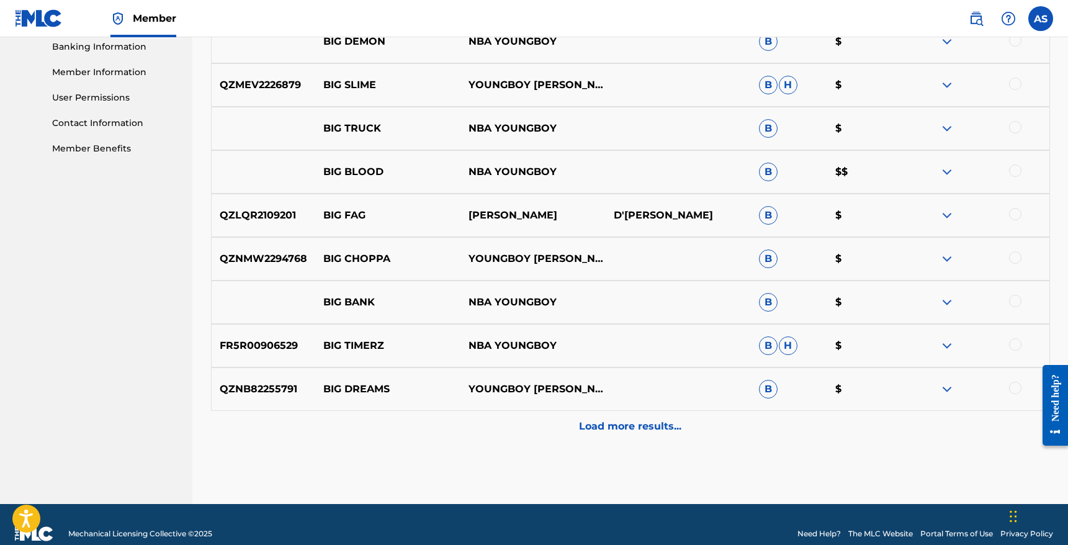
scroll to position [558, 0]
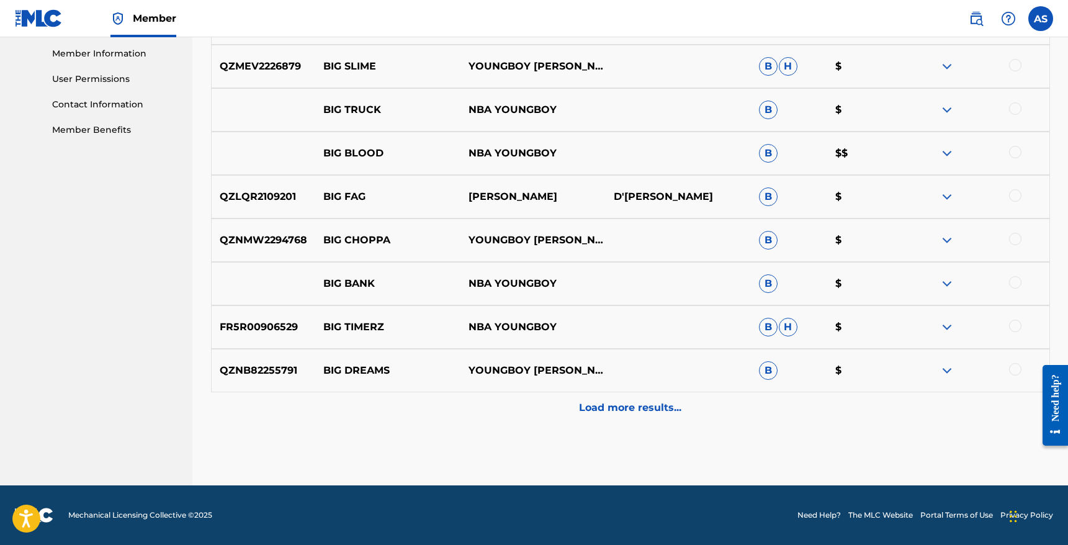
click at [648, 418] on div "Load more results..." at bounding box center [630, 407] width 839 height 31
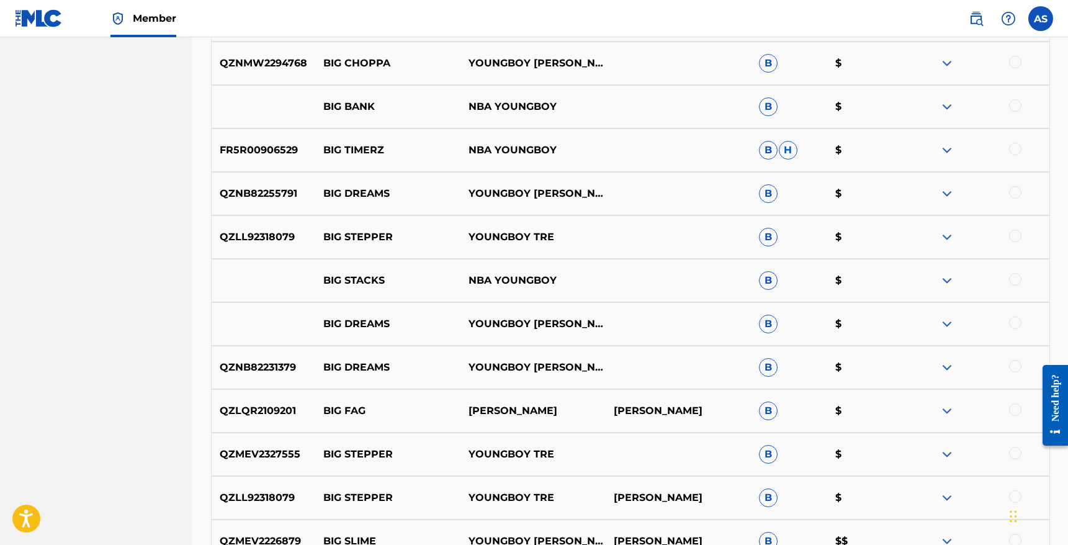
scroll to position [993, 0]
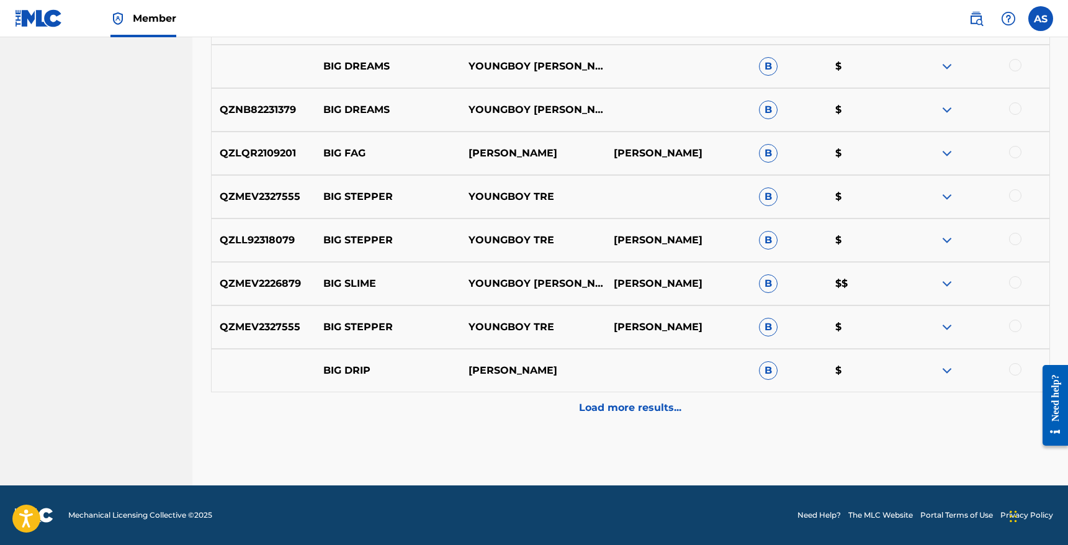
click at [620, 414] on p "Load more results..." at bounding box center [630, 407] width 102 height 15
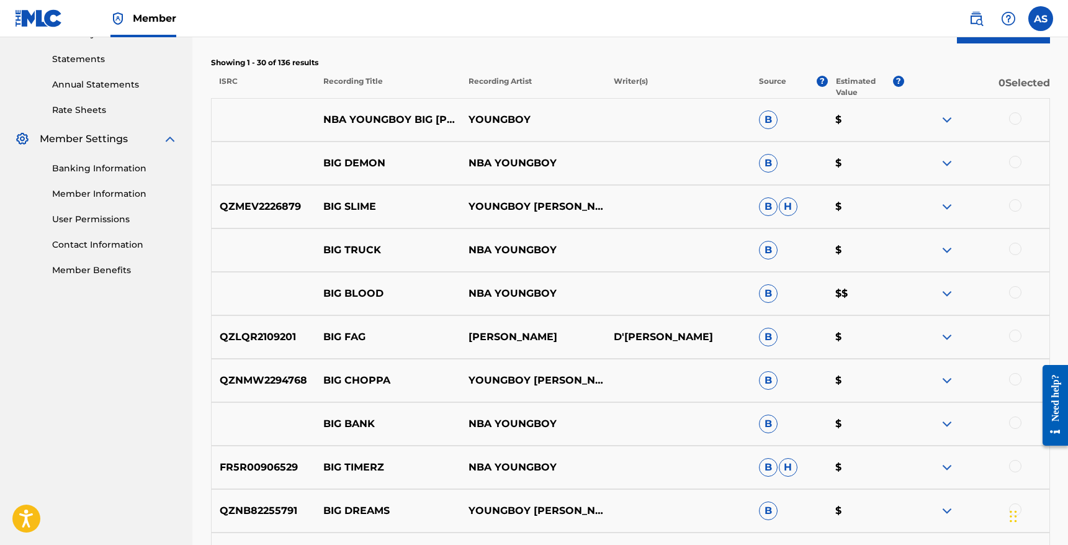
scroll to position [81, 0]
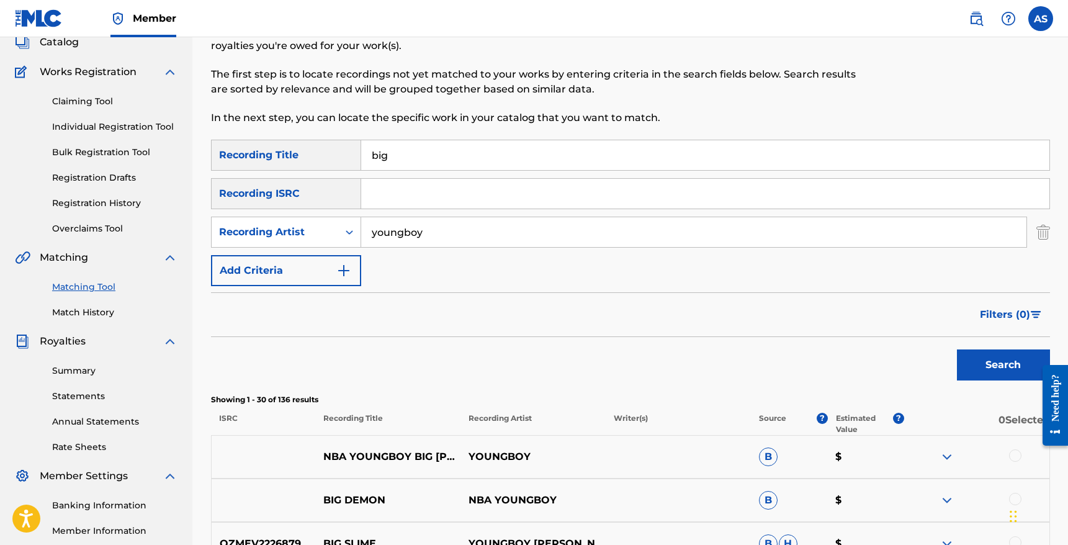
drag, startPoint x: 407, startPoint y: 156, endPoint x: 339, endPoint y: 147, distance: 68.3
click at [343, 148] on div "SearchWithCriteria22742bf8-0e5c-41a6-b8ae-ee2b424cb1bf Recording Title big" at bounding box center [630, 155] width 839 height 31
type input "I"
type input "N"
type input "BIG"
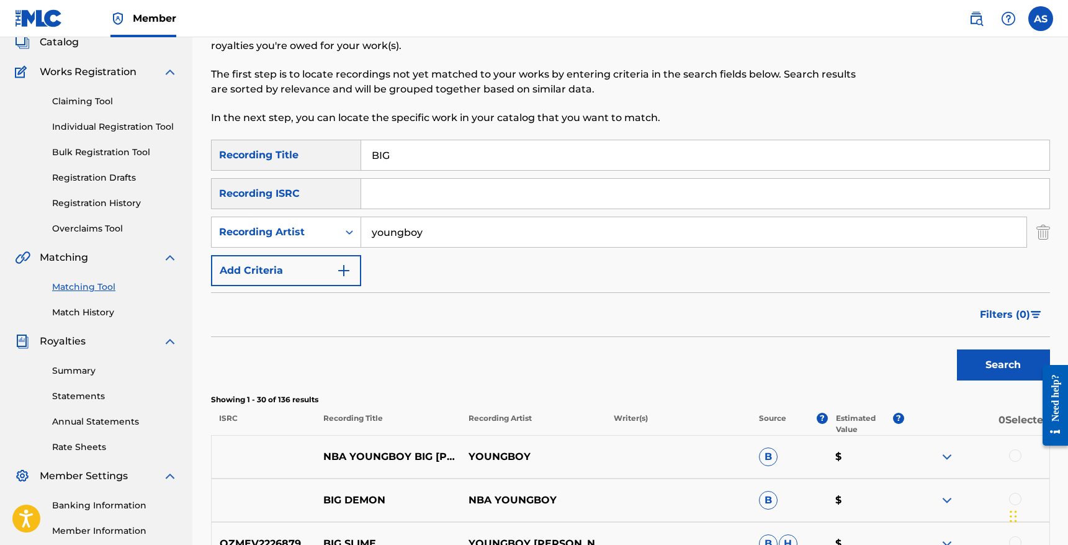
click at [957, 349] on button "Search" at bounding box center [1003, 364] width 93 height 31
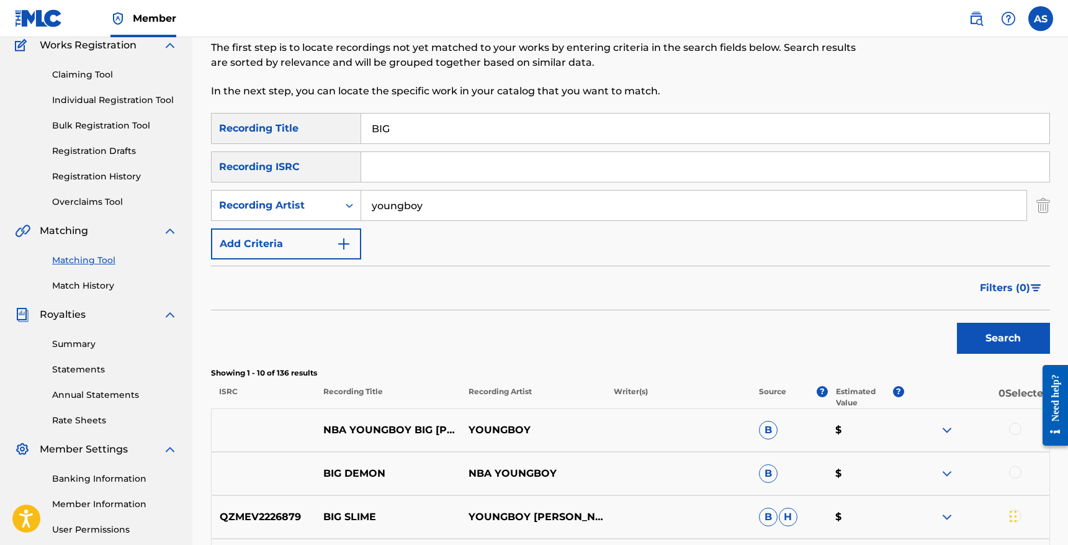
scroll to position [0, 0]
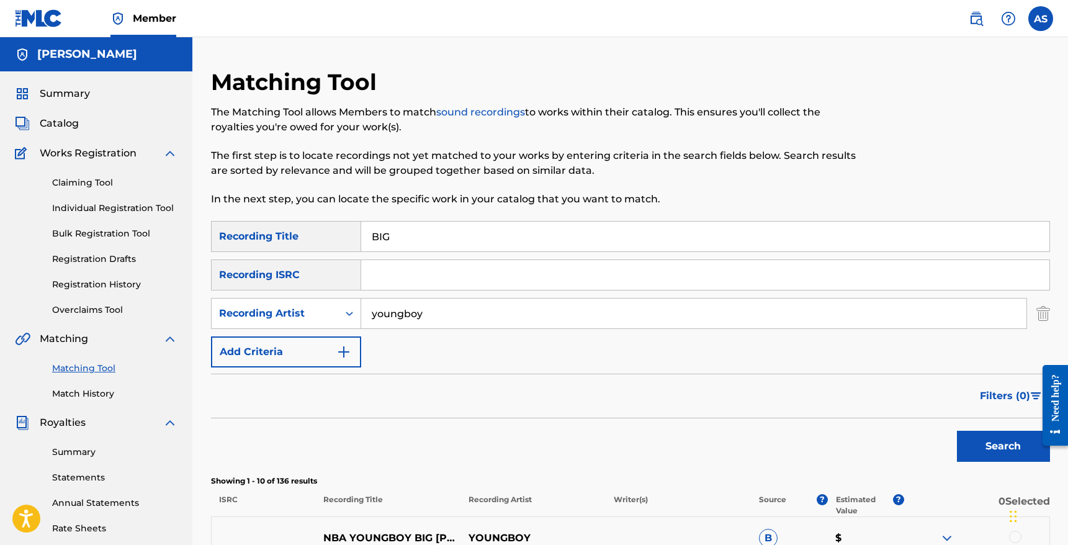
click at [378, 315] on input "youngboy" at bounding box center [693, 313] width 665 height 30
type input "nba youngboy"
click at [957, 431] on button "Search" at bounding box center [1003, 446] width 93 height 31
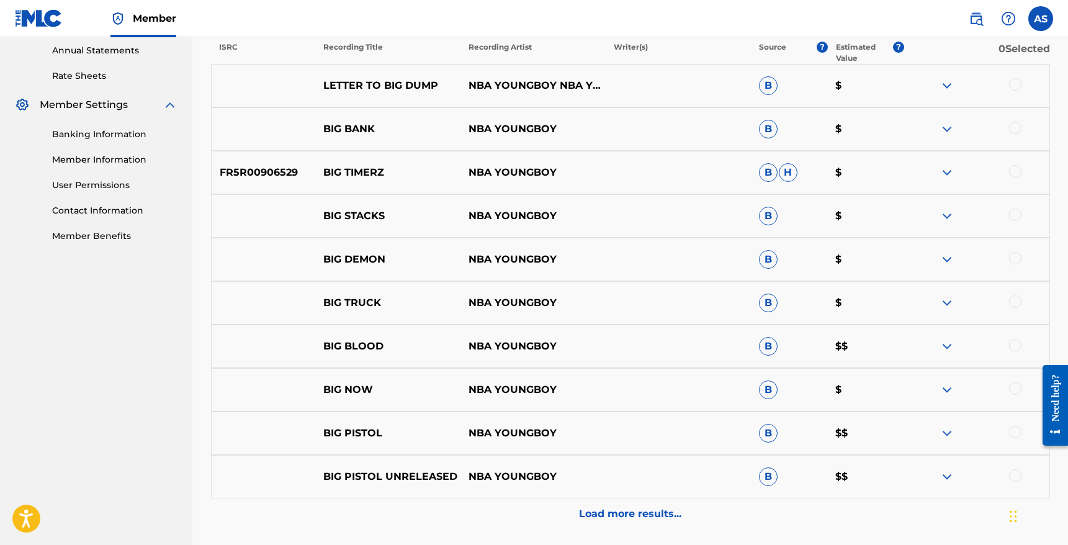
scroll to position [558, 0]
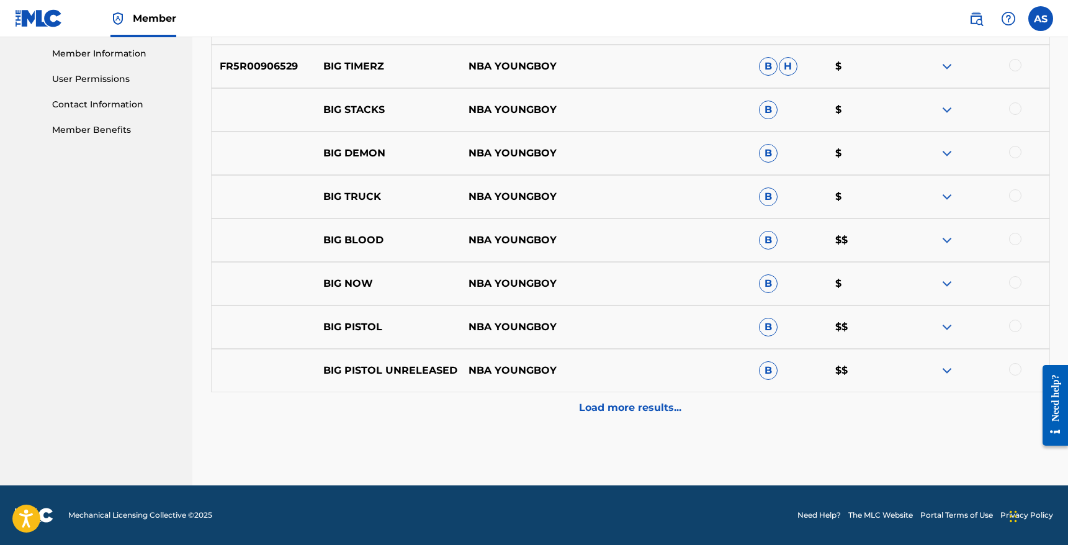
click at [627, 407] on p "Load more results..." at bounding box center [630, 407] width 102 height 15
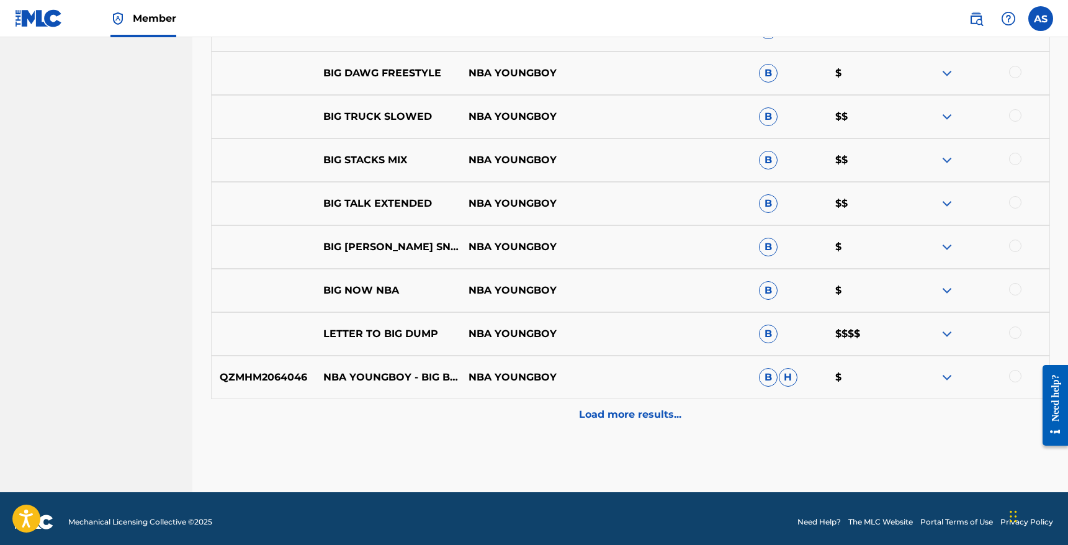
scroll to position [993, 0]
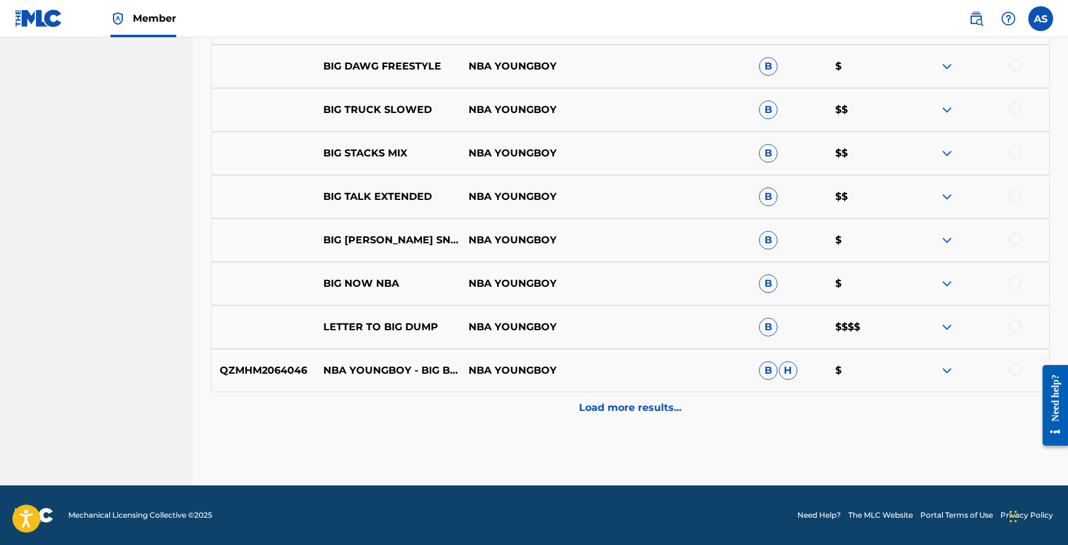
click at [656, 330] on div "LETTER TO BIG DUMP NBA YOUNGBOY B $$$$" at bounding box center [630, 326] width 839 height 43
click at [957, 334] on div at bounding box center [976, 327] width 145 height 15
click at [946, 332] on img at bounding box center [946, 327] width 15 height 15
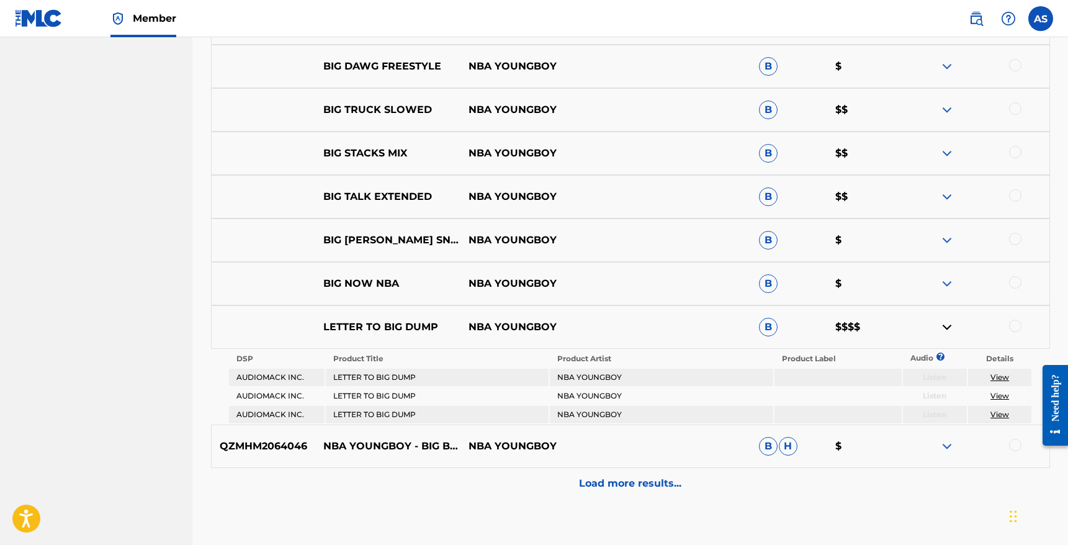
click at [954, 331] on img at bounding box center [946, 327] width 15 height 15
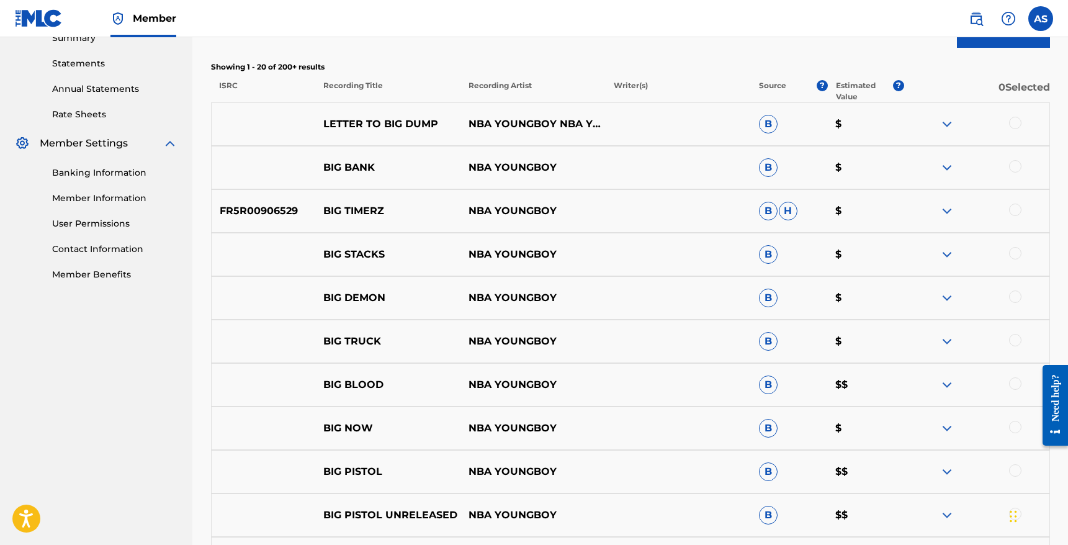
scroll to position [0, 0]
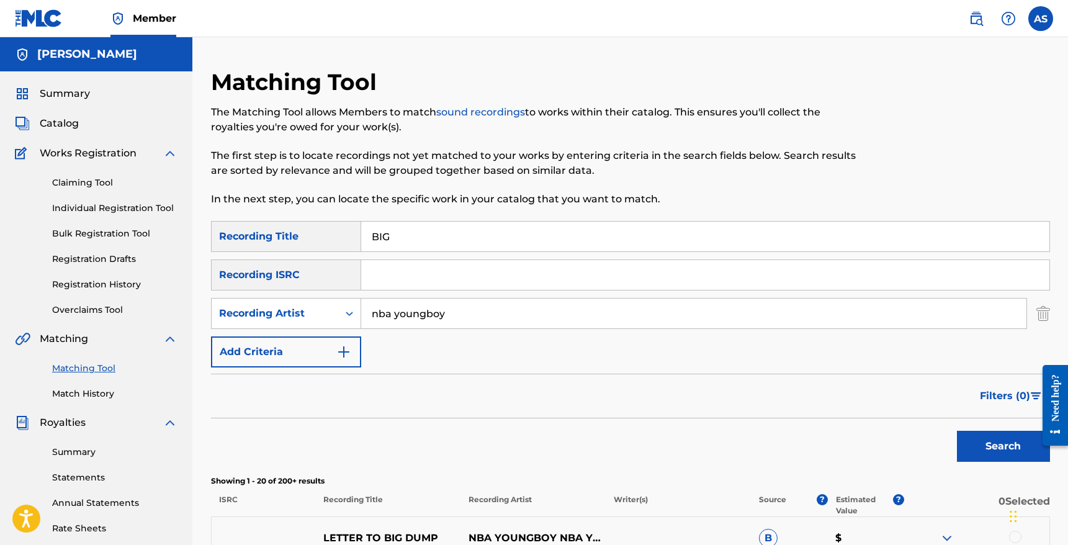
drag, startPoint x: 427, startPoint y: 249, endPoint x: 385, endPoint y: 244, distance: 42.5
click at [385, 244] on input "BIG" at bounding box center [705, 237] width 688 height 30
drag, startPoint x: 370, startPoint y: 233, endPoint x: 300, endPoint y: 233, distance: 69.5
click at [300, 233] on div "SearchWithCriteria22742bf8-0e5c-41a6-b8ae-ee2b424cb1bf Recording Title BIG" at bounding box center [630, 236] width 839 height 31
type input "right foot creep"
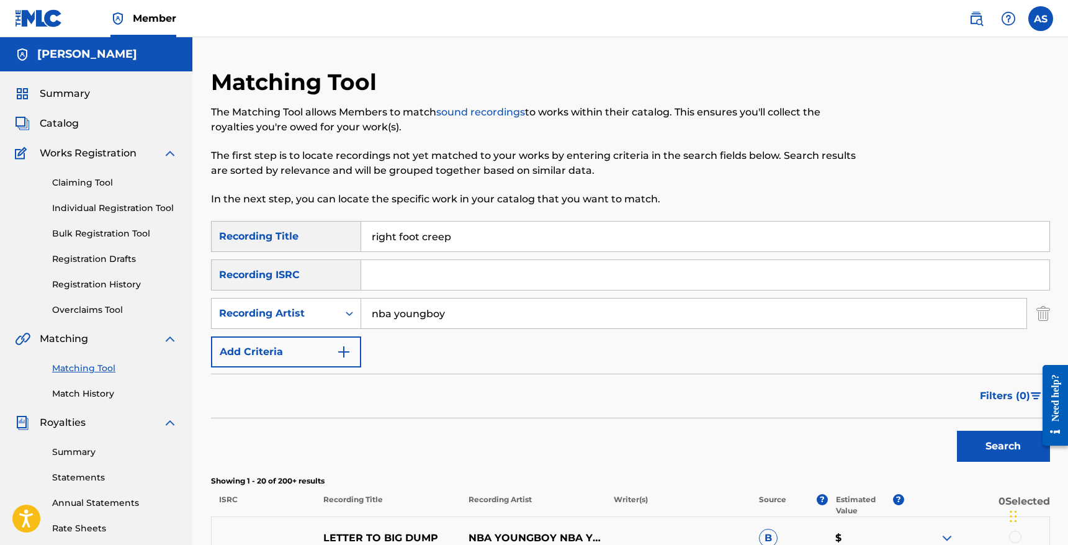
click at [957, 431] on button "Search" at bounding box center [1003, 446] width 93 height 31
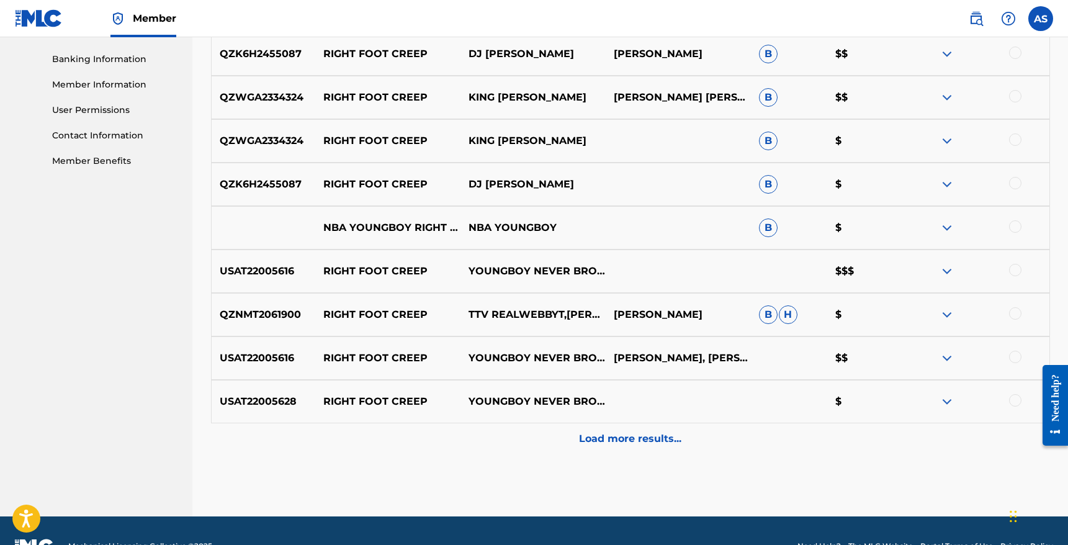
click at [619, 436] on p "Load more results..." at bounding box center [630, 438] width 102 height 15
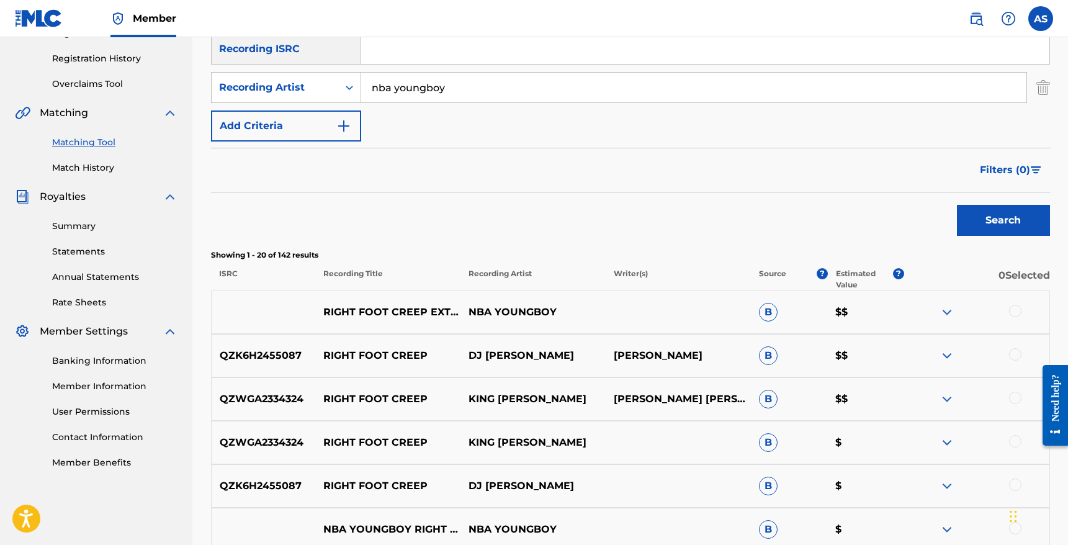
scroll to position [231, 0]
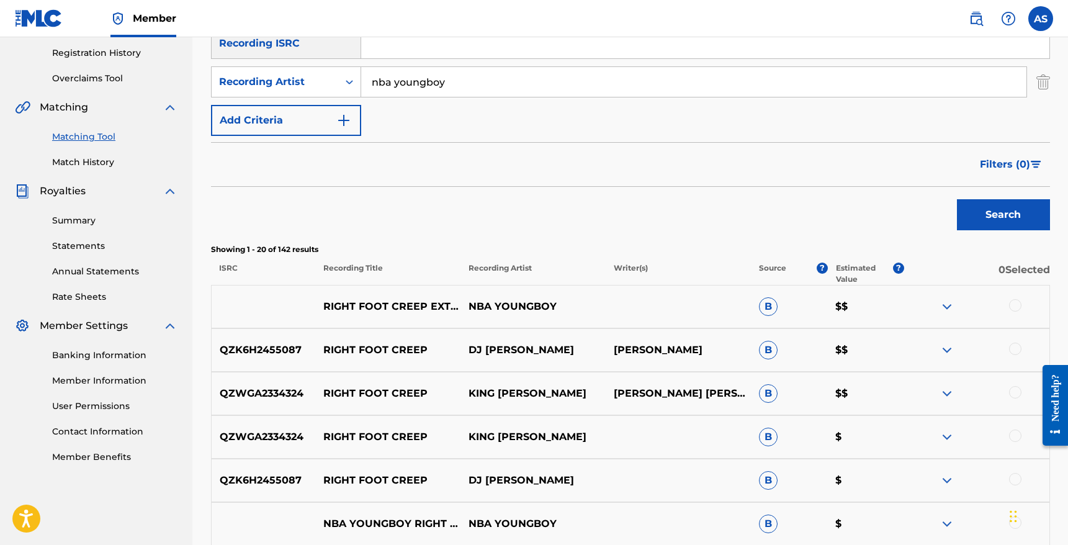
click at [1008, 166] on span "Filters ( 0 )" at bounding box center [1005, 164] width 50 height 15
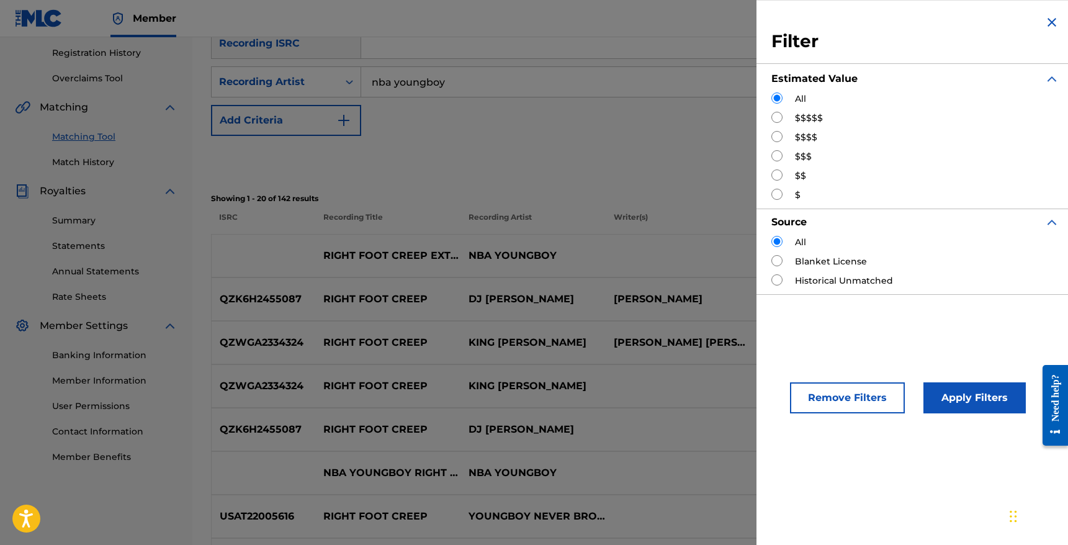
click at [781, 114] on input "Search Form" at bounding box center [776, 117] width 11 height 11
radio input "true"
click at [969, 400] on button "Apply Filters" at bounding box center [974, 397] width 102 height 31
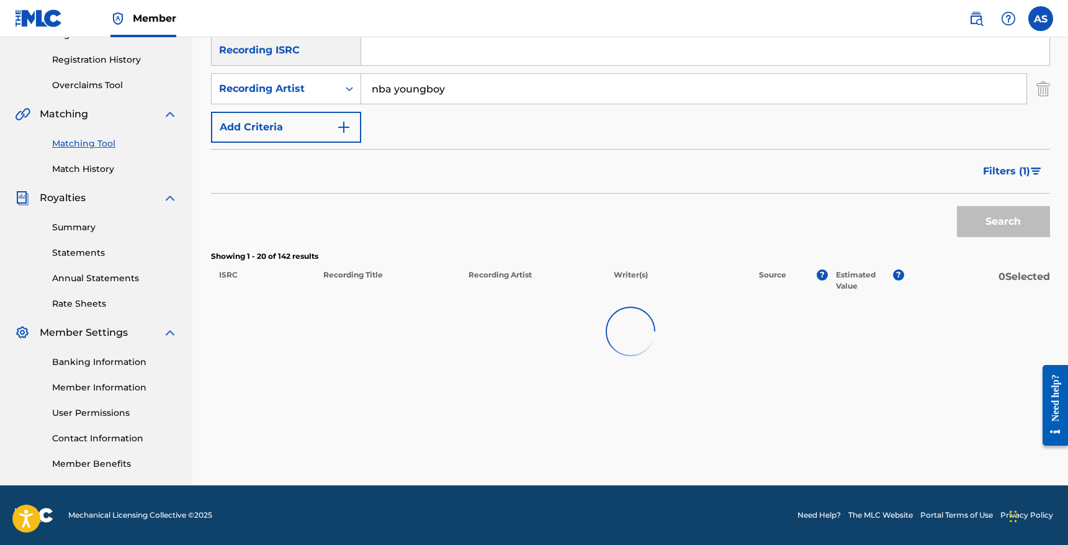
scroll to position [225, 0]
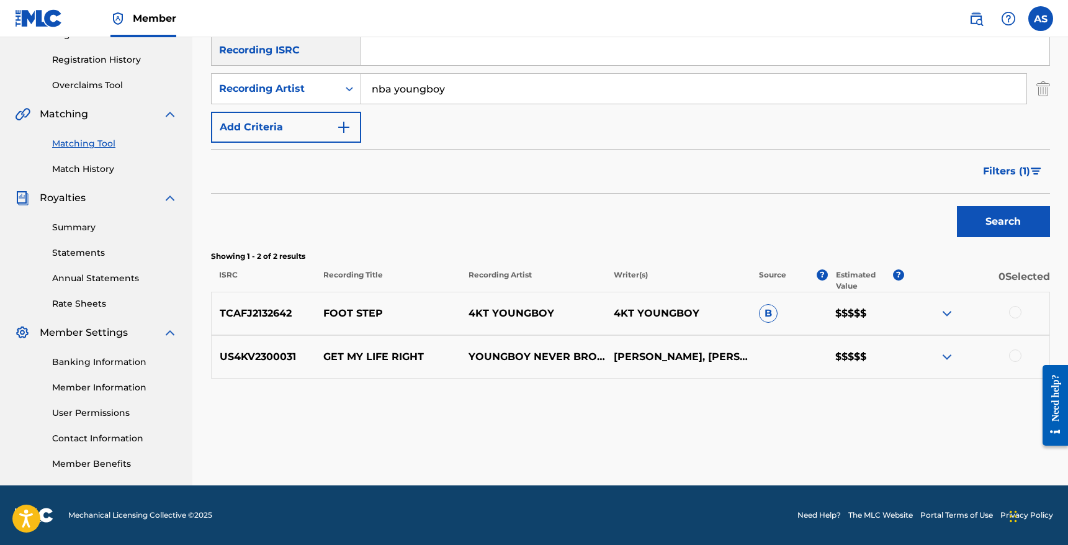
click at [892, 318] on p "$$$$$" at bounding box center [865, 313] width 77 height 15
click at [947, 312] on img at bounding box center [946, 313] width 15 height 15
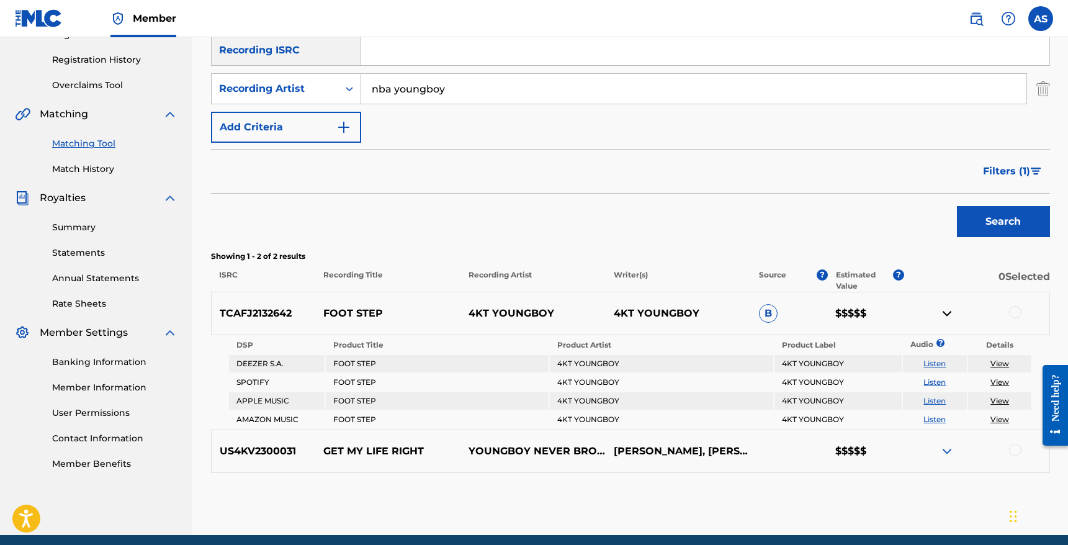
click at [1004, 365] on link "View" at bounding box center [999, 363] width 19 height 9
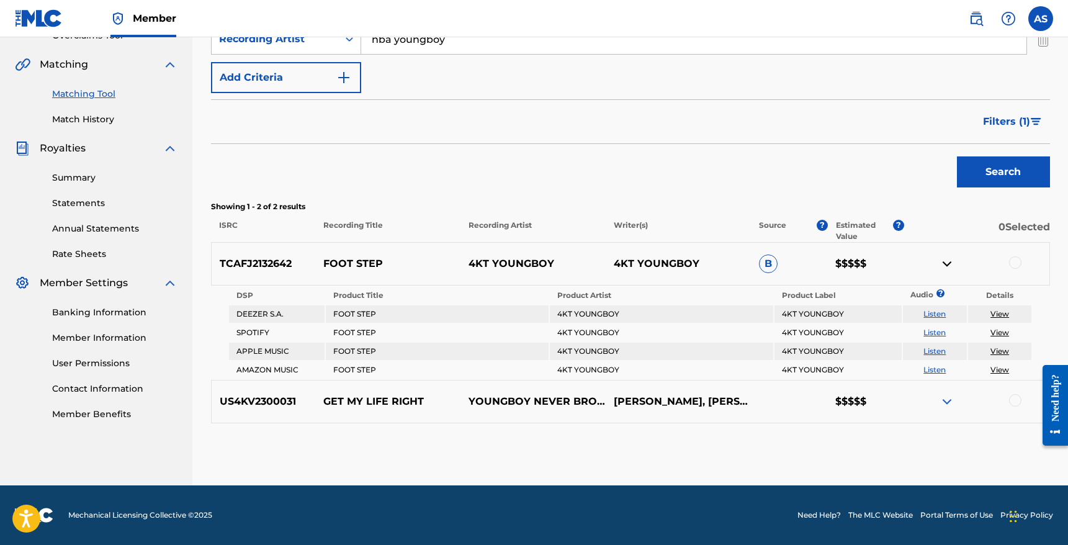
click at [936, 314] on link "Listen" at bounding box center [934, 313] width 22 height 9
click at [934, 334] on link "Listen" at bounding box center [934, 332] width 22 height 9
click at [422, 403] on p "GET MY LIFE RIGHT" at bounding box center [387, 401] width 145 height 15
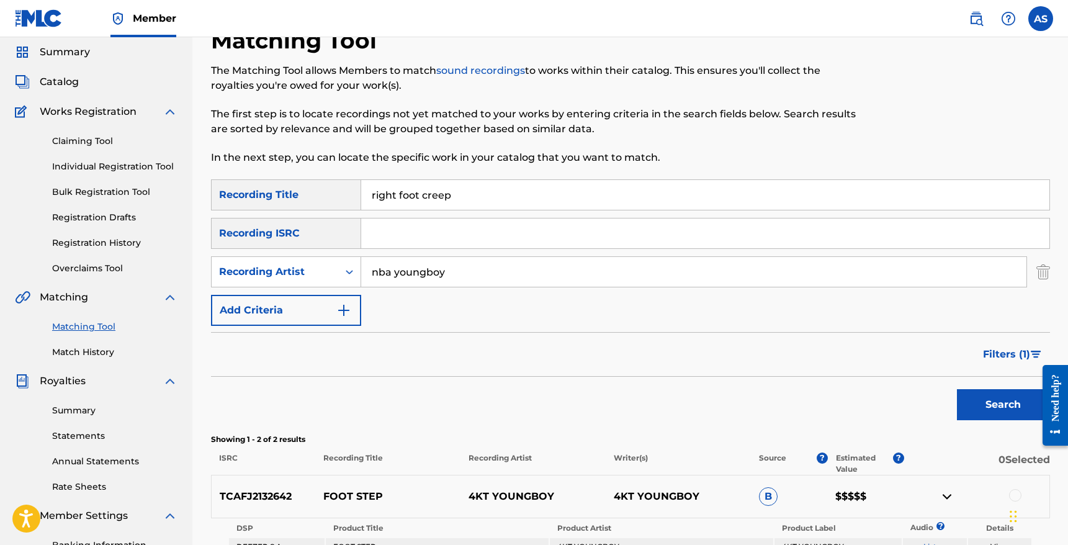
scroll to position [20, 0]
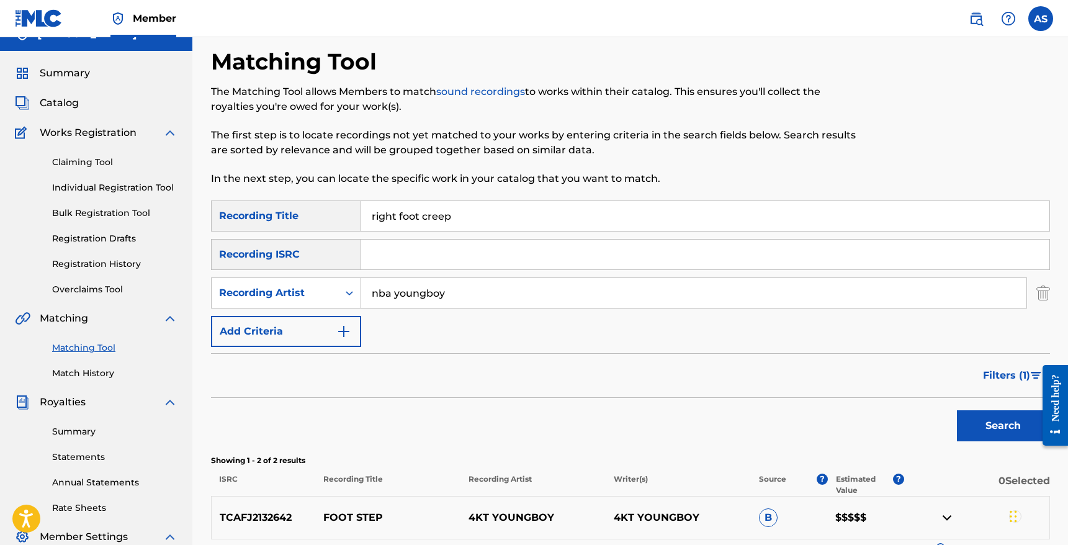
click at [459, 296] on input "nba youngboy" at bounding box center [693, 293] width 665 height 30
click at [458, 216] on input "right foot creep" at bounding box center [705, 216] width 688 height 30
drag, startPoint x: 462, startPoint y: 217, endPoint x: 357, endPoint y: 214, distance: 104.9
click at [357, 214] on div "SearchWithCriteria22742bf8-0e5c-41a6-b8ae-ee2b424cb1bf Recording Title right fo…" at bounding box center [630, 215] width 839 height 31
type input "f"
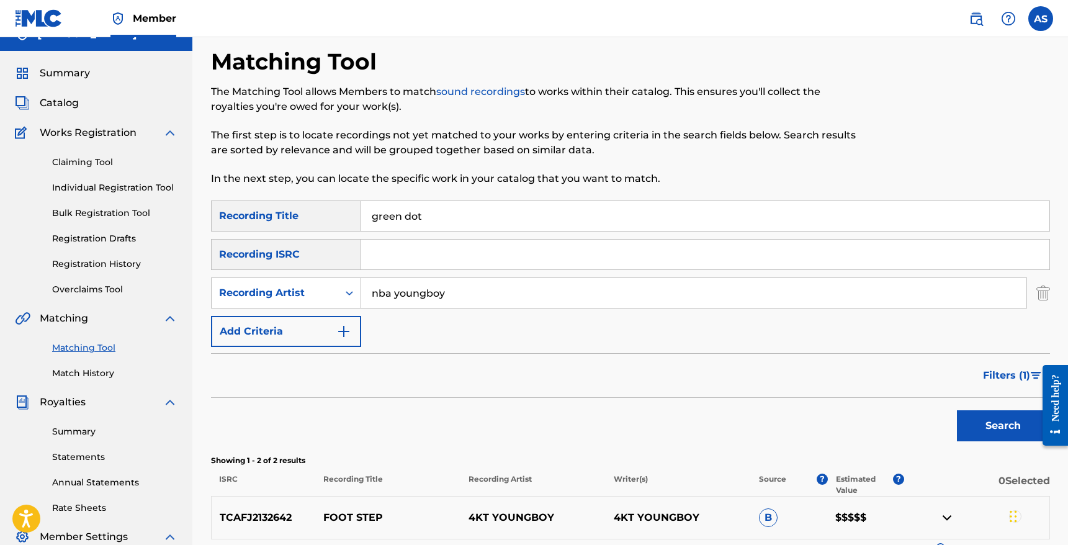
type input "green dot"
click at [957, 410] on button "Search" at bounding box center [1003, 425] width 93 height 31
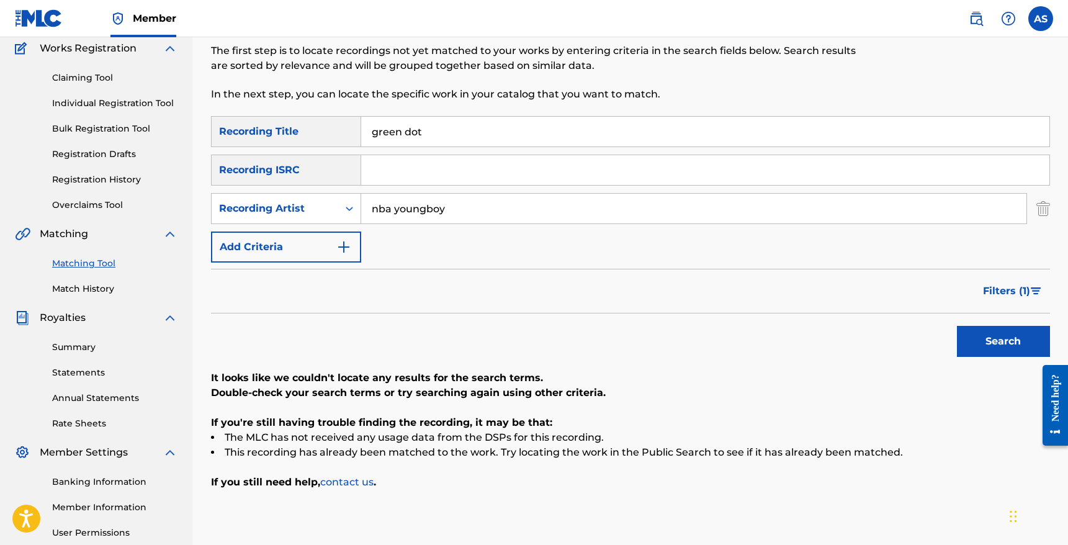
scroll to position [102, 0]
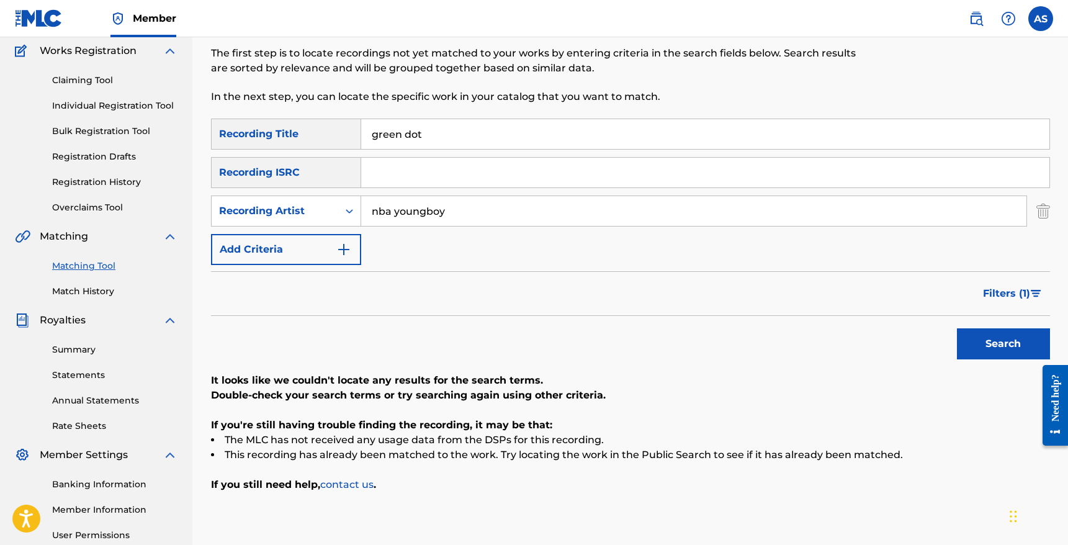
drag, startPoint x: 441, startPoint y: 138, endPoint x: 359, endPoint y: 120, distance: 84.5
click at [361, 121] on input "green dot" at bounding box center [705, 134] width 688 height 30
click at [957, 328] on button "Search" at bounding box center [1003, 343] width 93 height 31
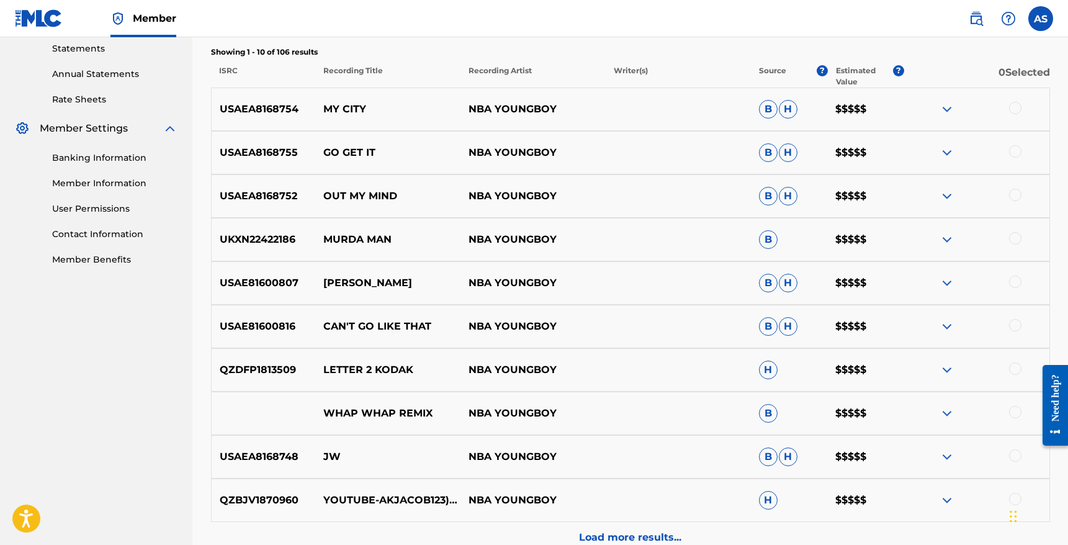
scroll to position [433, 0]
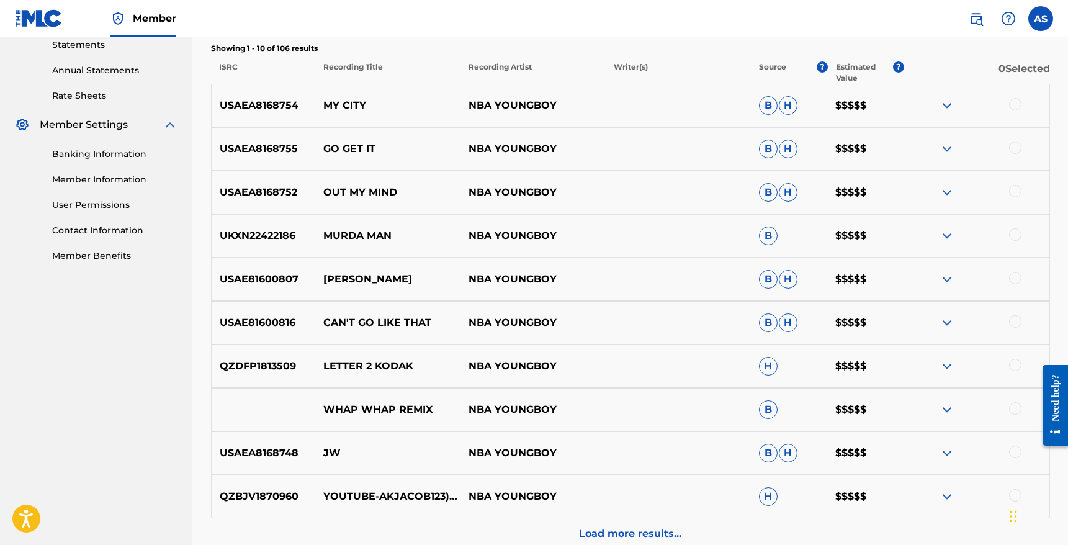
click at [943, 103] on img at bounding box center [946, 105] width 15 height 15
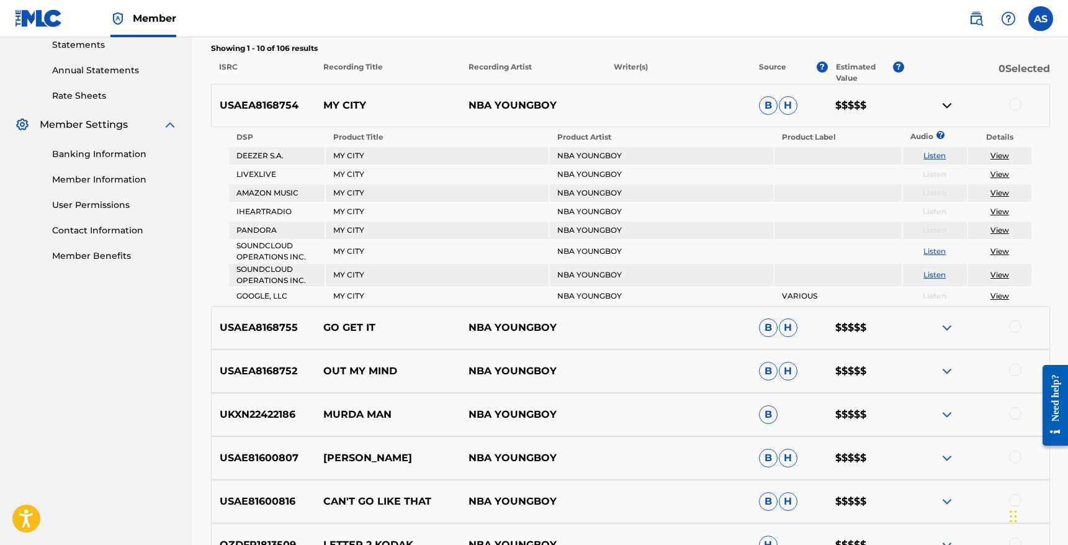
click at [943, 102] on img at bounding box center [946, 105] width 15 height 15
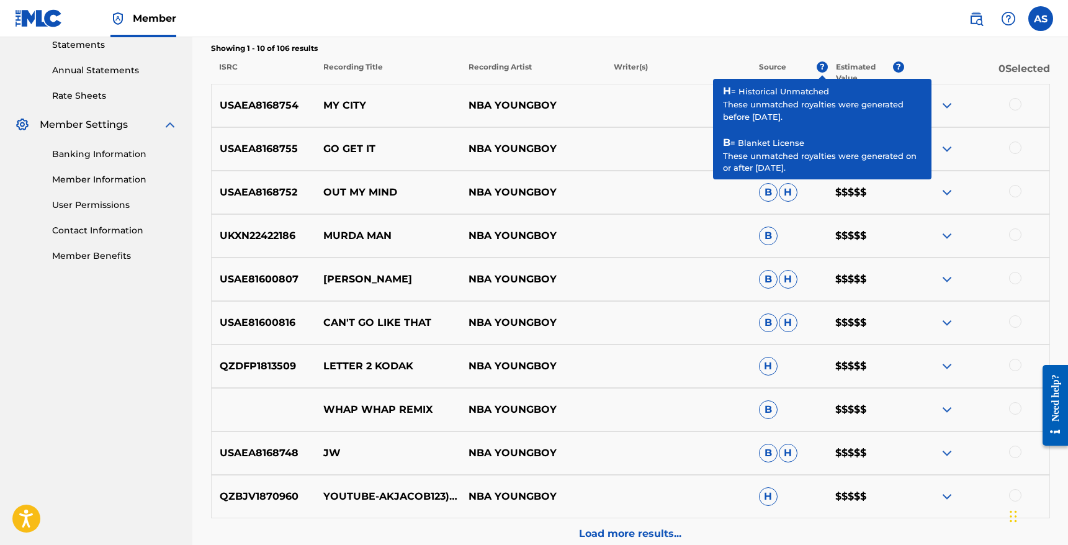
click at [820, 67] on span "?" at bounding box center [822, 66] width 11 height 11
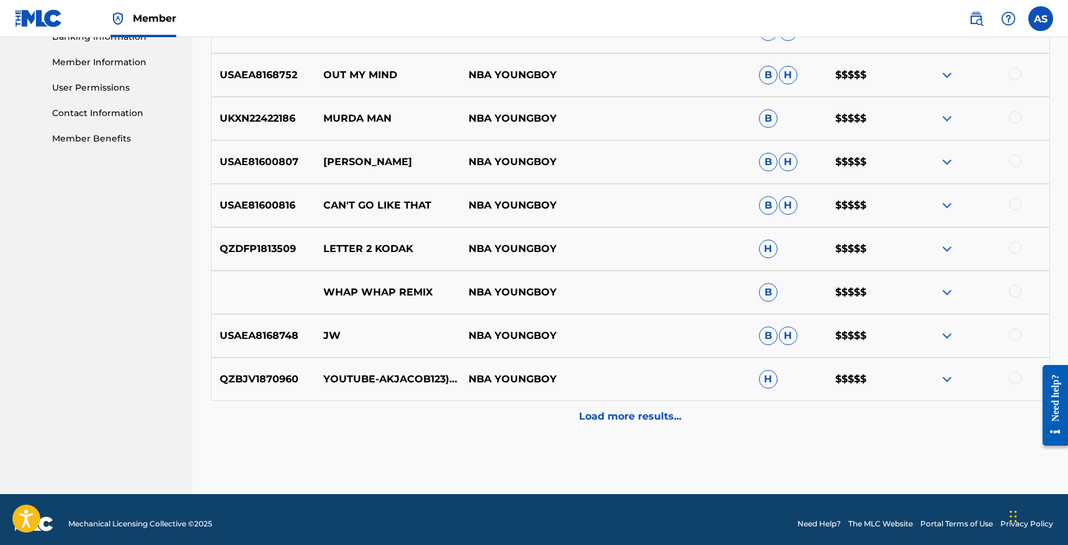
scroll to position [558, 0]
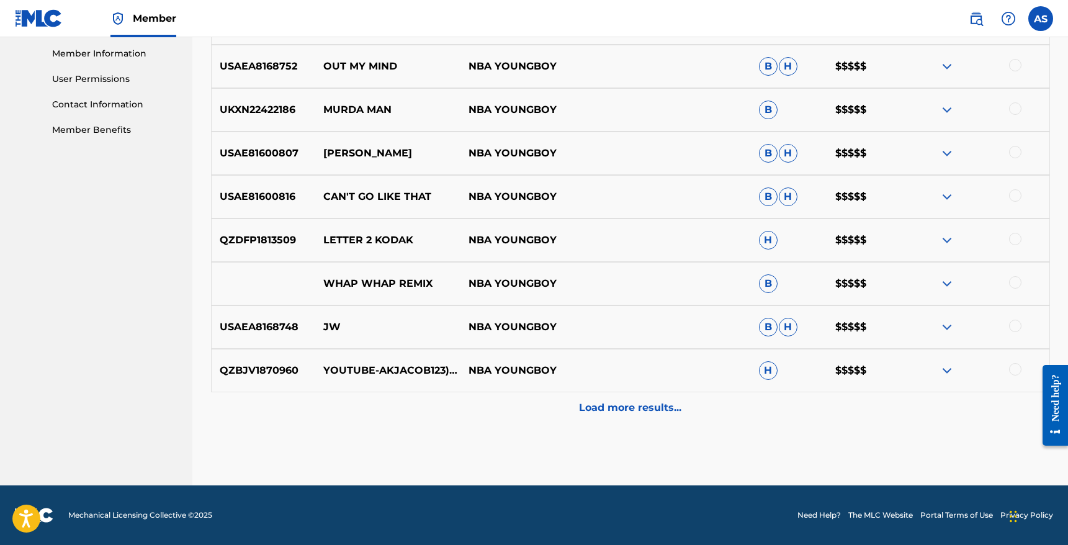
click at [604, 406] on p "Load more results..." at bounding box center [630, 407] width 102 height 15
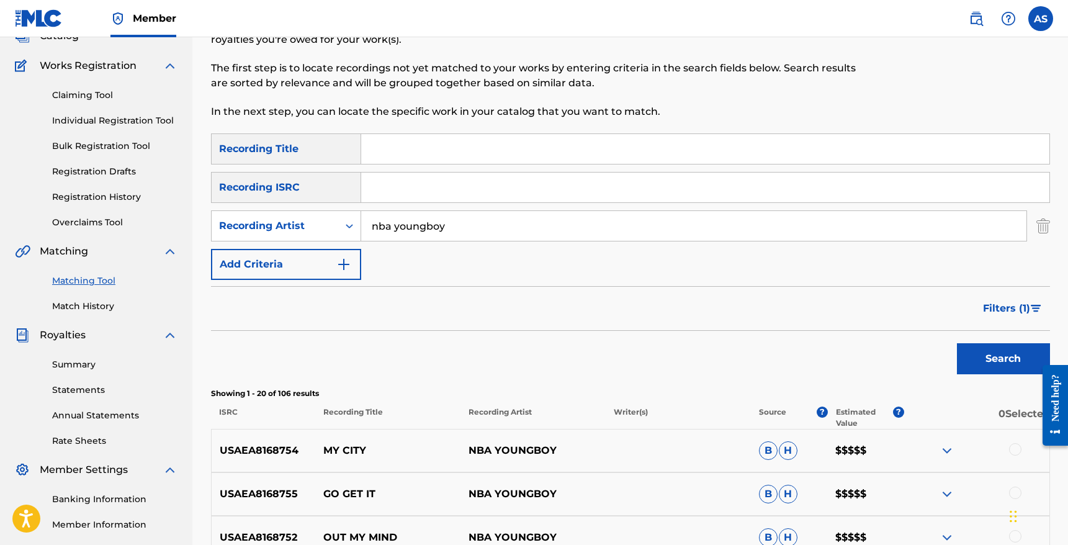
scroll to position [0, 0]
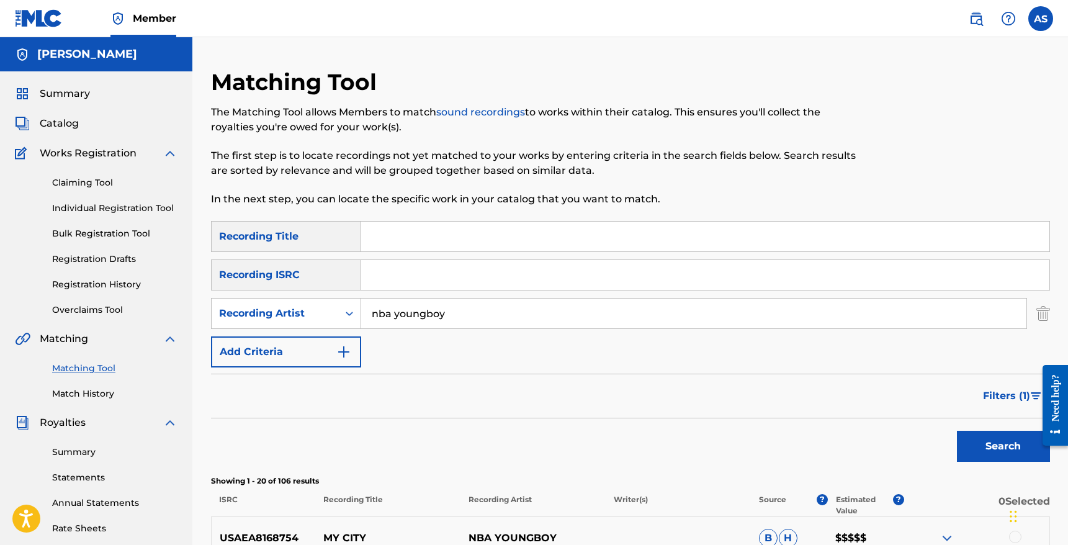
click at [415, 249] on input "Search Form" at bounding box center [705, 237] width 688 height 30
click at [957, 431] on button "Search" at bounding box center [1003, 446] width 93 height 31
type input "i"
type input "scared"
click at [957, 431] on button "Search" at bounding box center [1003, 446] width 93 height 31
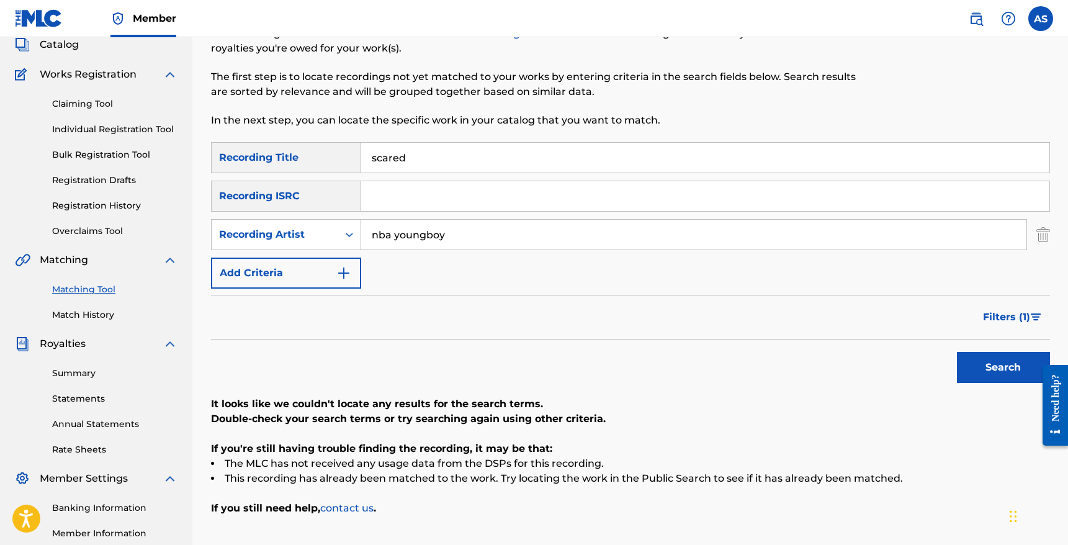
scroll to position [45, 0]
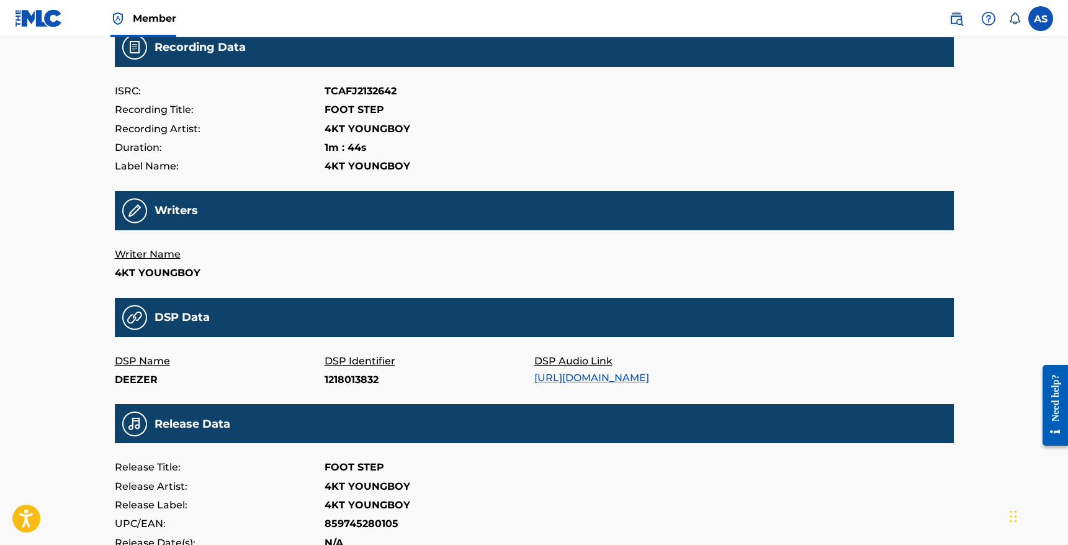
scroll to position [136, 0]
